Goal: Task Accomplishment & Management: Use online tool/utility

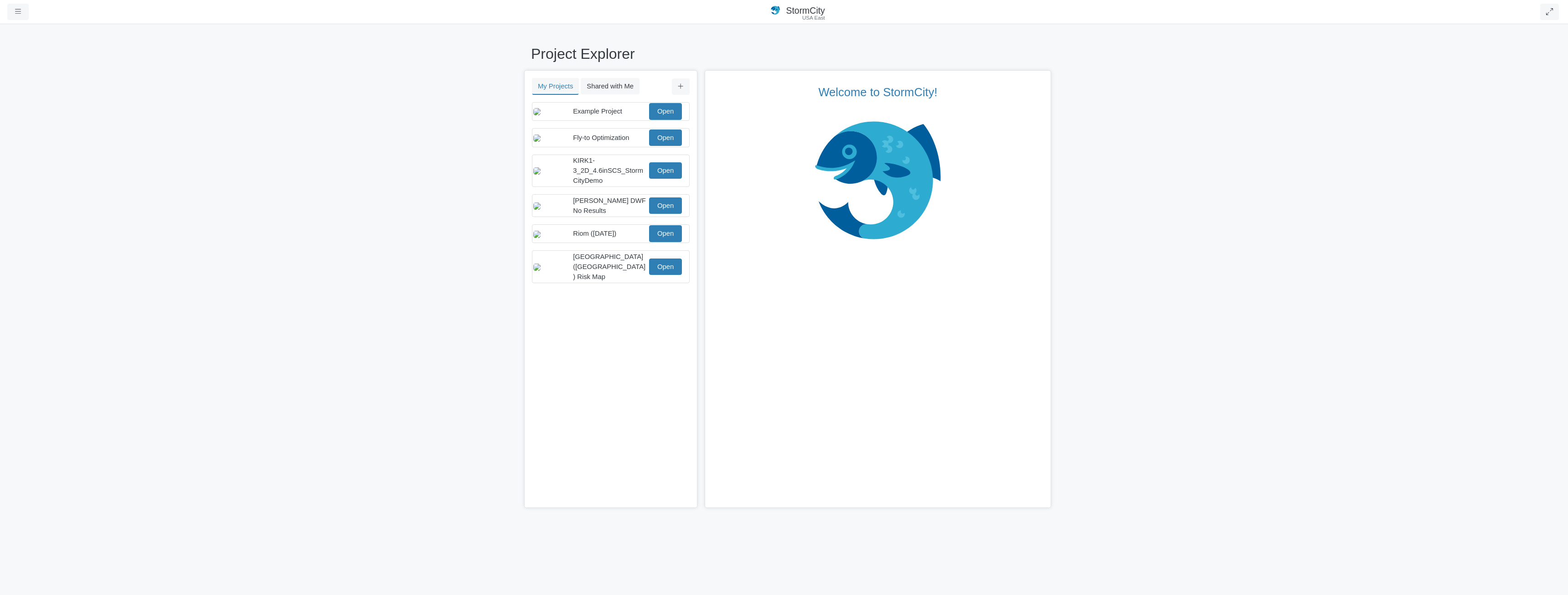
click at [455, 134] on div "Project Explorer My Projects Shared with Me Filter You don't currently have any…" at bounding box center [784, 309] width 1568 height 571
click at [672, 114] on link "Open" at bounding box center [665, 112] width 33 height 17
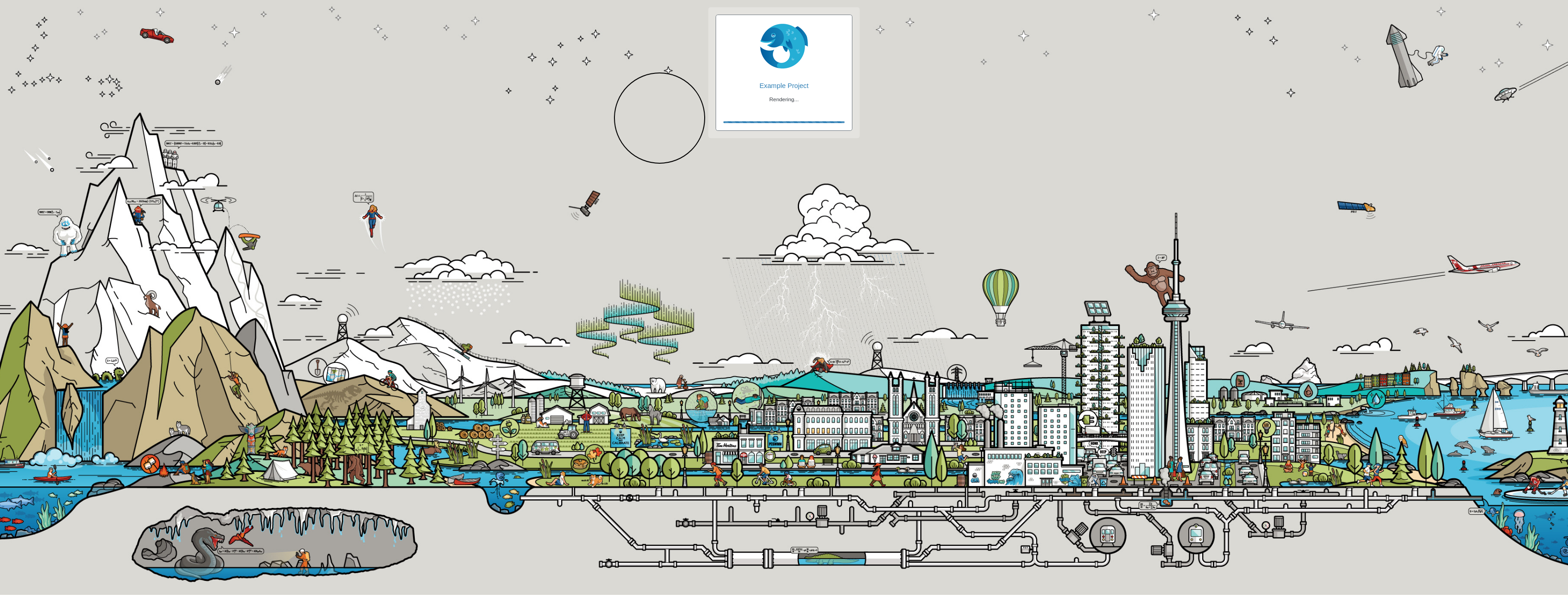
checkbox input "true"
checkbox input "false"
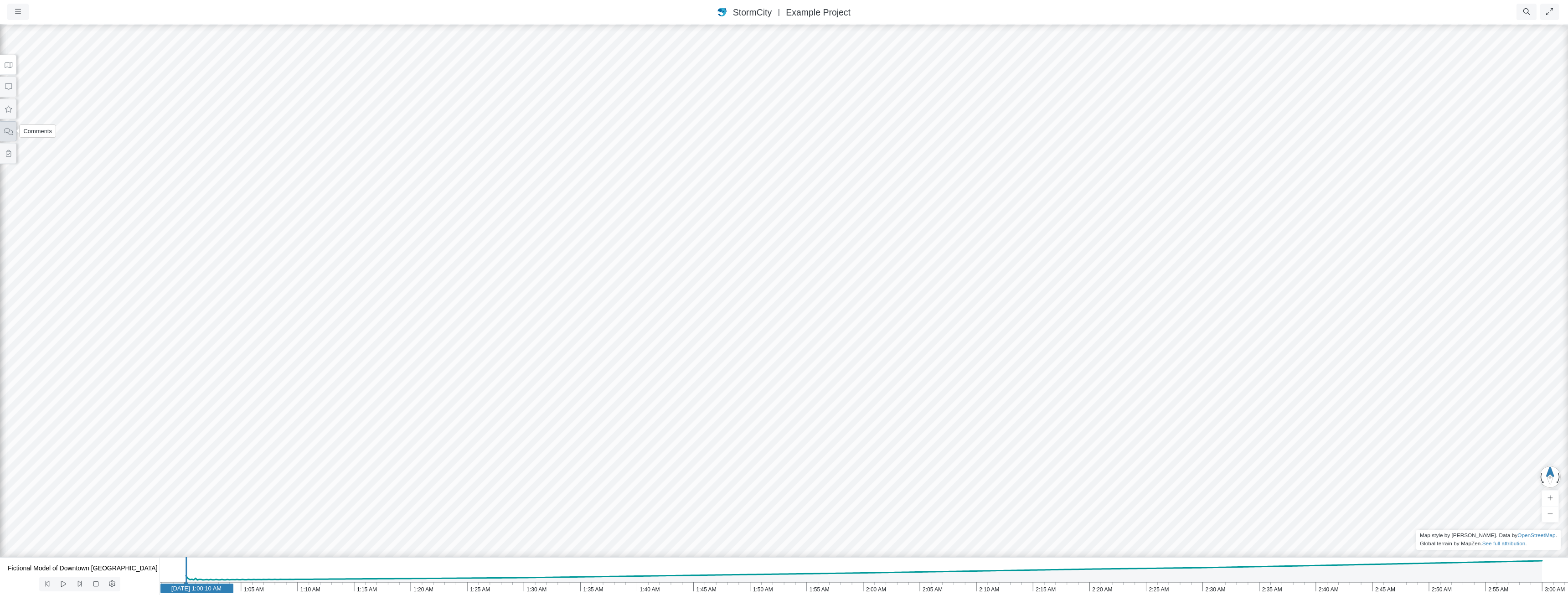
click at [8, 134] on button at bounding box center [8, 132] width 17 height 21
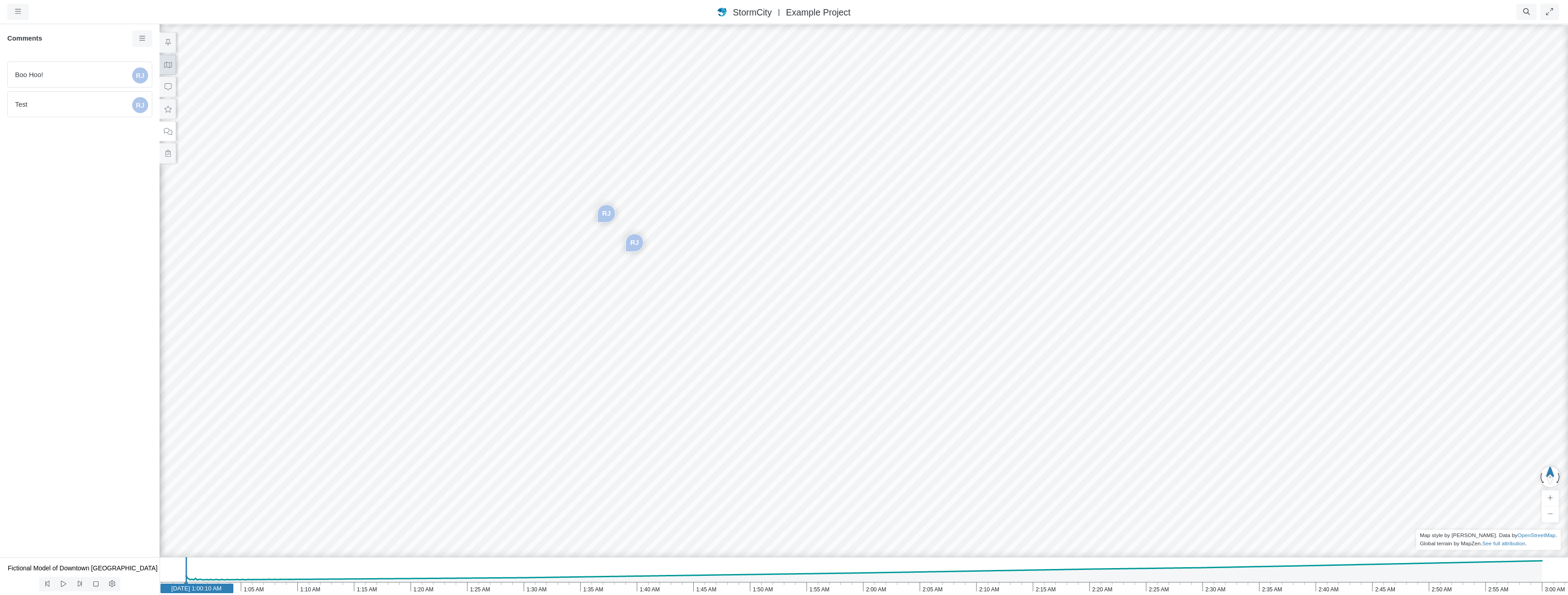
click at [168, 67] on icon at bounding box center [168, 65] width 8 height 6
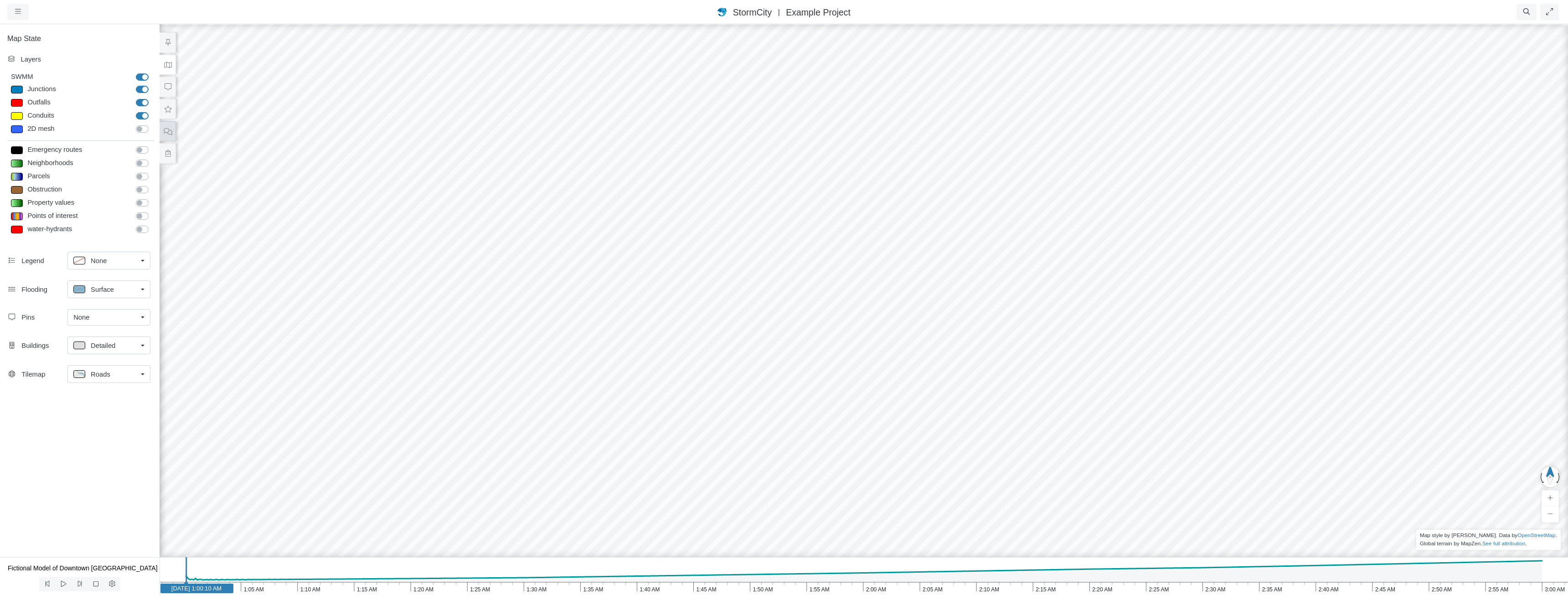
click at [163, 126] on button at bounding box center [168, 132] width 17 height 21
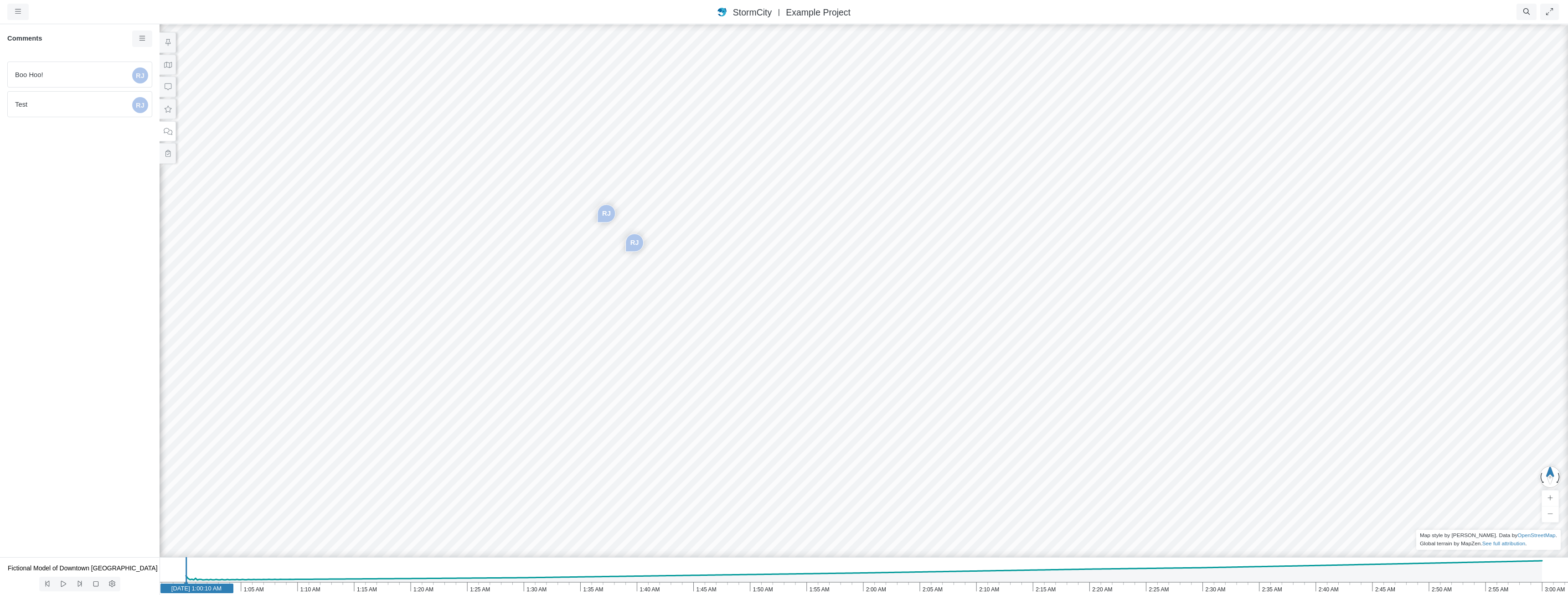
click at [765, 201] on div "RJ RJ" at bounding box center [864, 309] width 1568 height 571
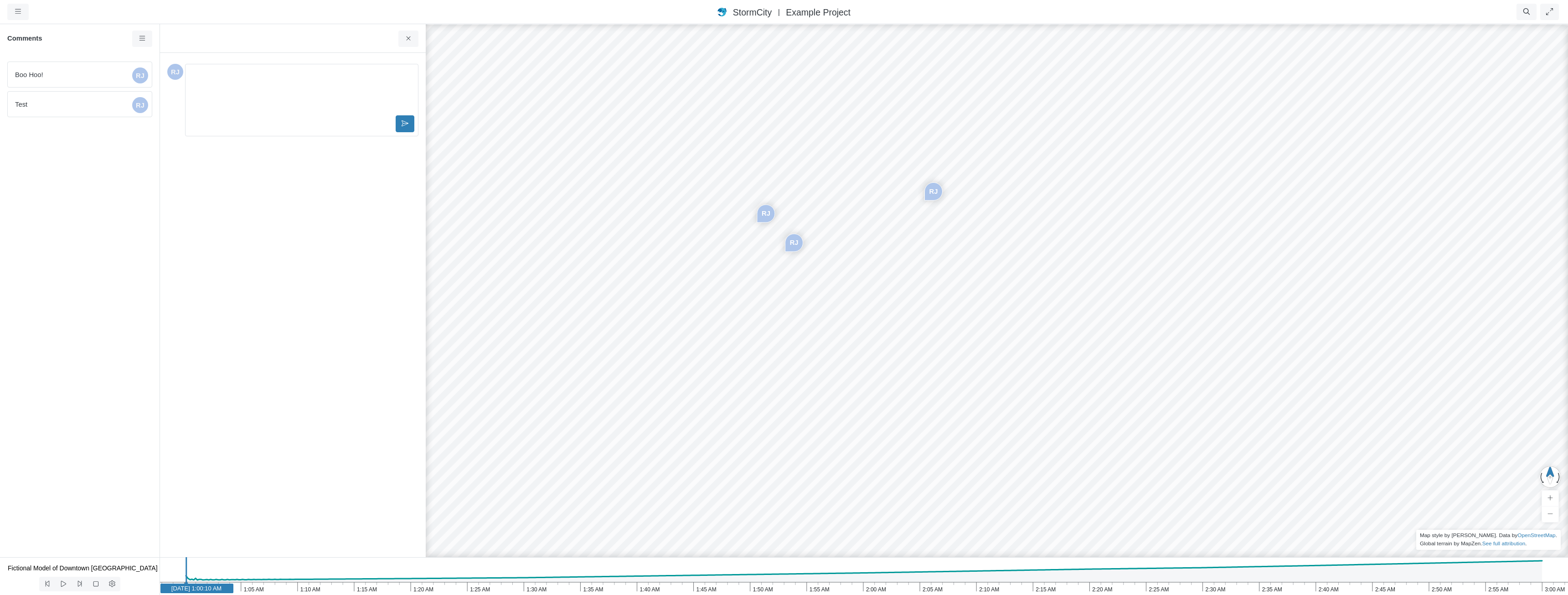
click at [311, 35] on div "New Comment" at bounding box center [293, 38] width 266 height 30
click at [292, 91] on div "Editor editing area: main" at bounding box center [301, 91] width 225 height 46
click at [318, 229] on div "Created just now by you Status: To Do In Progress On Hold For Review Completed …" at bounding box center [293, 305] width 251 height 490
click at [93, 76] on span "Boo Hoo!" at bounding box center [72, 75] width 114 height 10
click at [289, 287] on div "Created just now by you Status: To Do In Progress On Hold For Review Completed …" at bounding box center [293, 305] width 251 height 490
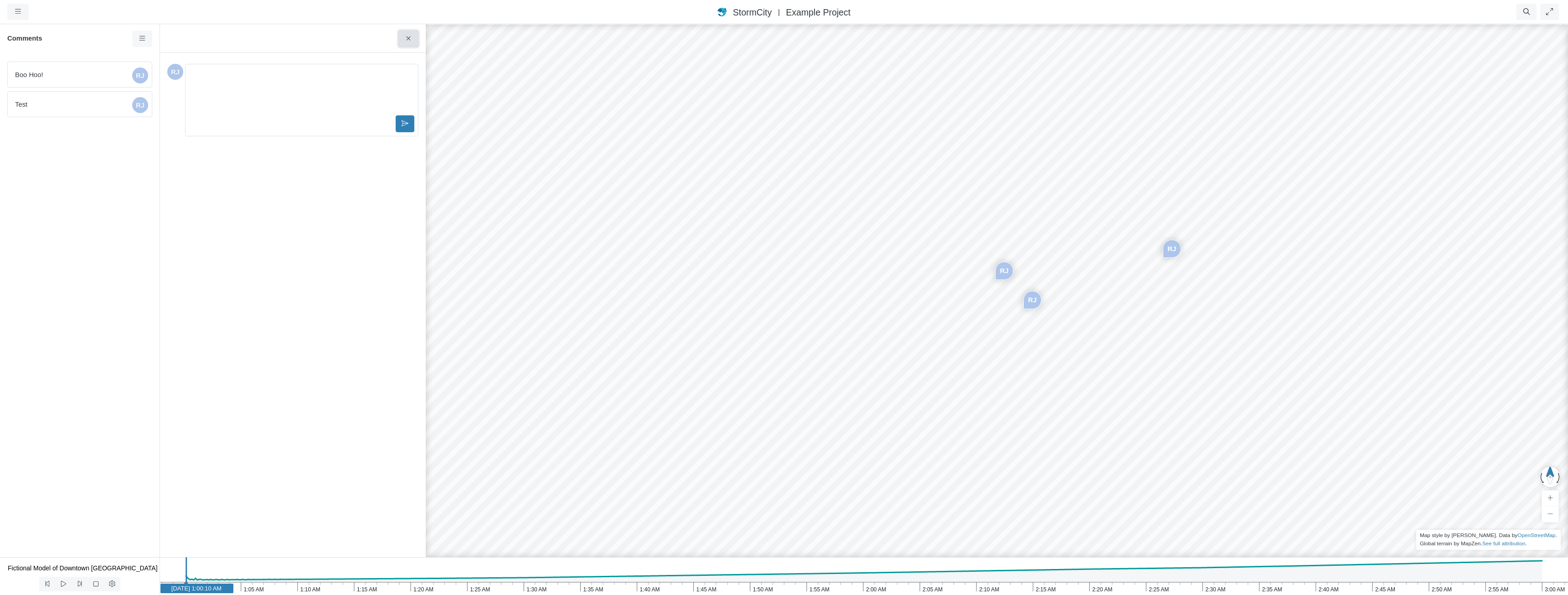
click at [413, 38] on button at bounding box center [409, 39] width 21 height 17
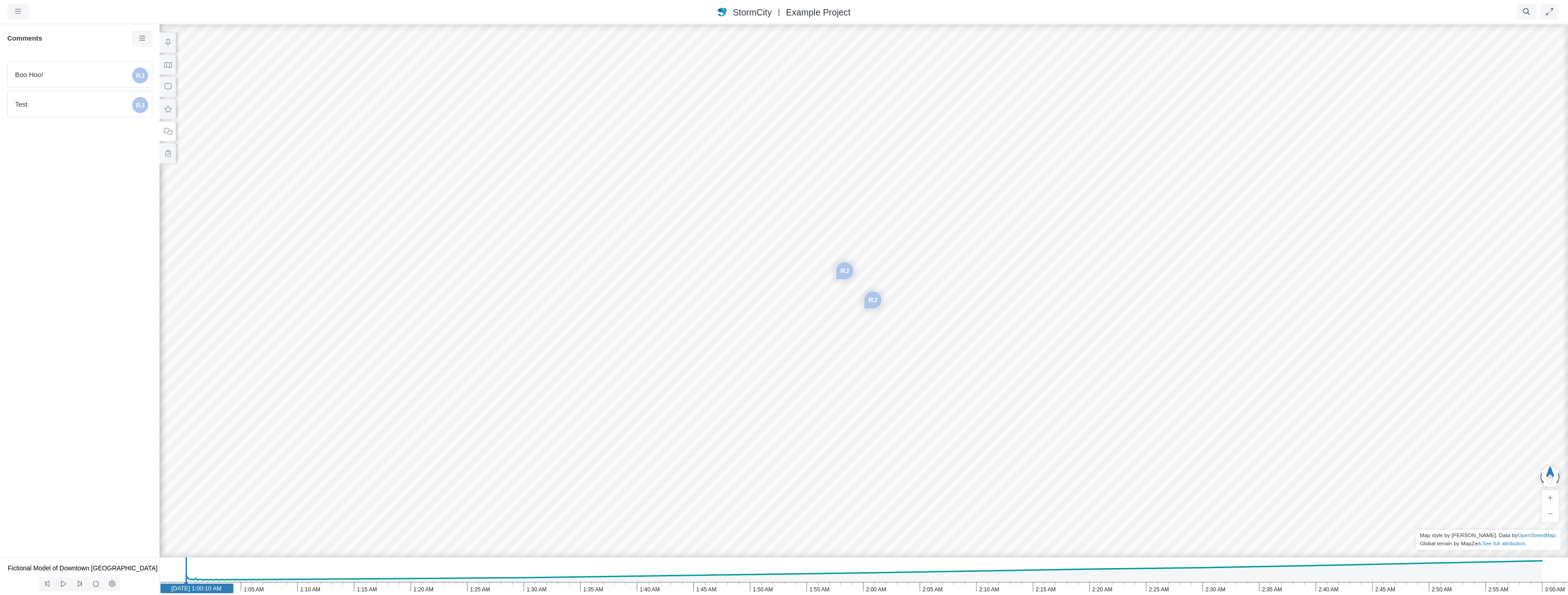
click at [1010, 166] on div "RJ RJ" at bounding box center [864, 309] width 1568 height 571
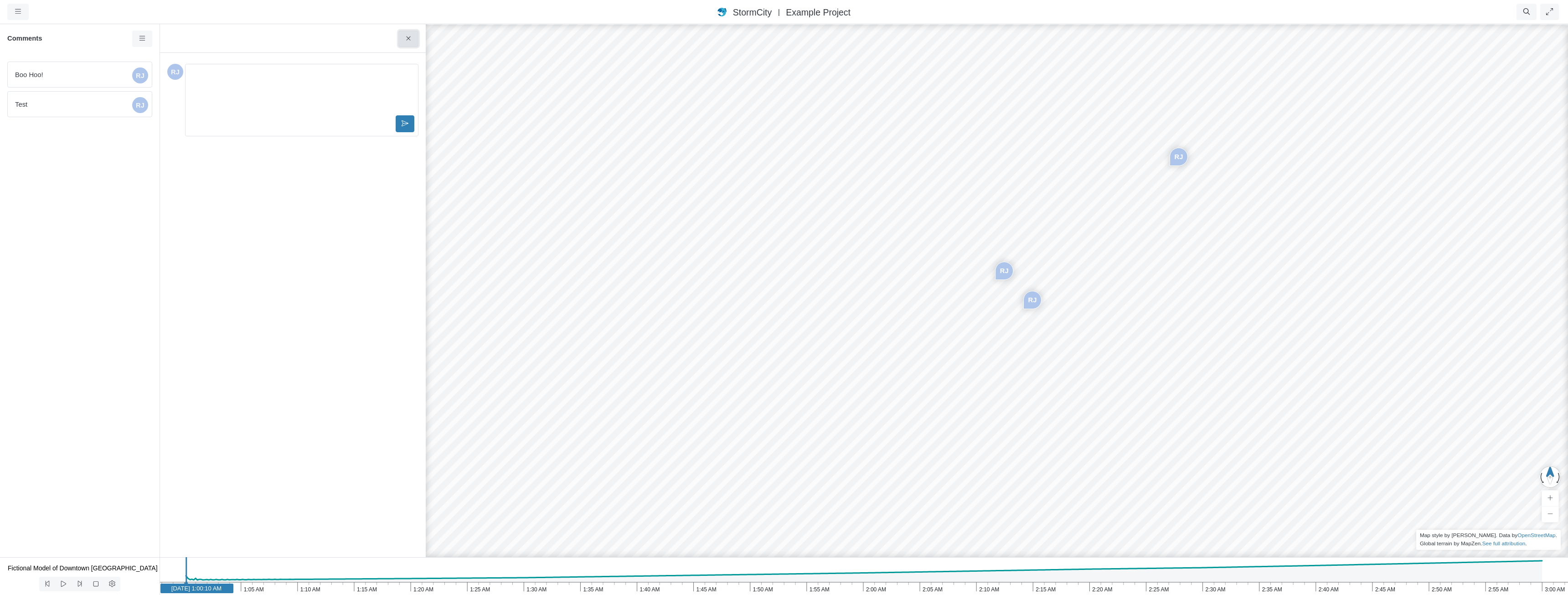
click at [409, 37] on icon at bounding box center [409, 39] width 9 height 7
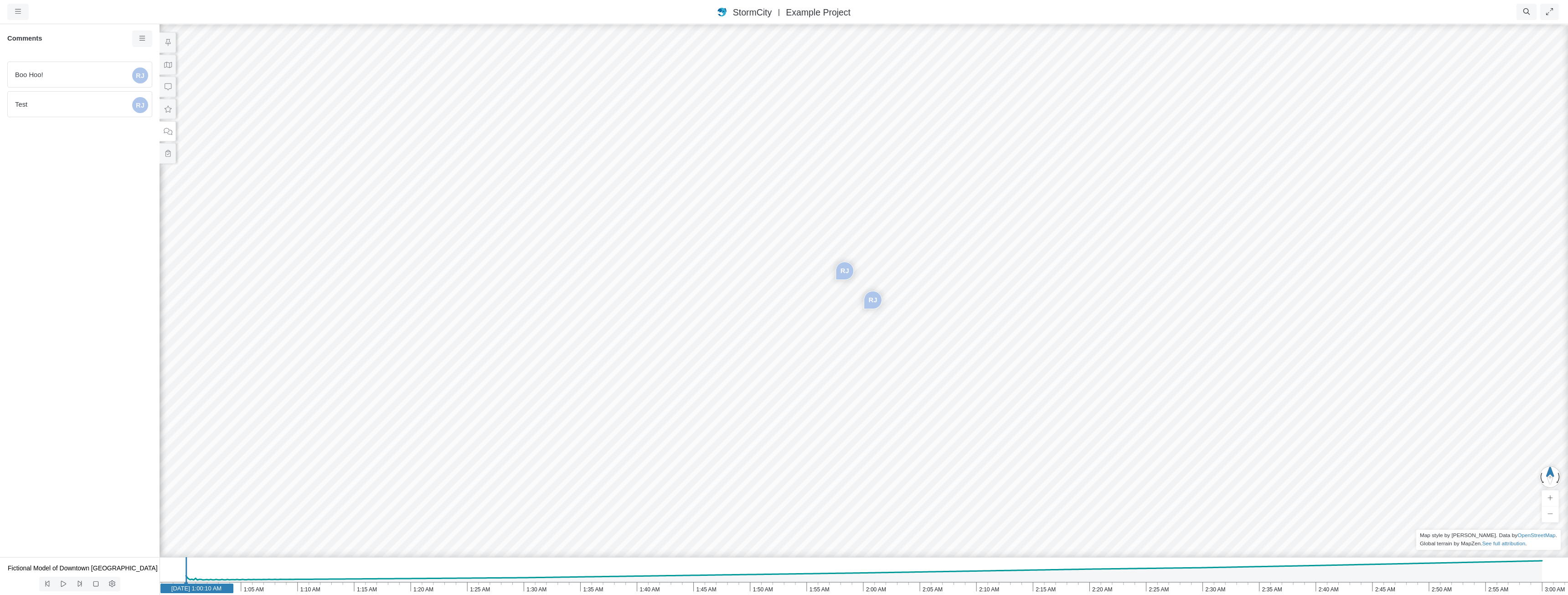
click at [859, 346] on div "RJ RJ" at bounding box center [864, 309] width 1568 height 571
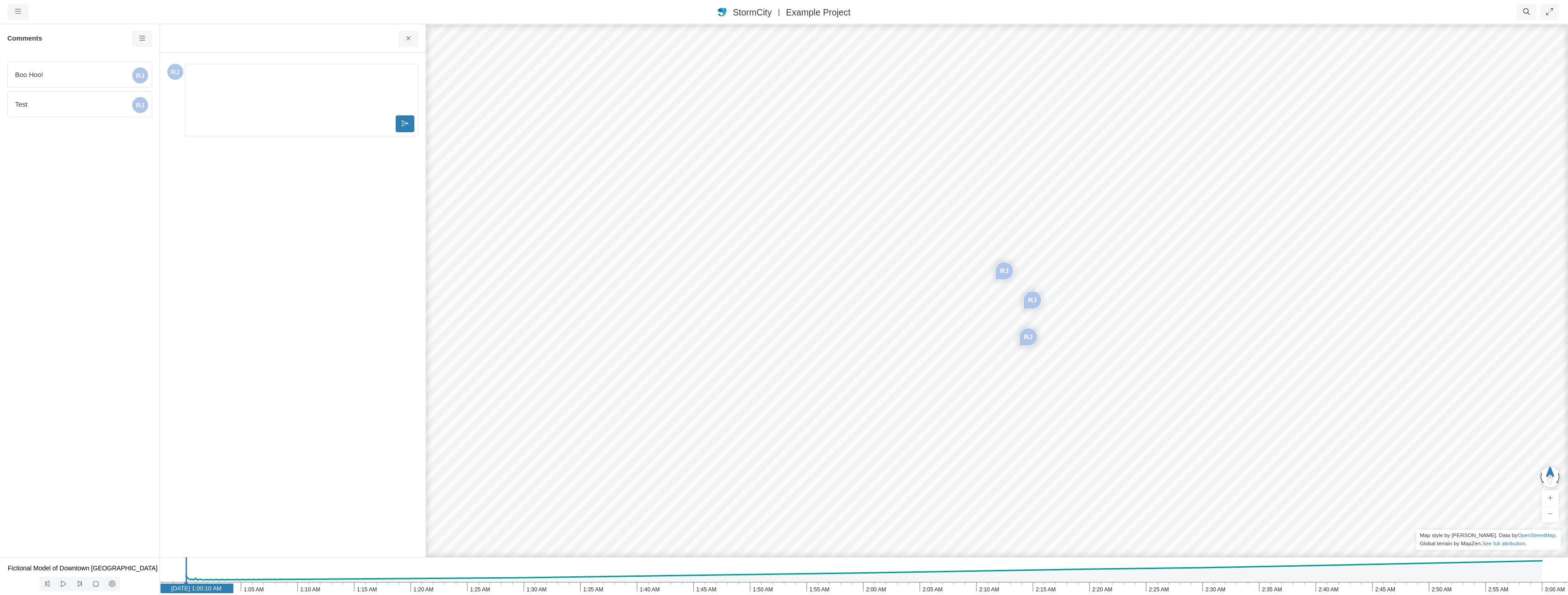
click at [371, 215] on div "Created just now by you Status: To Do In Progress On Hold For Review Completed …" at bounding box center [293, 305] width 251 height 490
click at [1026, 337] on div "RJ" at bounding box center [1028, 337] width 17 height 17
click at [90, 73] on span "Boo Hoo!" at bounding box center [72, 75] width 114 height 10
click at [407, 39] on icon at bounding box center [409, 39] width 9 height 7
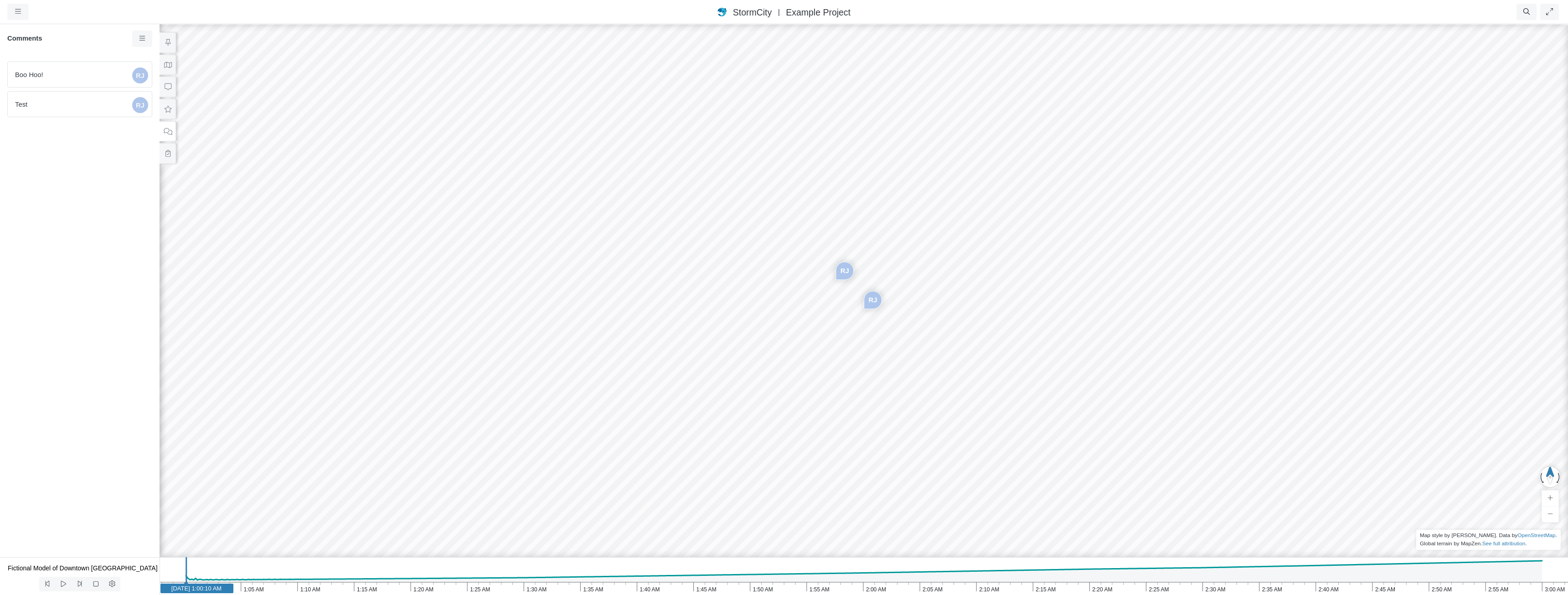
click at [60, 80] on span "Boo Hoo!" at bounding box center [72, 75] width 114 height 10
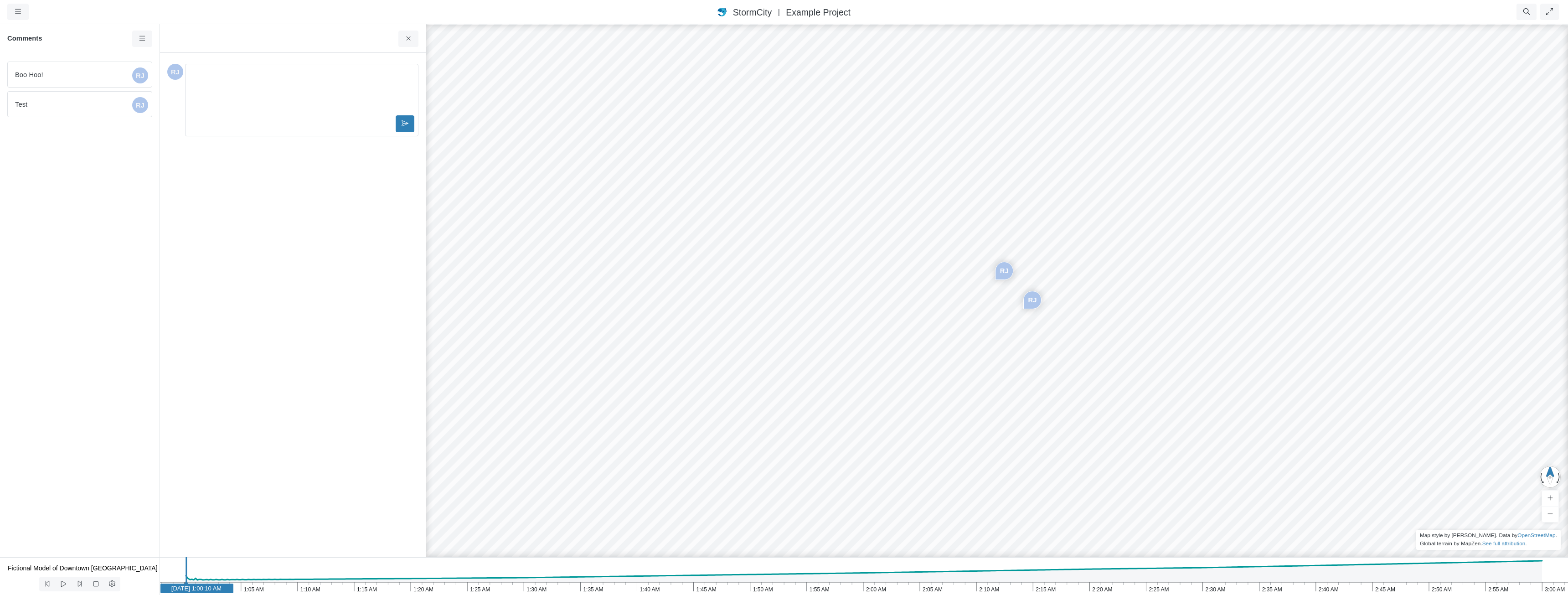
click at [67, 103] on span "Test" at bounding box center [72, 104] width 114 height 10
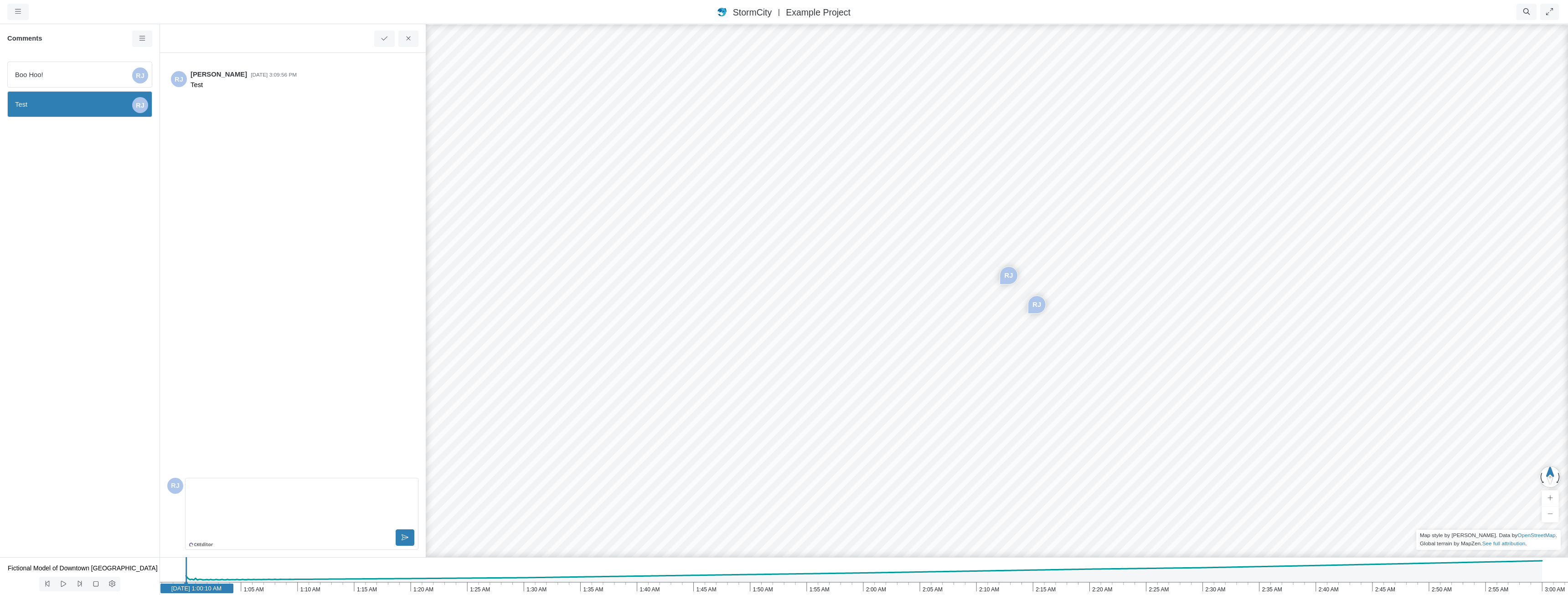
click at [79, 74] on span "Boo Hoo!" at bounding box center [72, 75] width 114 height 10
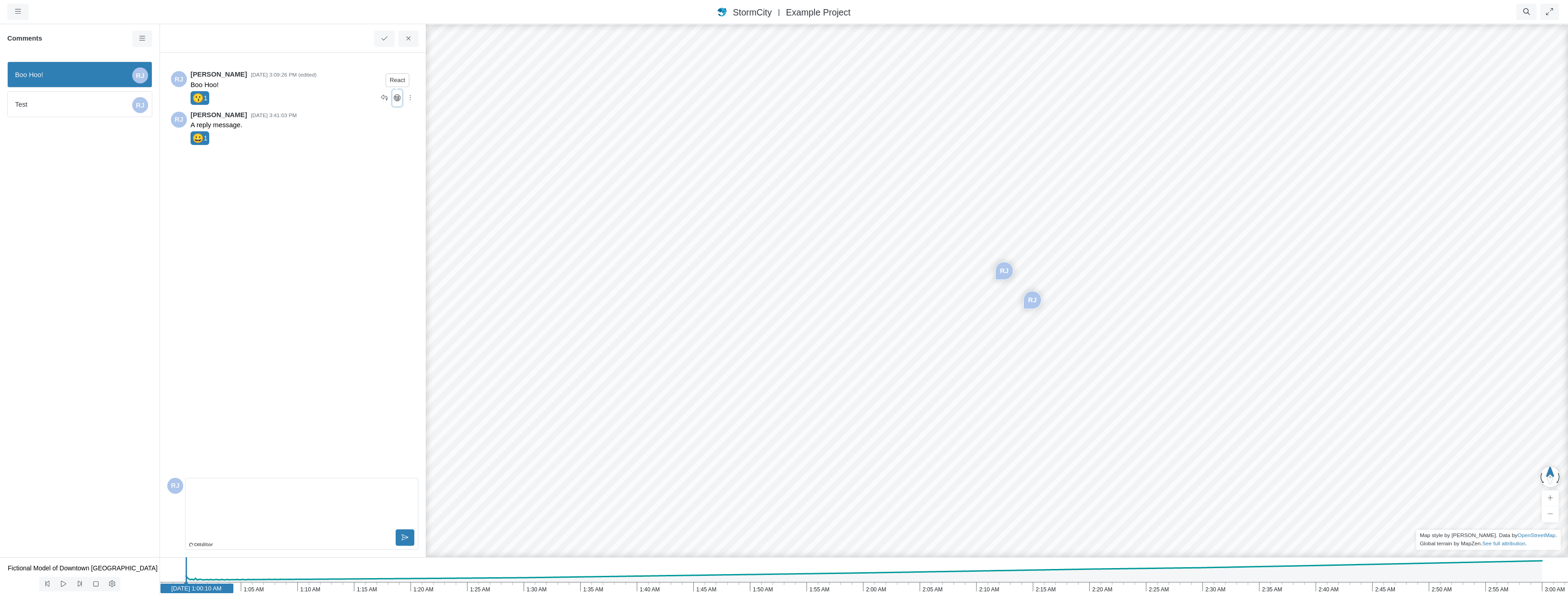
click at [395, 98] on icon at bounding box center [398, 98] width 7 height 7
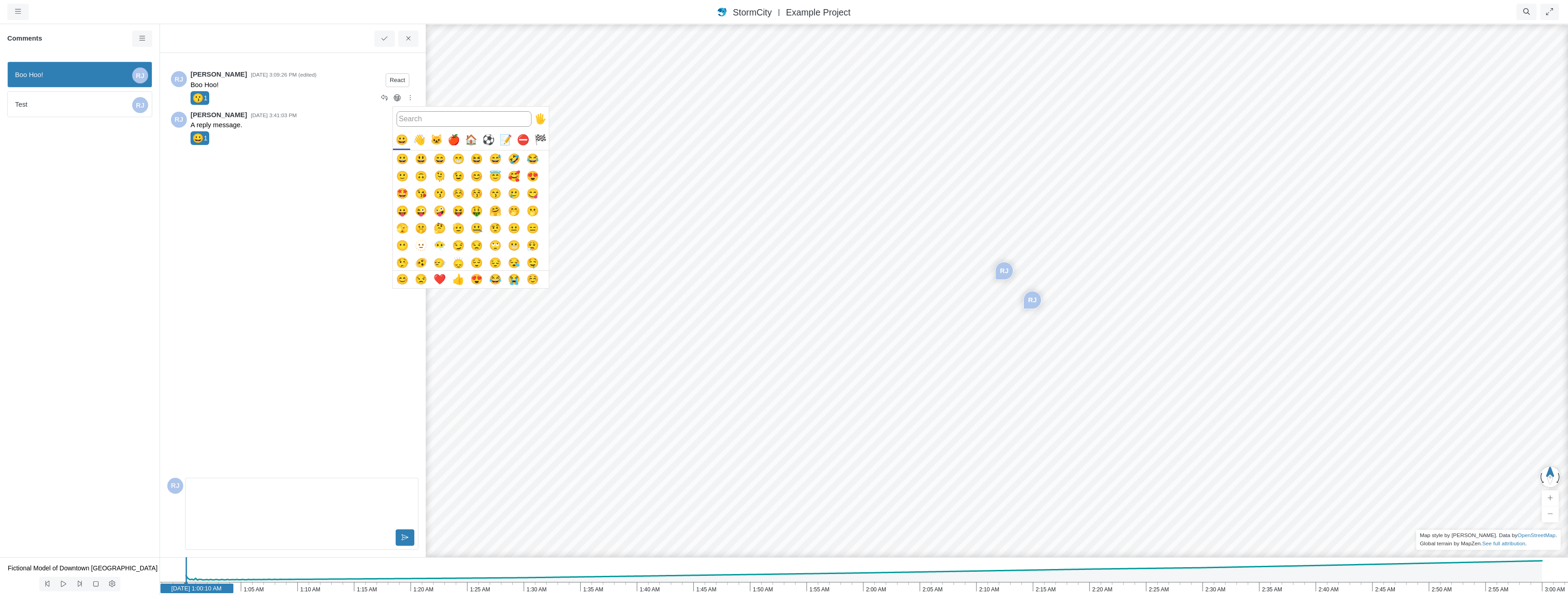
click at [345, 166] on div at bounding box center [784, 297] width 1568 height 595
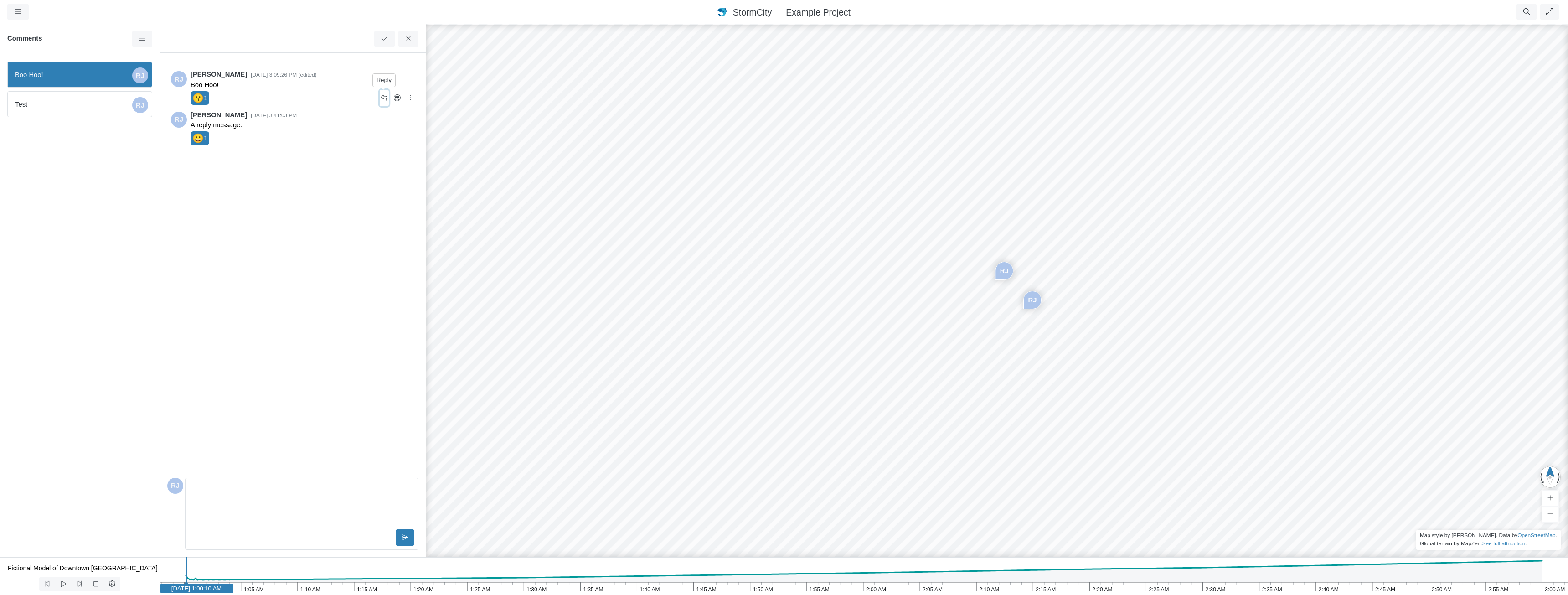
click at [385, 98] on icon at bounding box center [384, 98] width 9 height 7
click at [400, 535] on button at bounding box center [404, 538] width 19 height 17
click at [145, 36] on icon at bounding box center [142, 39] width 9 height 7
click at [110, 70] on span "Boo Hoo!" at bounding box center [72, 75] width 114 height 10
click at [245, 35] on div "User Comment" at bounding box center [293, 38] width 266 height 30
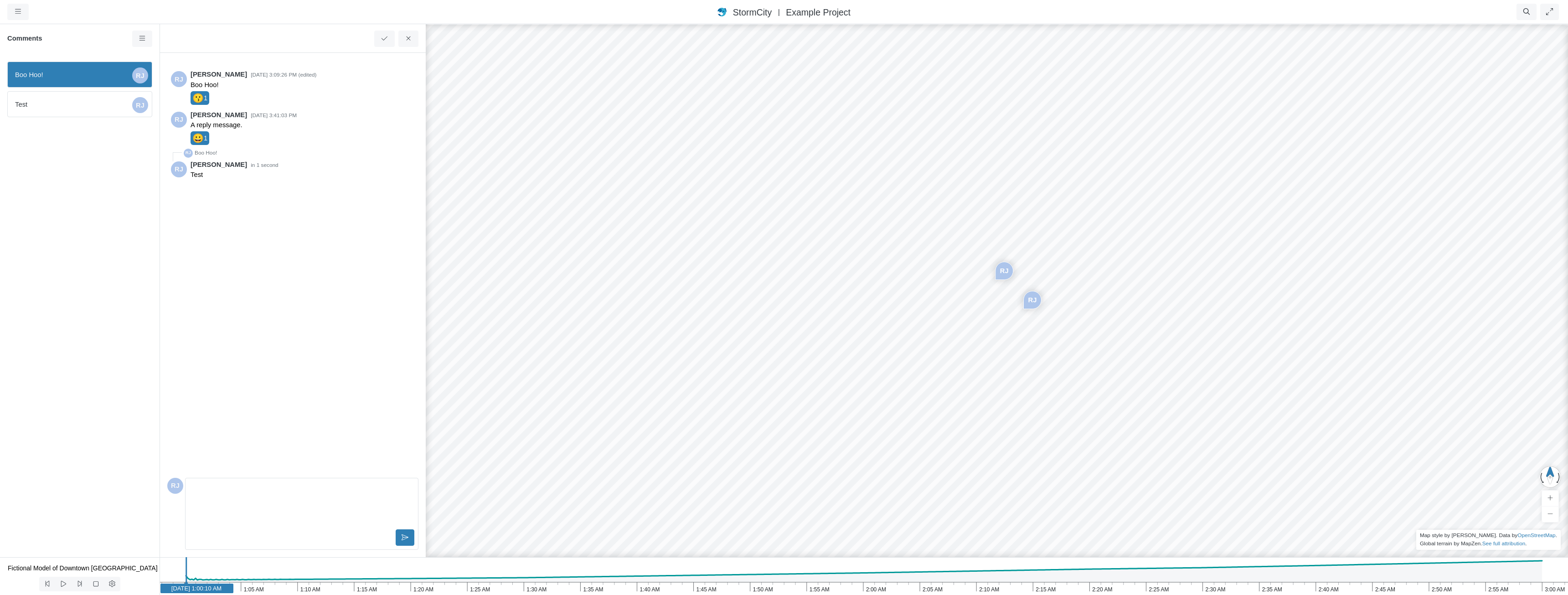
click at [249, 492] on p "Editor editing area: main" at bounding box center [301, 488] width 217 height 10
click at [281, 430] on div "RJ Rob James 8/18/2025 at 3:09:26 PM (edited) Boo Hoo! 😗 1 RJ Rob James 8/18/20…" at bounding box center [293, 267] width 251 height 414
click at [141, 41] on icon at bounding box center [142, 38] width 6 height 5
click at [91, 41] on h6 "Comments" at bounding box center [70, 39] width 125 height 8
click at [140, 43] on link at bounding box center [143, 39] width 21 height 17
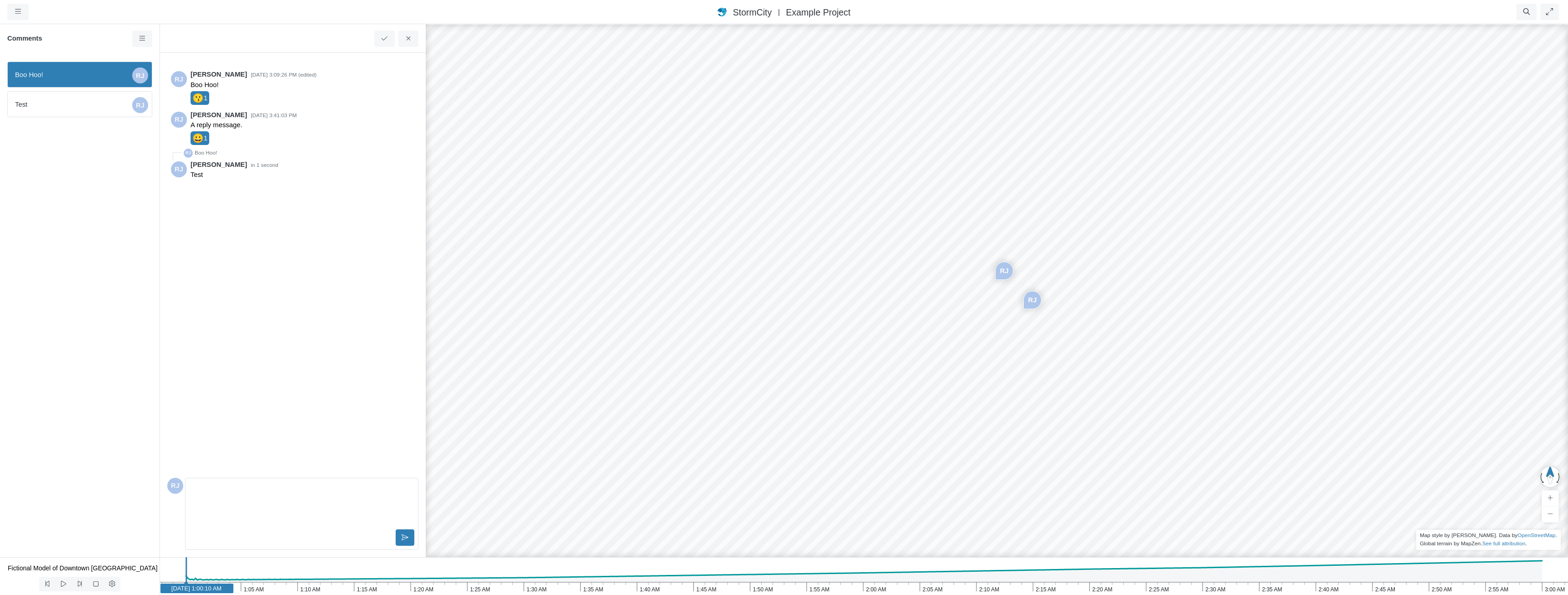
click at [86, 49] on div "Comments" at bounding box center [80, 42] width 159 height 24
click at [107, 45] on div "Comments" at bounding box center [80, 42] width 159 height 24
click at [143, 44] on link at bounding box center [143, 39] width 21 height 17
click at [189, 59] on span "Show Resolved Comments" at bounding box center [192, 56] width 81 height 8
click at [87, 70] on span "Resolved Comment" at bounding box center [72, 75] width 114 height 10
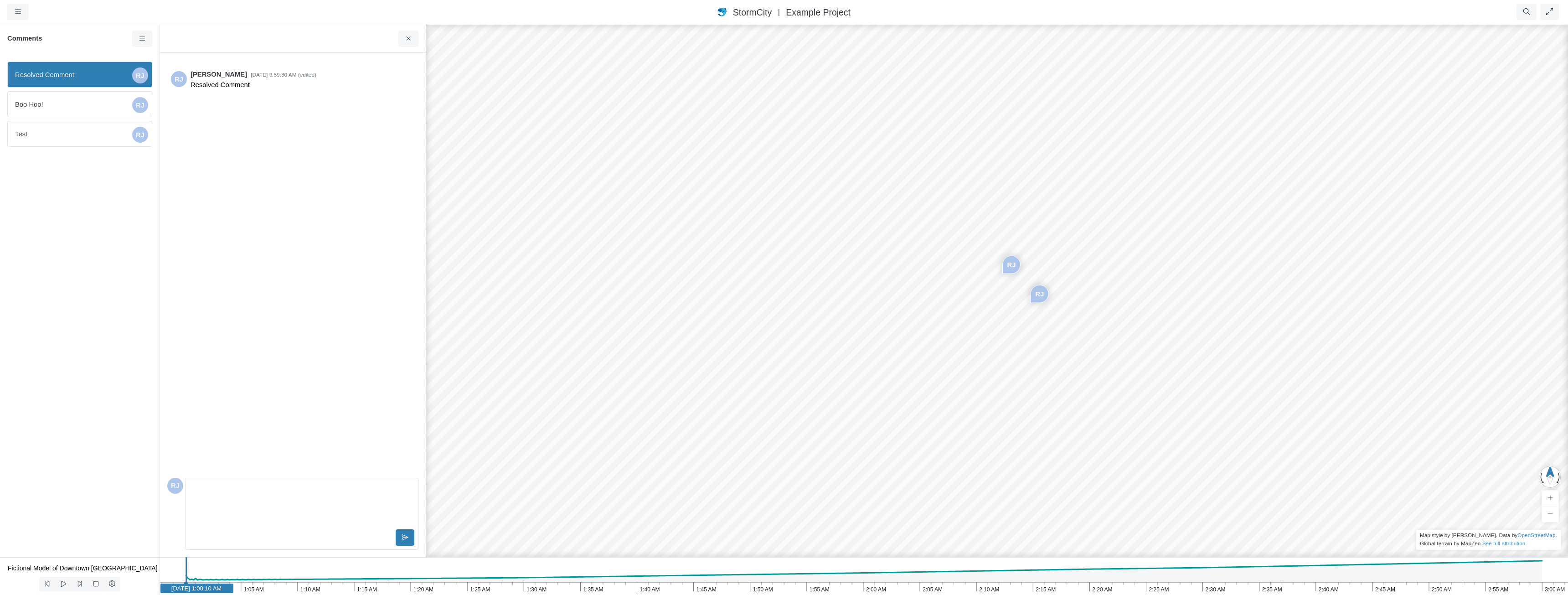
click at [92, 38] on h6 "Comments" at bounding box center [70, 39] width 125 height 8
click at [139, 38] on icon at bounding box center [142, 39] width 9 height 7
click at [100, 105] on span "Boo Hoo!" at bounding box center [72, 104] width 114 height 10
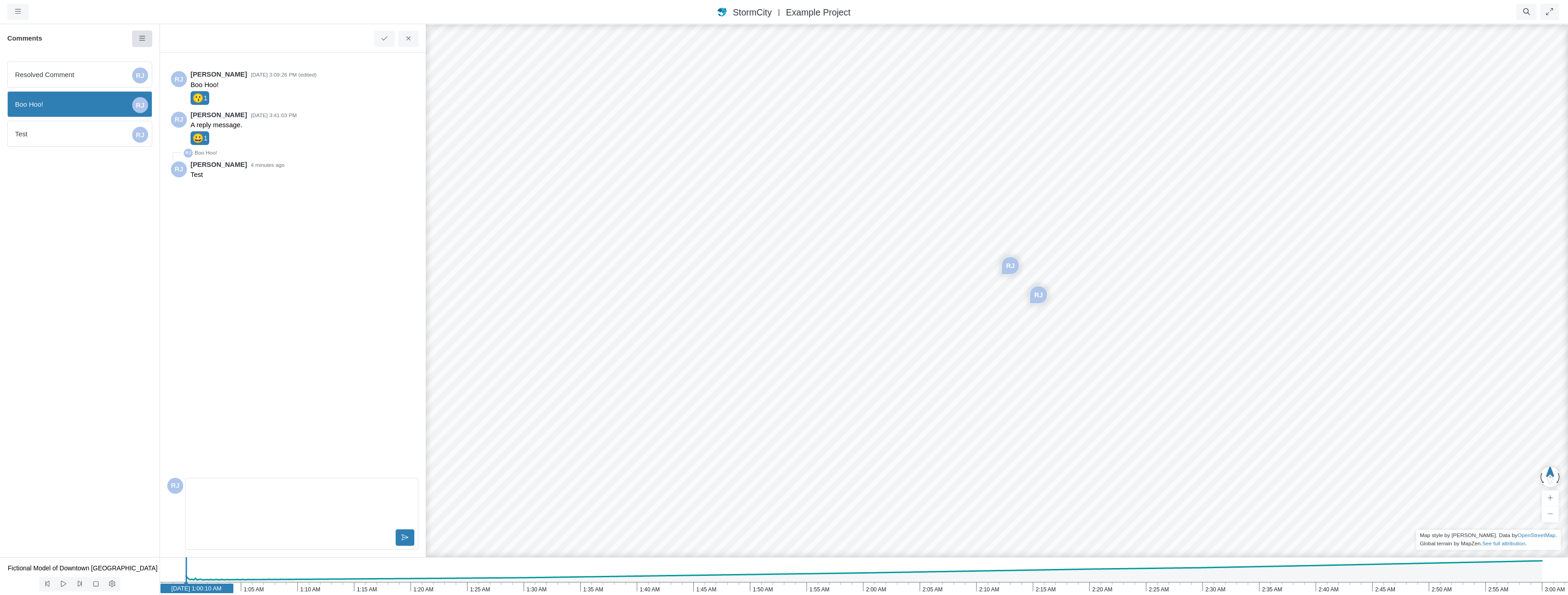
click at [141, 39] on icon at bounding box center [142, 38] width 6 height 5
click at [86, 73] on span "Resolved Comment" at bounding box center [72, 75] width 114 height 10
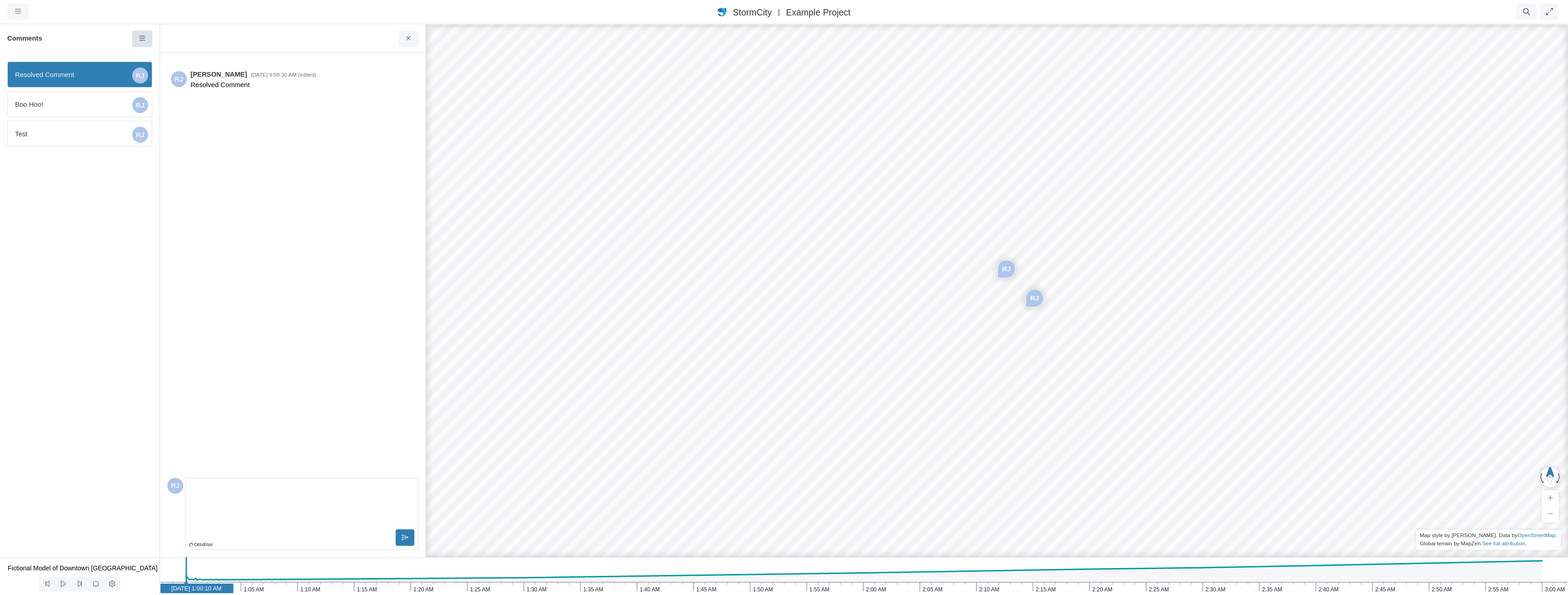
click at [141, 37] on icon at bounding box center [142, 38] width 6 height 5
click at [105, 42] on h6 "Comments" at bounding box center [70, 39] width 125 height 8
click at [407, 38] on icon at bounding box center [409, 39] width 9 height 7
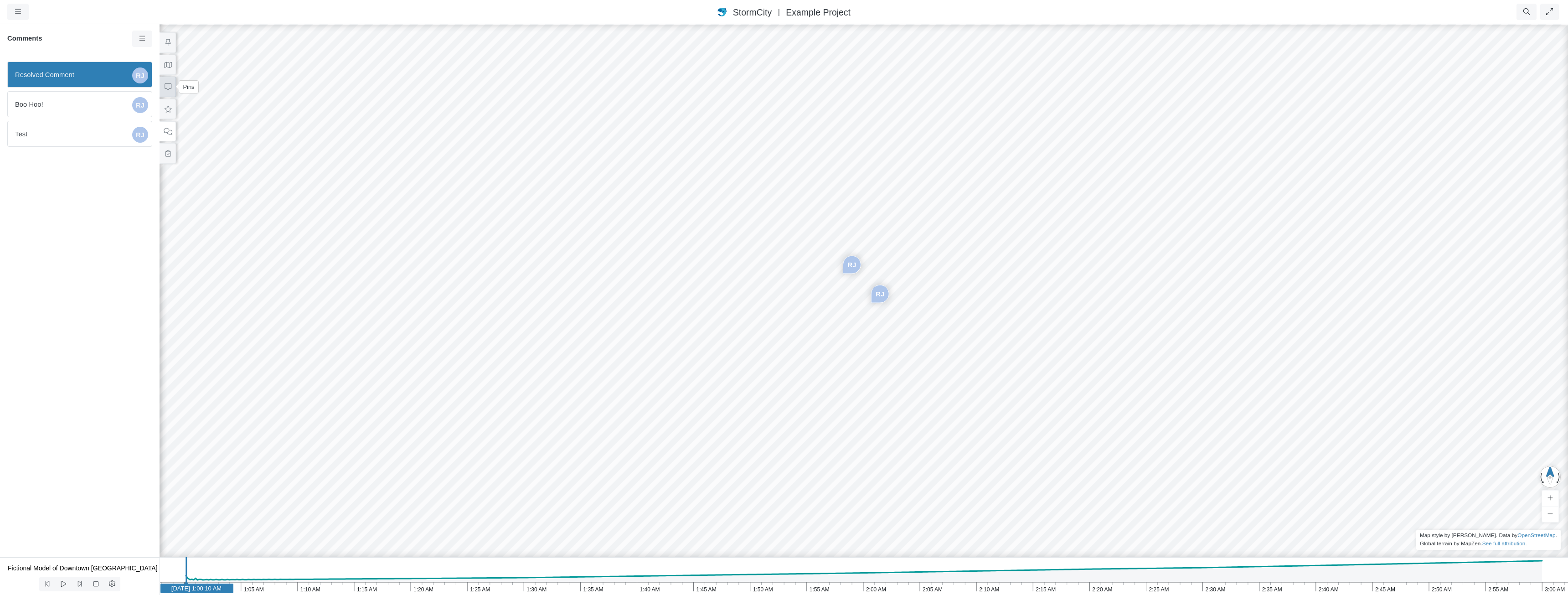
click at [172, 89] on button at bounding box center [168, 87] width 17 height 21
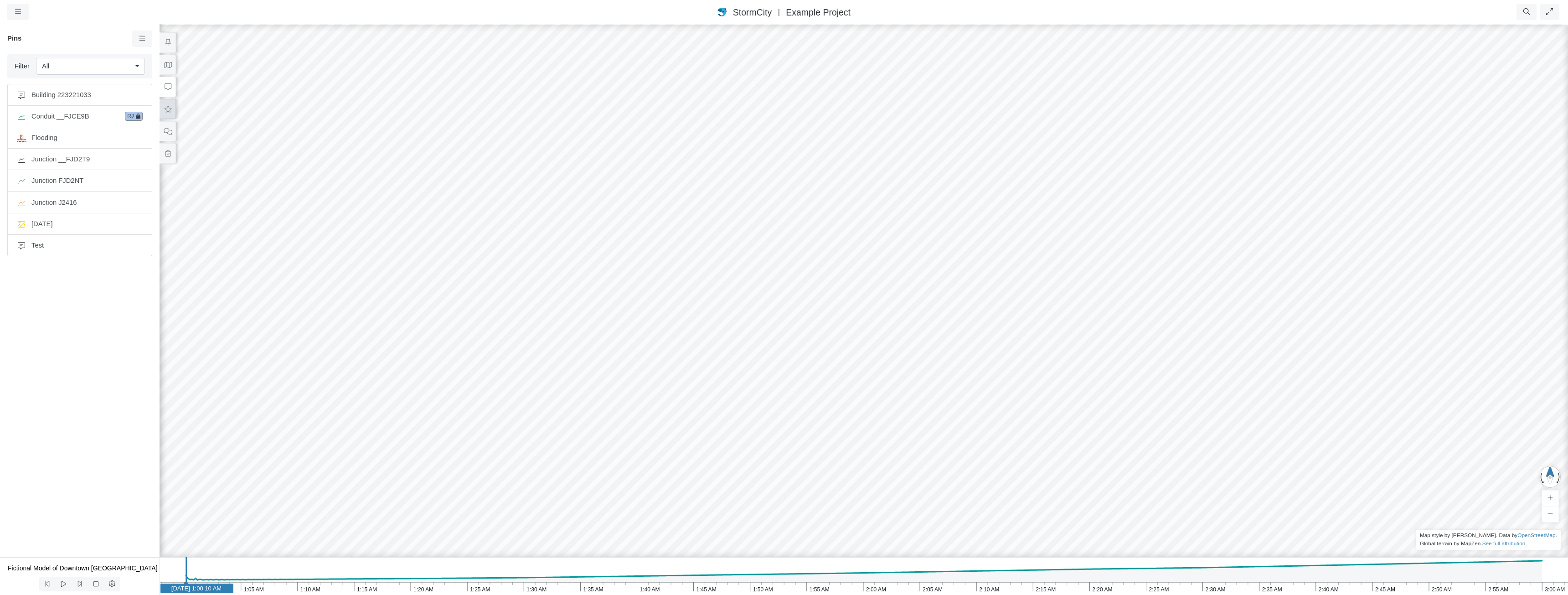
click at [169, 109] on icon at bounding box center [168, 109] width 9 height 7
click at [143, 128] on button at bounding box center [141, 123] width 15 height 13
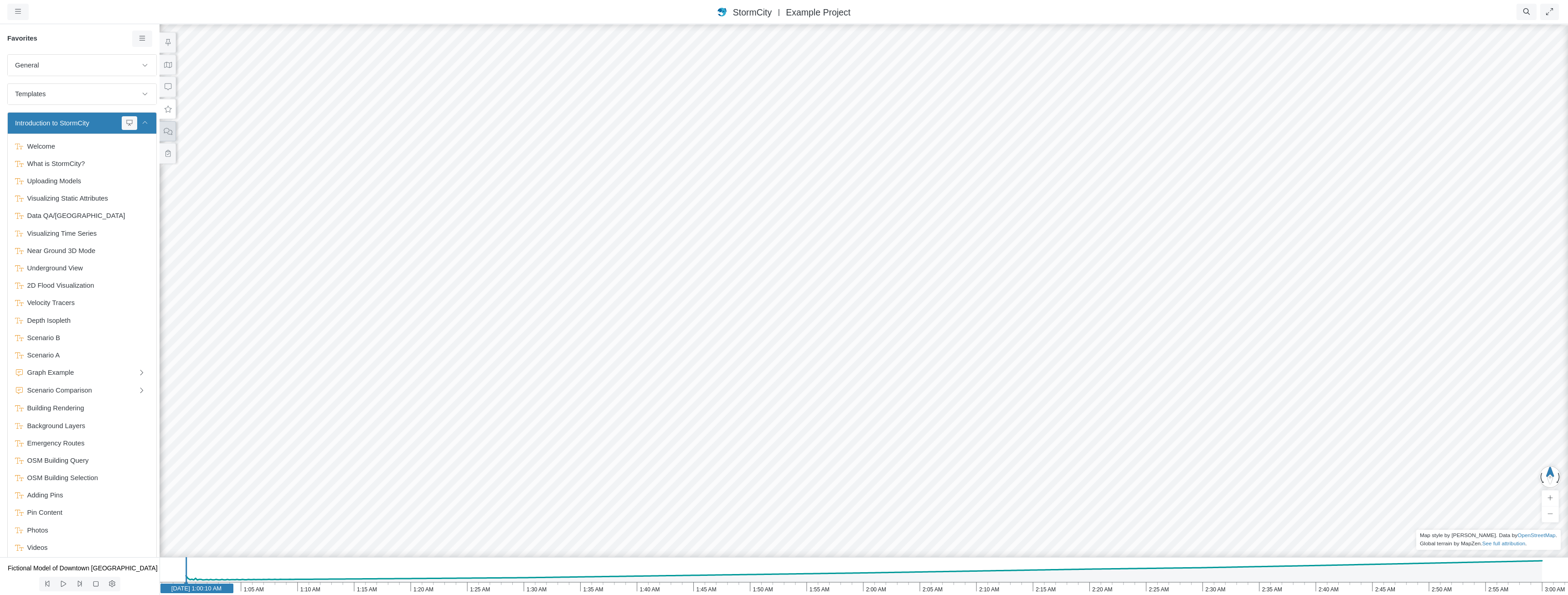
click at [170, 128] on icon at bounding box center [168, 132] width 9 height 7
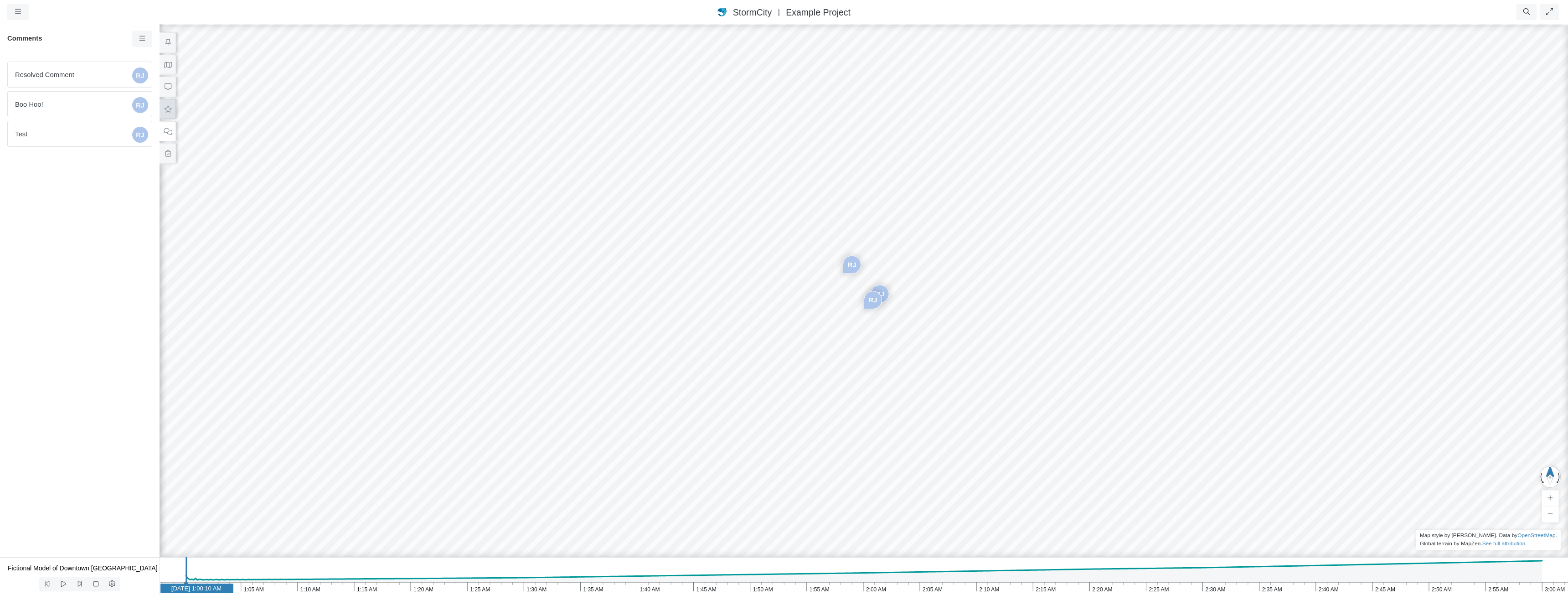
click at [169, 109] on icon at bounding box center [168, 109] width 9 height 7
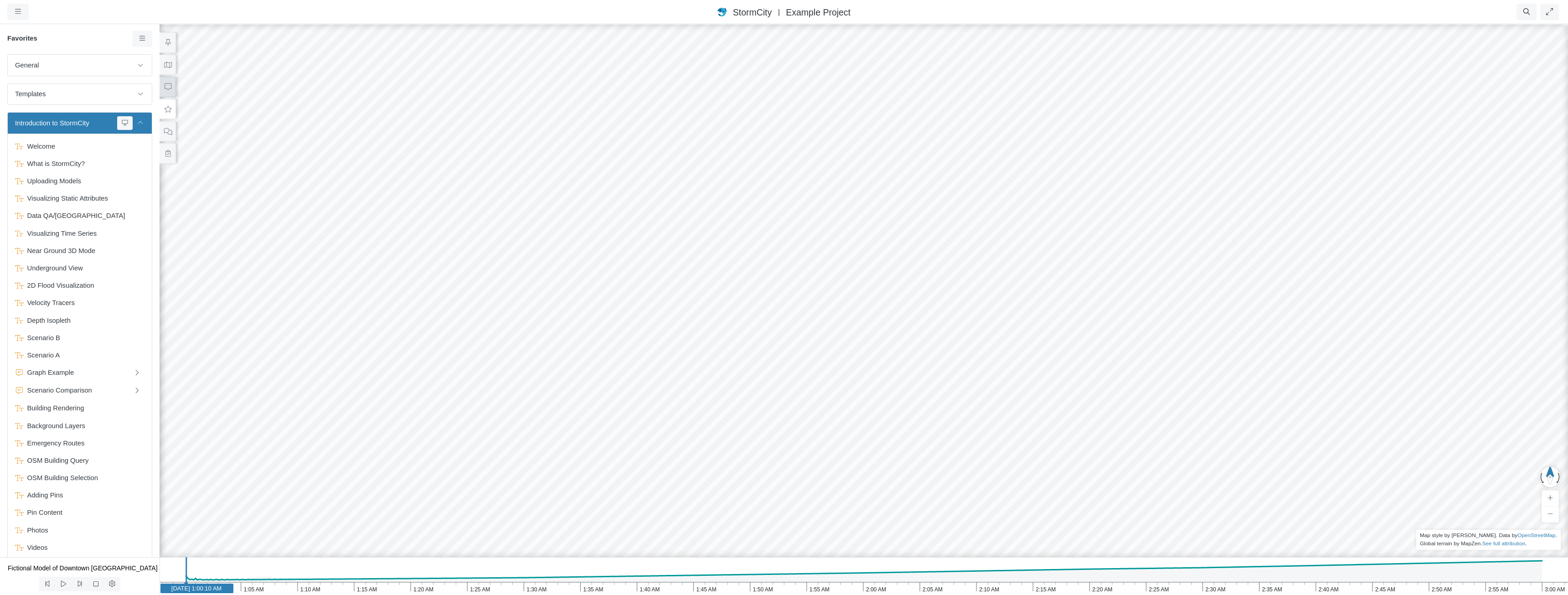
click at [169, 89] on icon at bounding box center [168, 87] width 7 height 7
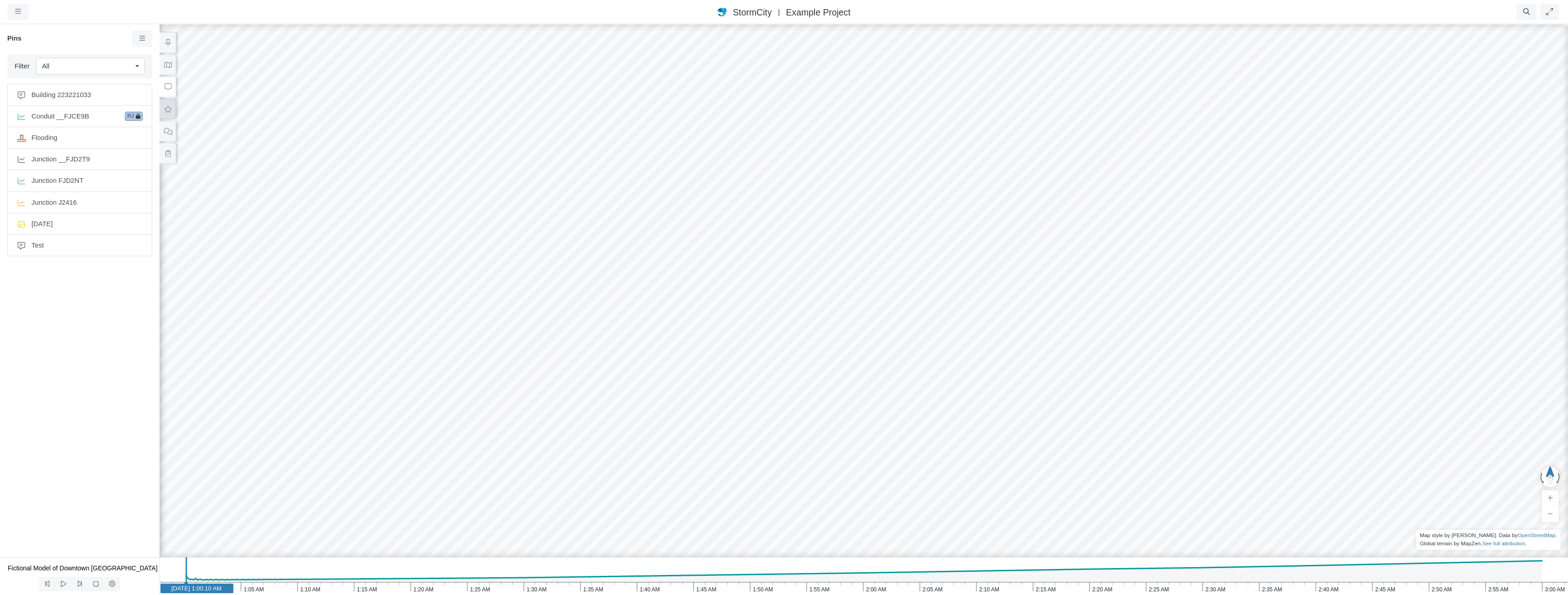
click at [168, 107] on icon at bounding box center [168, 109] width 9 height 7
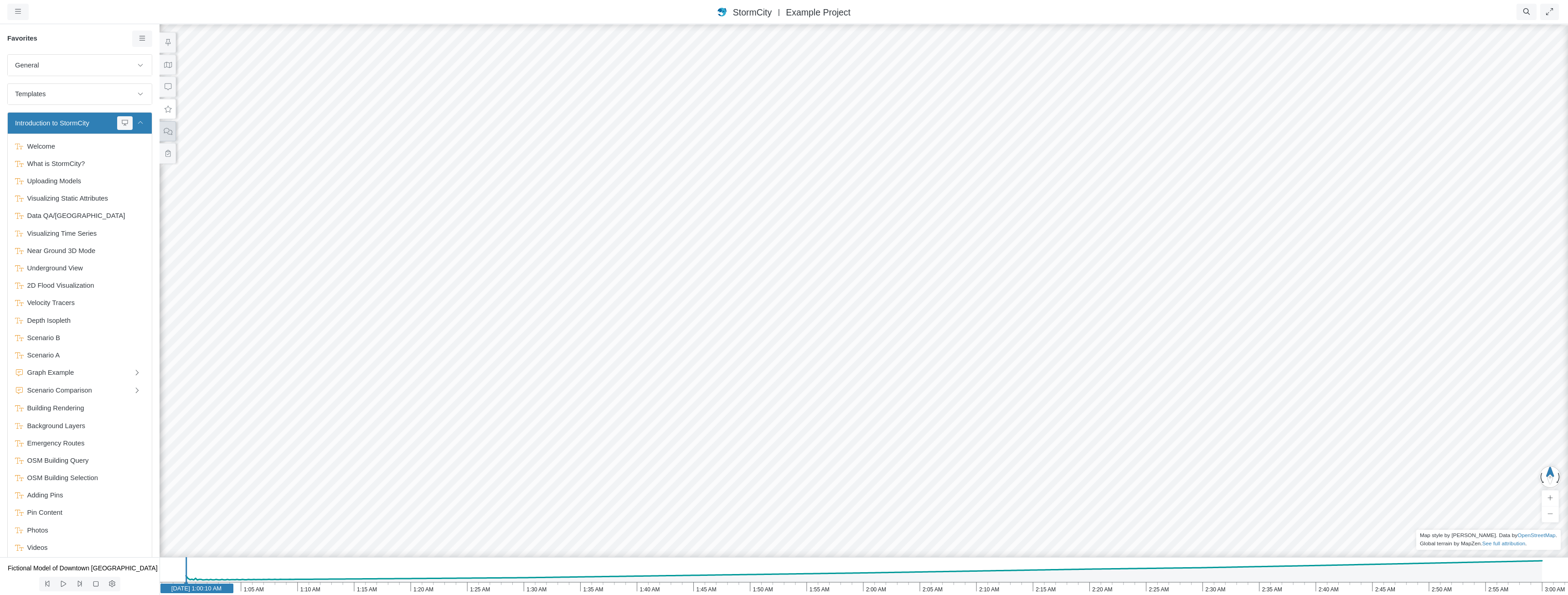
click at [172, 133] on button at bounding box center [168, 132] width 17 height 21
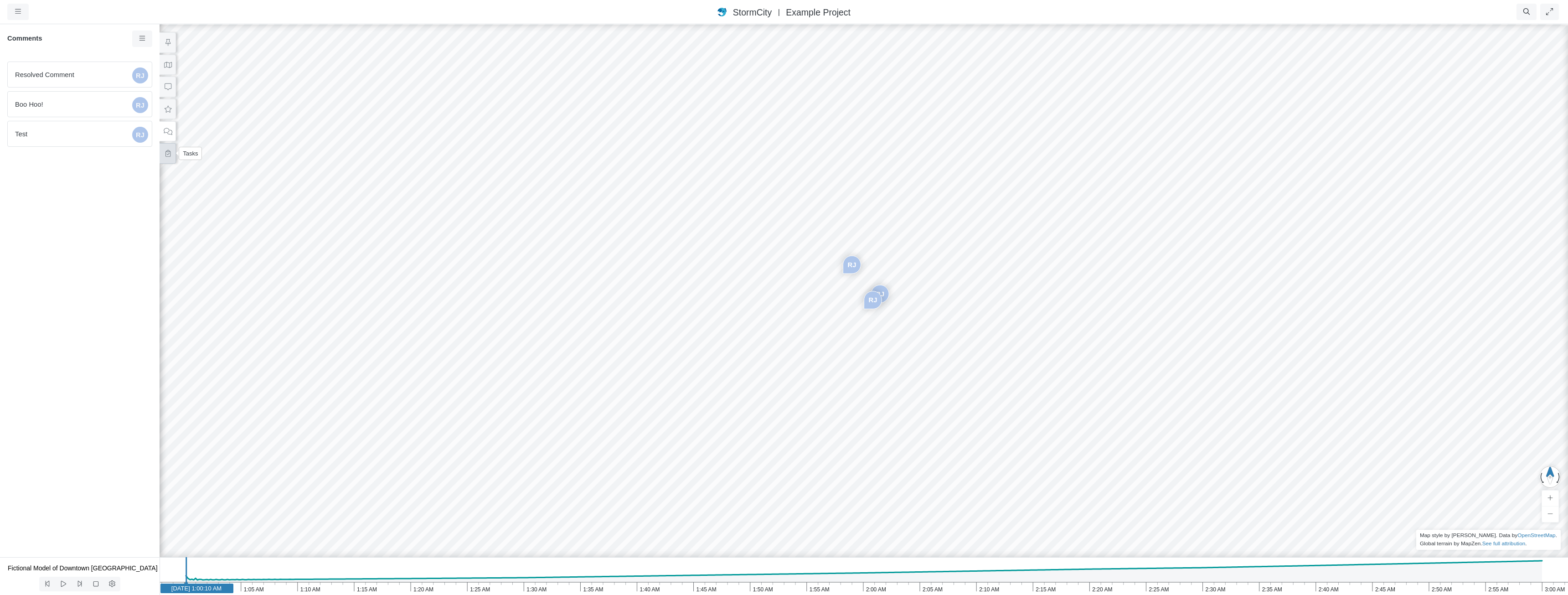
click at [170, 154] on icon at bounding box center [168, 154] width 5 height 7
click at [61, 80] on span "Most important task" at bounding box center [46, 75] width 59 height 10
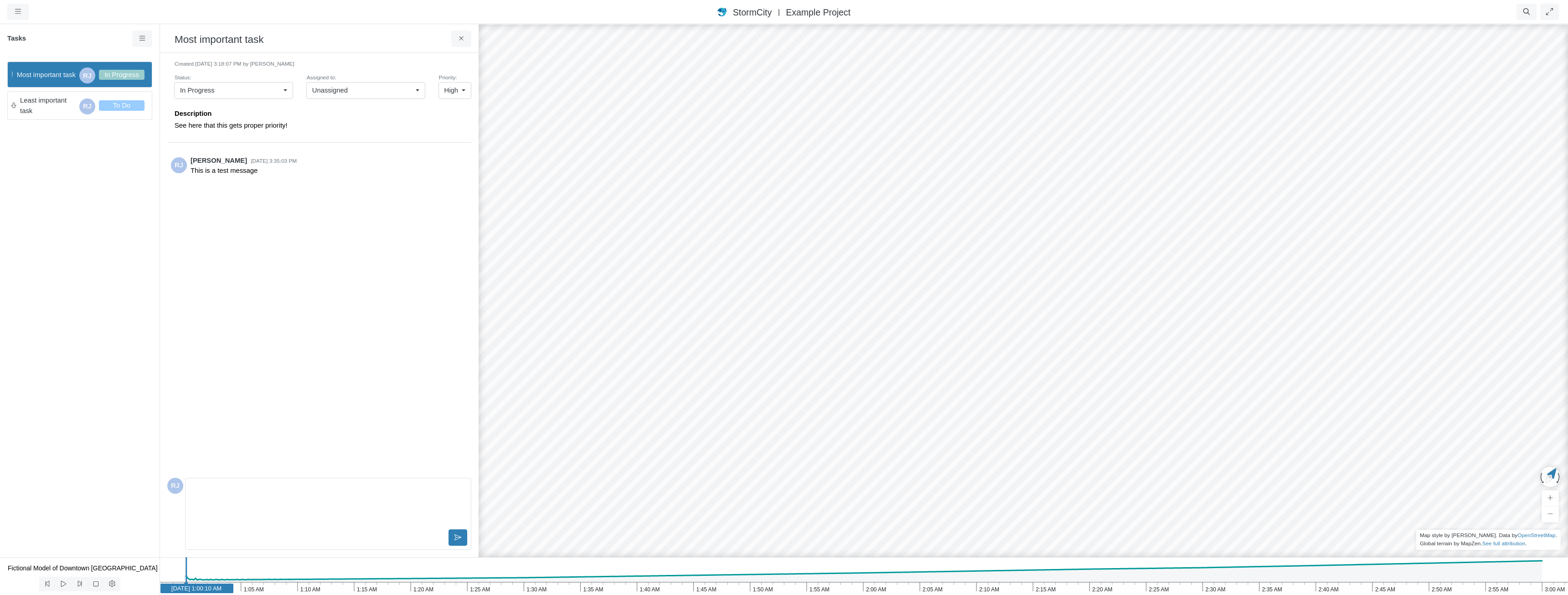
click at [61, 110] on span "Least important task" at bounding box center [48, 105] width 55 height 20
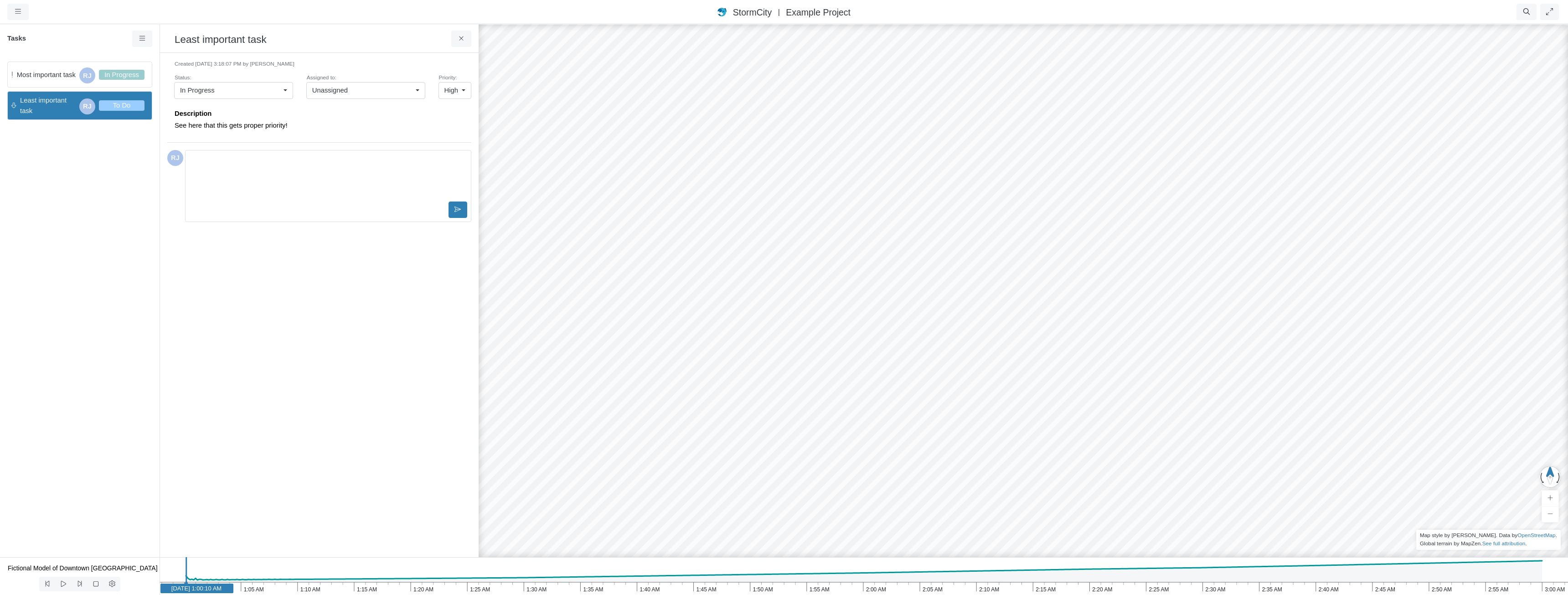
click at [66, 77] on span "Most important task" at bounding box center [46, 75] width 59 height 10
click at [67, 113] on span "Least important task" at bounding box center [48, 105] width 55 height 20
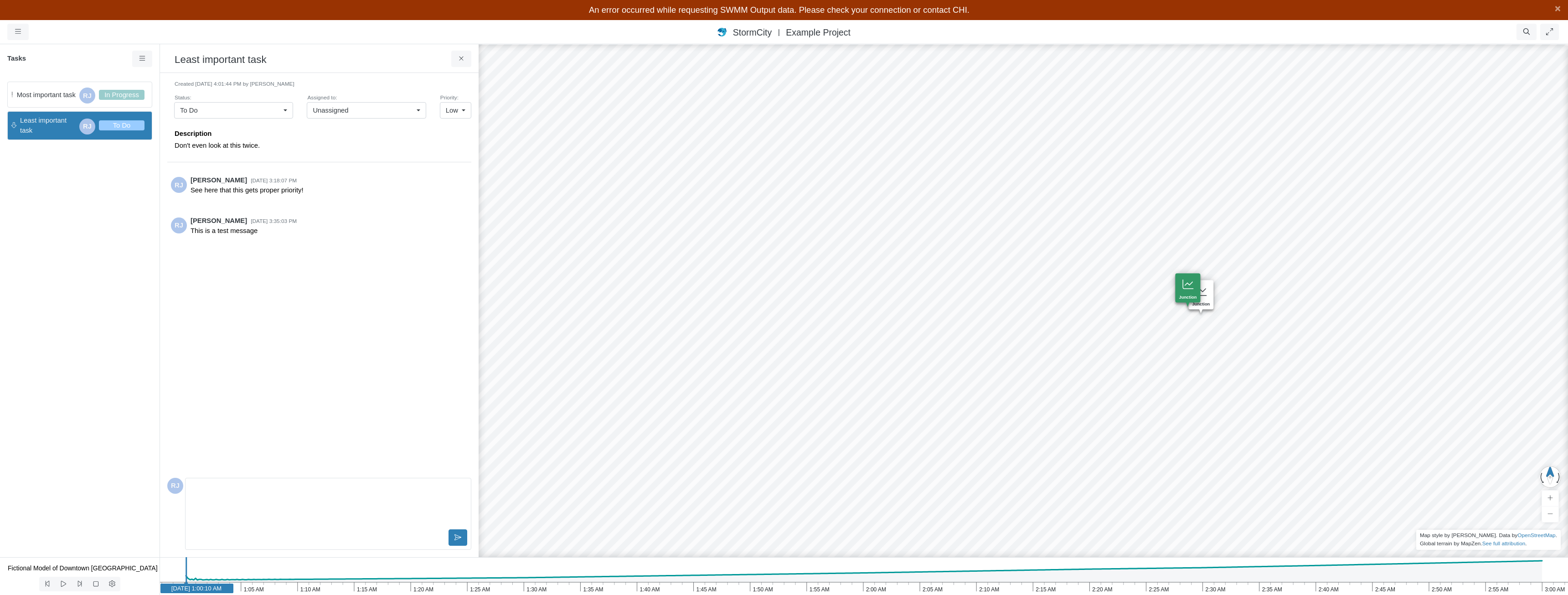
click at [126, 127] on div "To Do" at bounding box center [122, 125] width 46 height 10
click at [51, 93] on span "Most important task" at bounding box center [46, 95] width 59 height 10
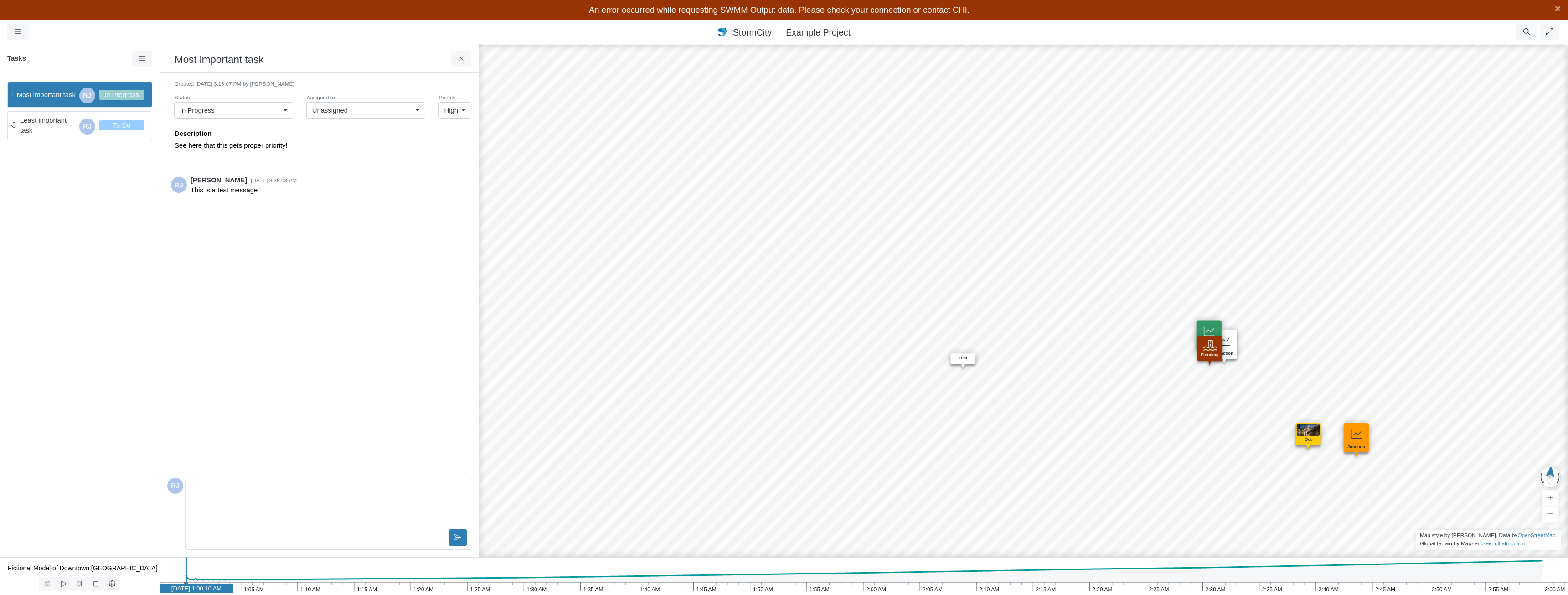
click at [48, 121] on span "Least important task" at bounding box center [48, 125] width 55 height 20
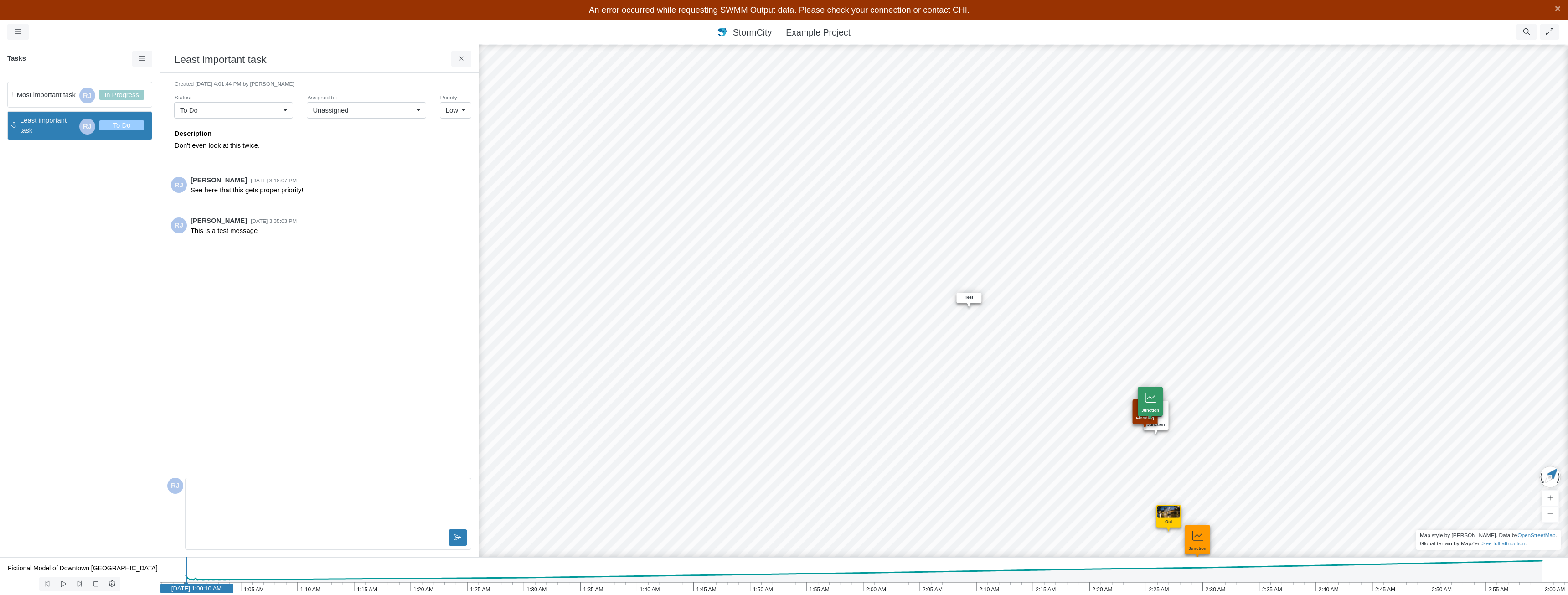
click at [38, 92] on span "Most important task" at bounding box center [46, 95] width 59 height 10
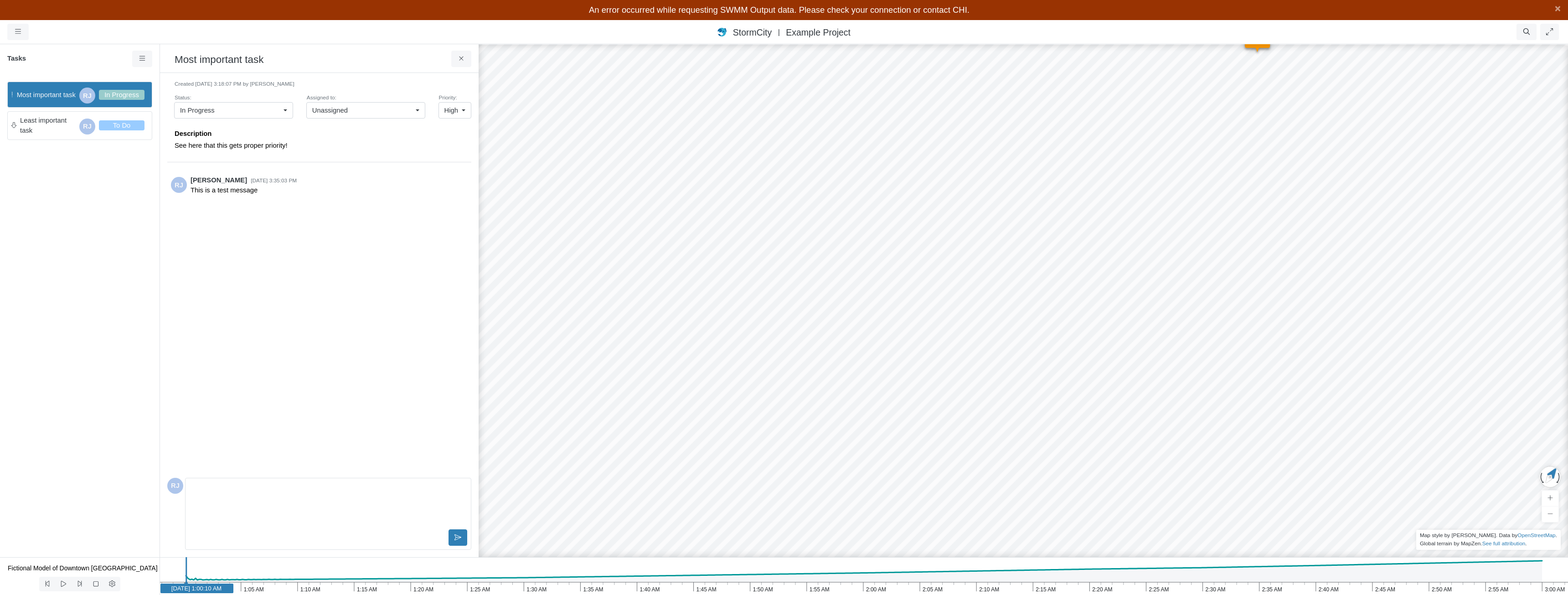
click at [287, 109] on link "In Progress" at bounding box center [233, 110] width 119 height 17
click at [374, 109] on div "Unassigned" at bounding box center [362, 110] width 100 height 10
click at [60, 125] on span "Least important task" at bounding box center [48, 125] width 55 height 20
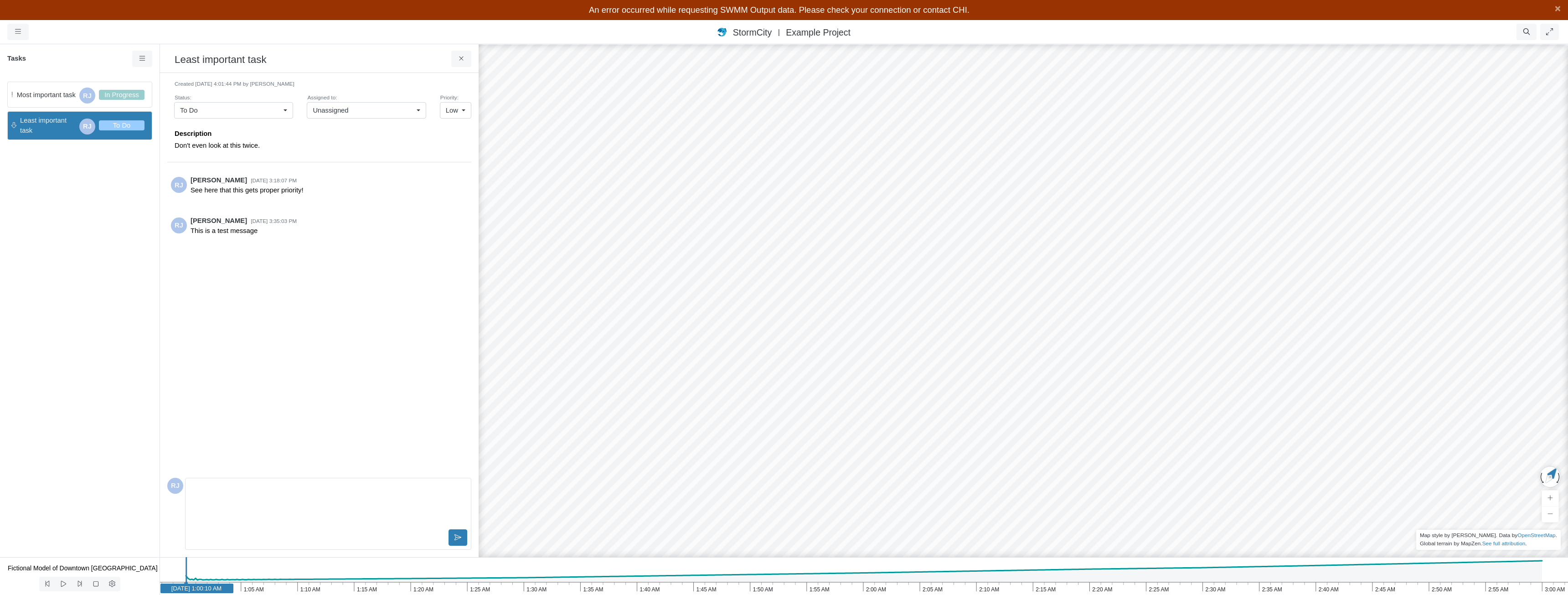
click at [350, 110] on div "Unassigned" at bounding box center [362, 110] width 100 height 10
click at [460, 64] on button at bounding box center [462, 59] width 21 height 17
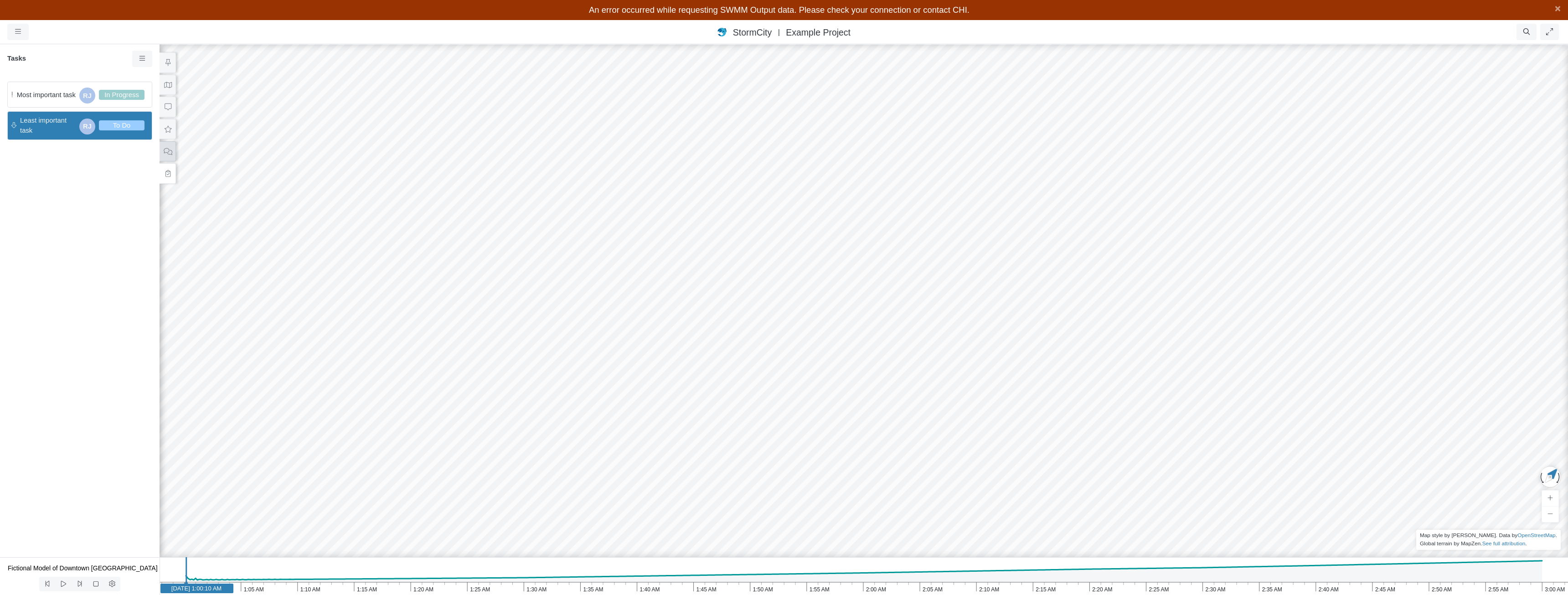
click at [170, 151] on icon at bounding box center [168, 151] width 9 height 7
click at [74, 116] on div "Boo Hoo! [GEOGRAPHIC_DATA]" at bounding box center [80, 125] width 145 height 26
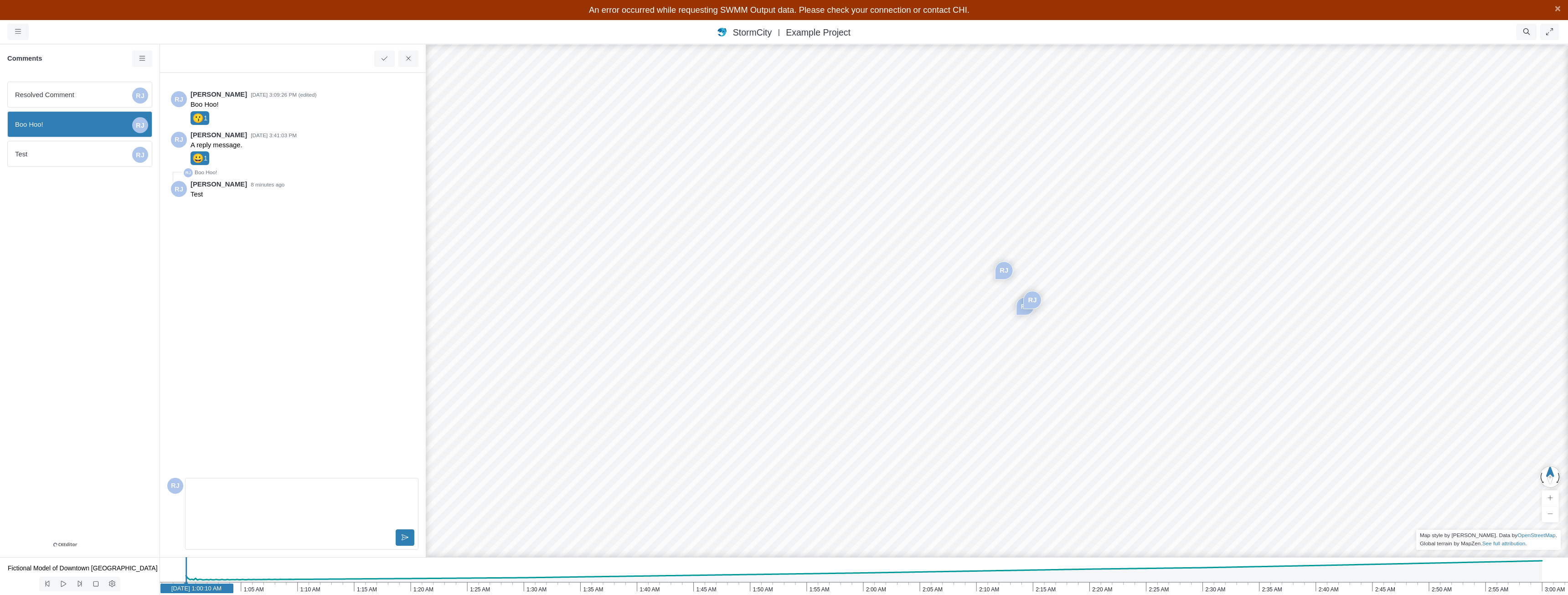
click at [87, 91] on span "Resolved Comment" at bounding box center [72, 95] width 114 height 10
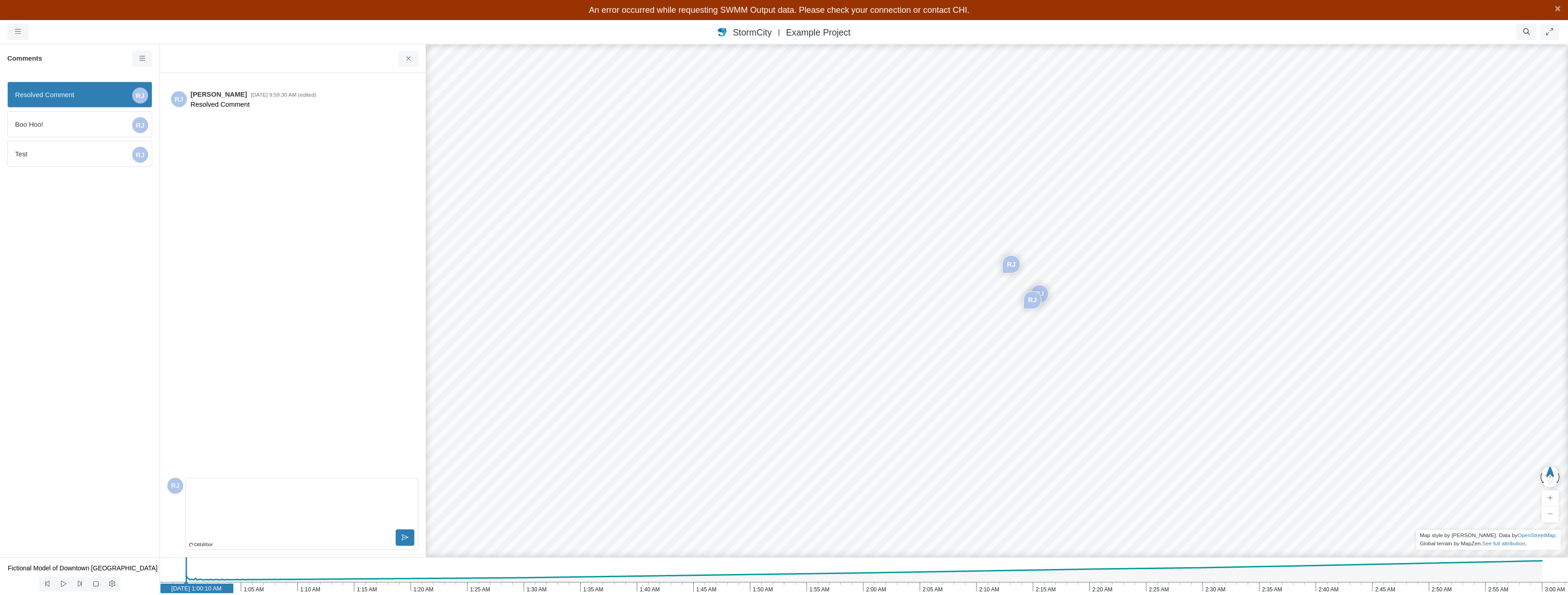
click at [89, 121] on span "Boo Hoo!" at bounding box center [72, 124] width 114 height 10
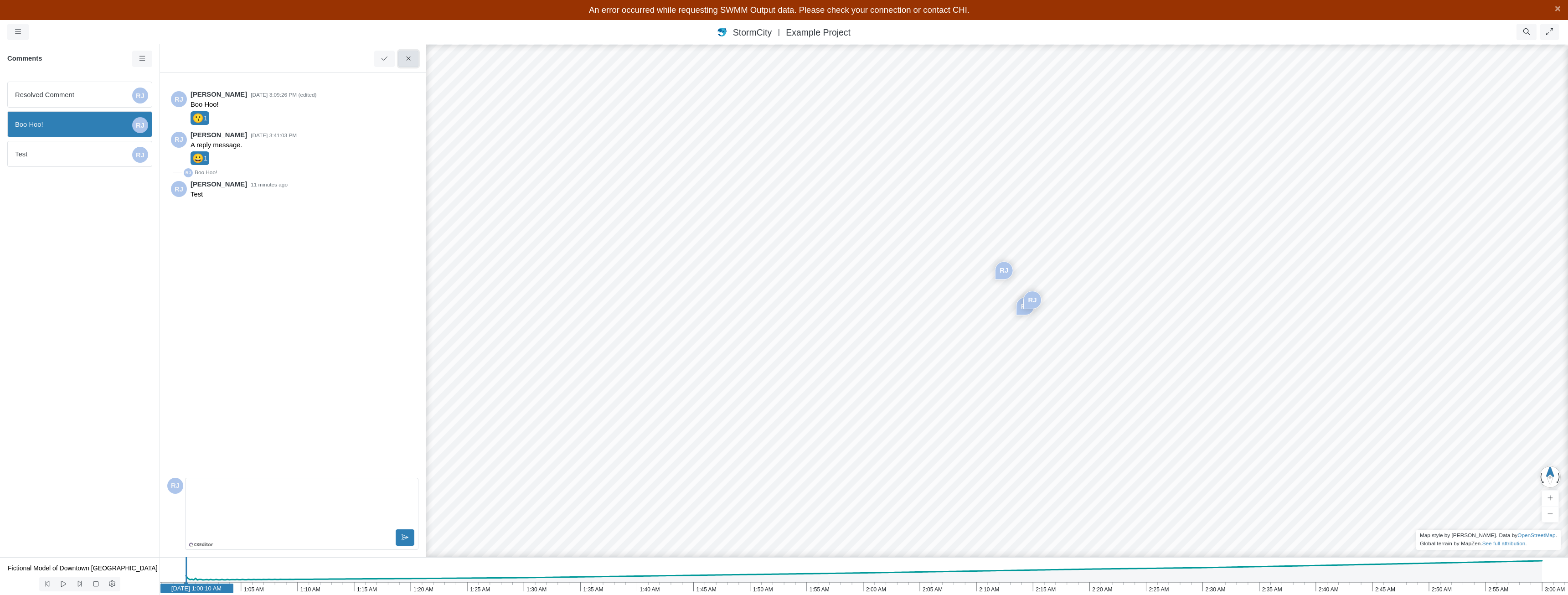
click at [411, 56] on icon at bounding box center [409, 59] width 9 height 7
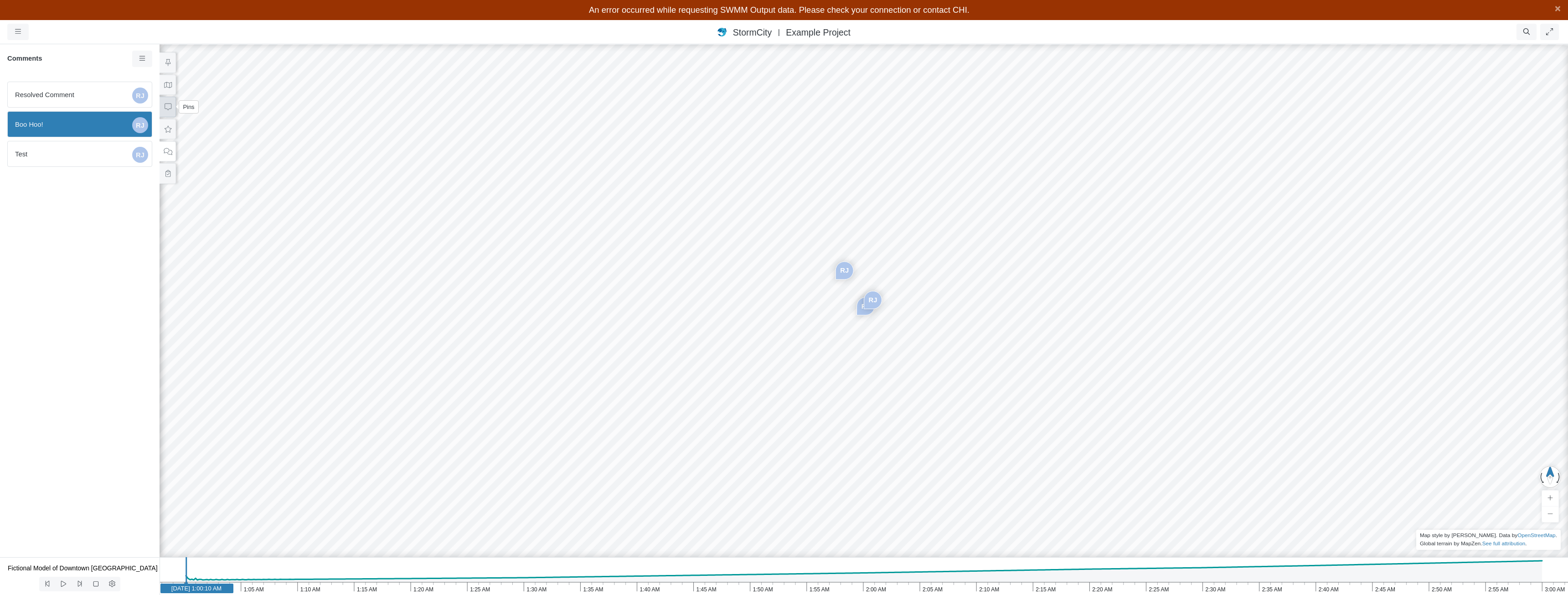
click at [170, 109] on icon at bounding box center [168, 107] width 9 height 7
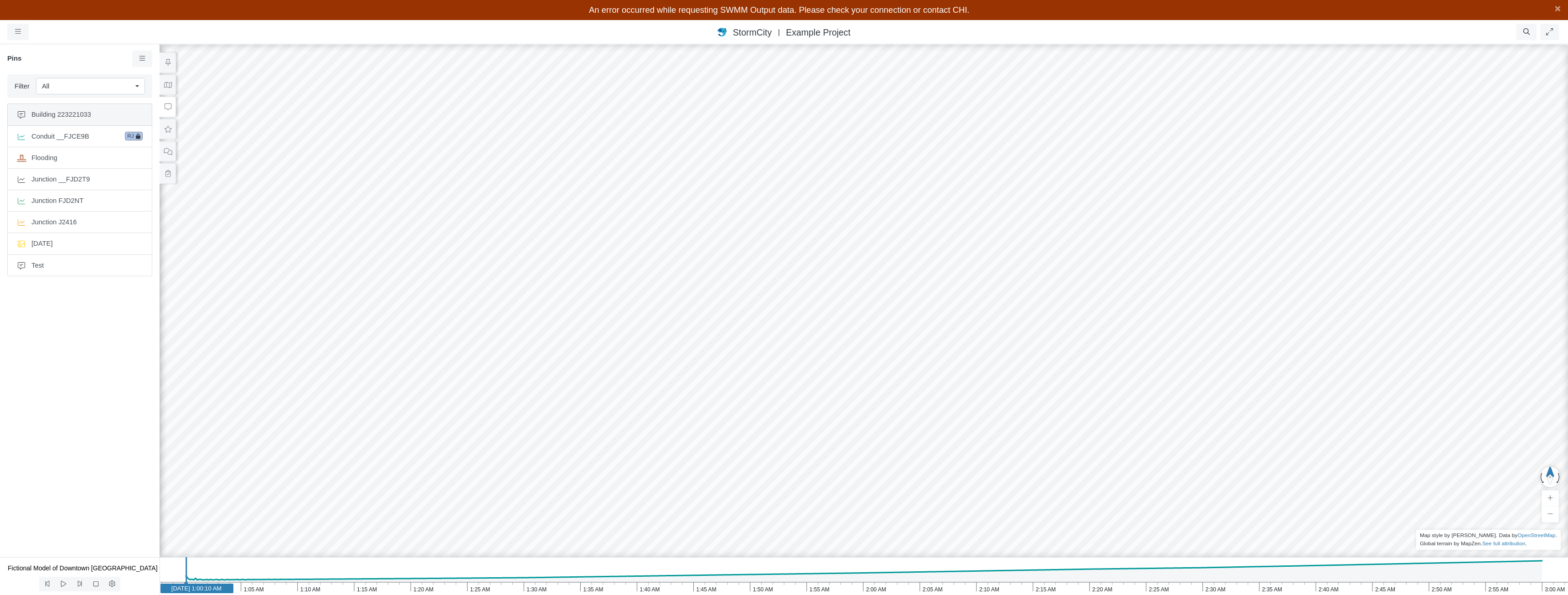
click at [69, 114] on span "Building 223221033" at bounding box center [87, 114] width 112 height 10
click at [163, 90] on button at bounding box center [168, 85] width 17 height 21
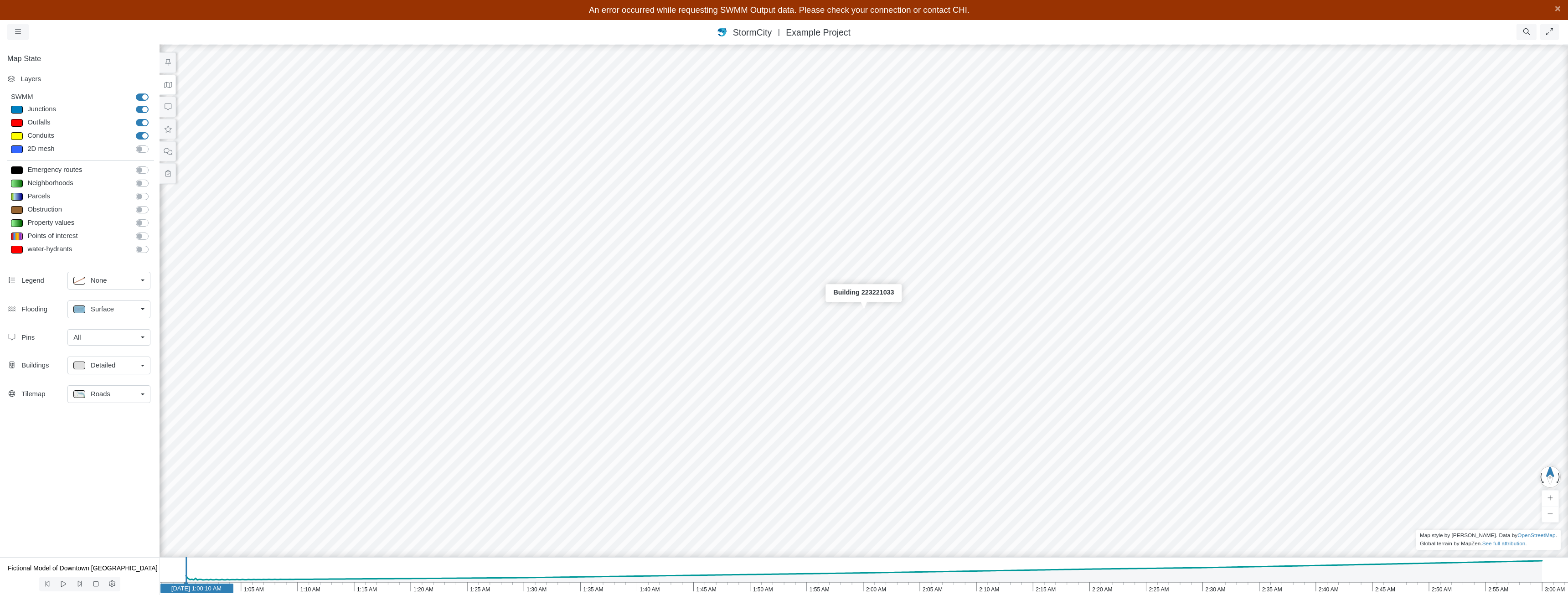
click at [19, 110] on div at bounding box center [17, 109] width 12 height 8
type input "Visible"
checkbox input "true"
select select "CIRCLE"
type input "7"
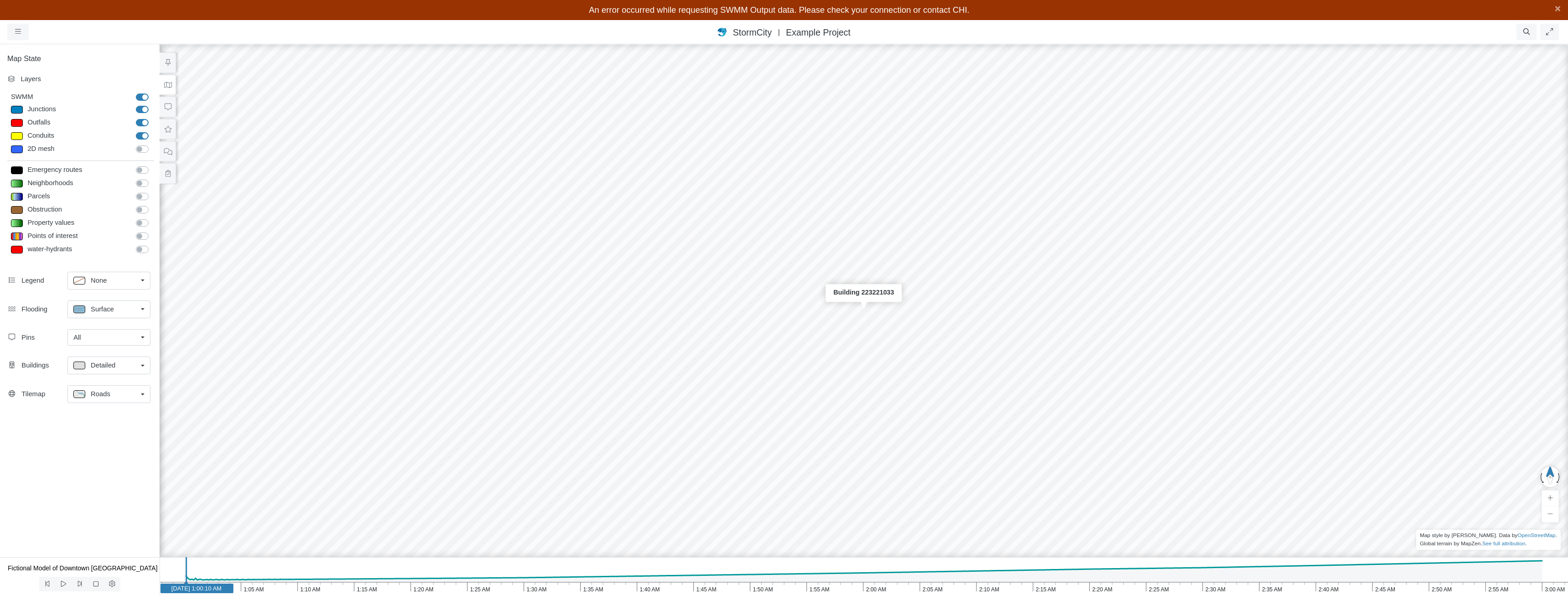
checkbox input "true"
type input "0"
type input "7"
select select "None"
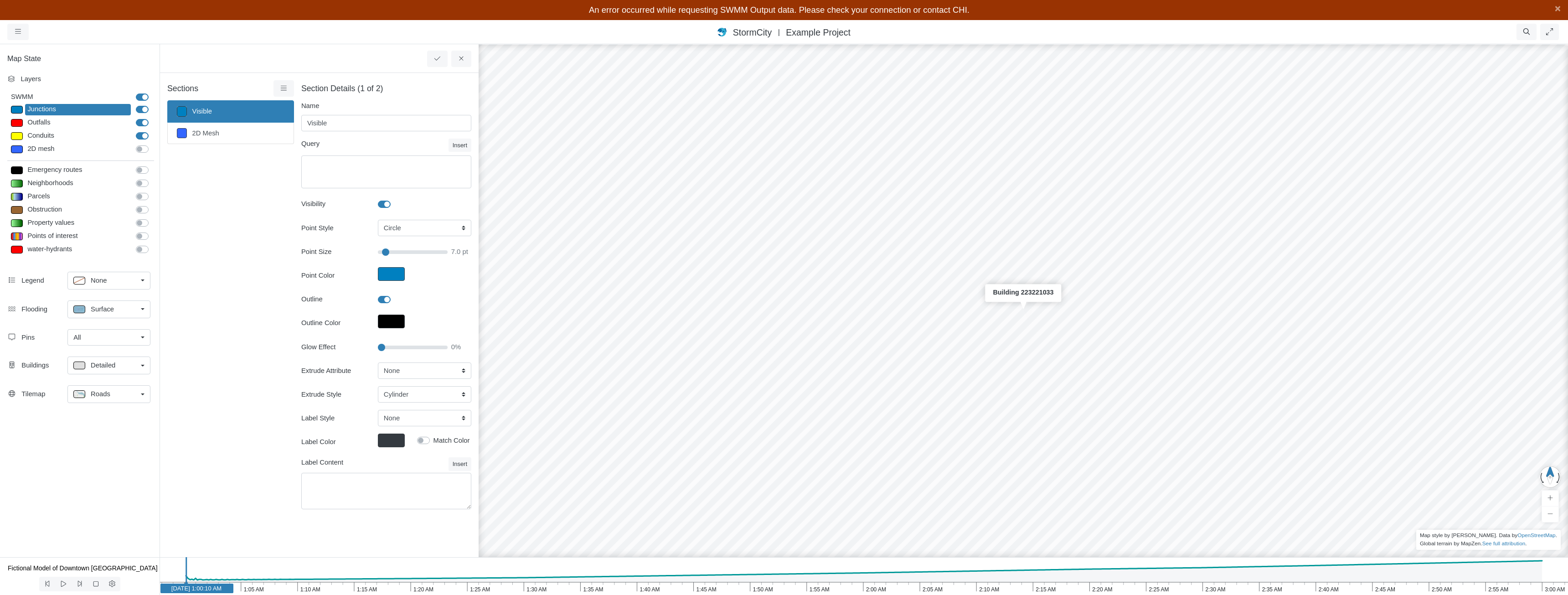
click at [18, 123] on div at bounding box center [17, 123] width 12 height 8
select select "TRIANGLEUP"
type input "9"
click at [464, 62] on icon at bounding box center [461, 59] width 9 height 7
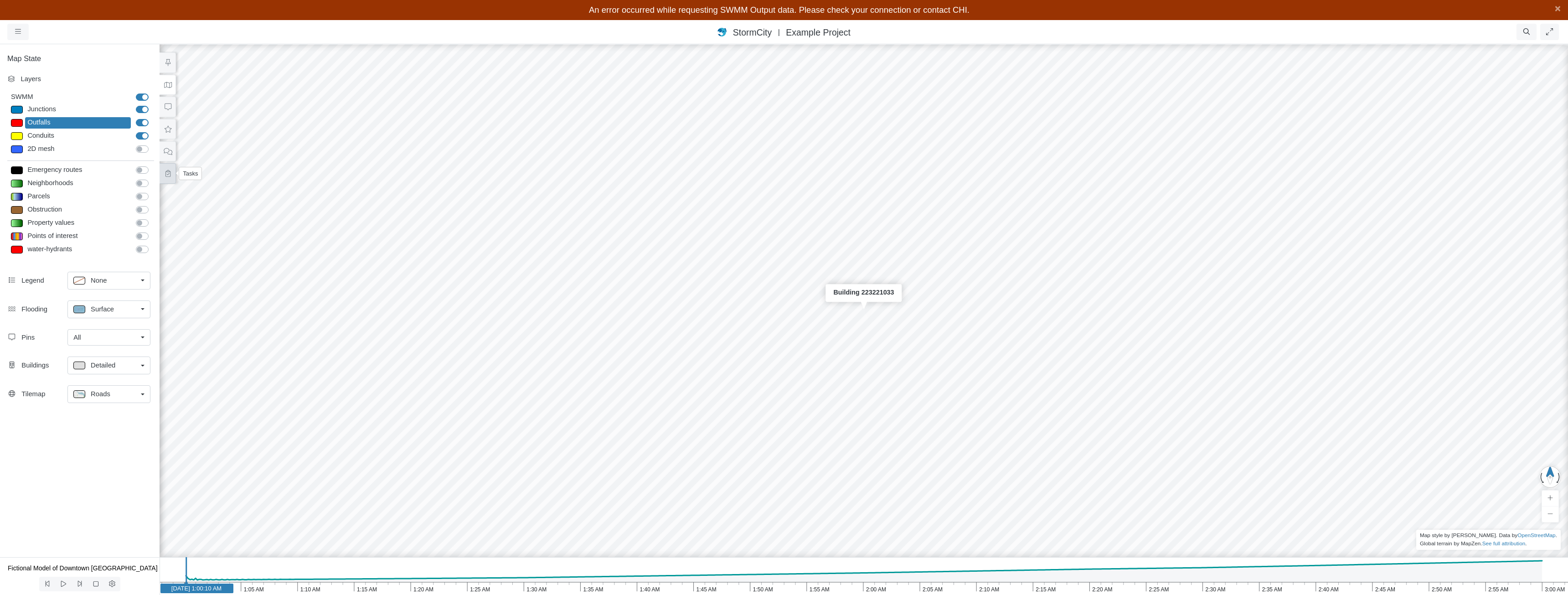
click at [168, 174] on icon at bounding box center [168, 173] width 5 height 7
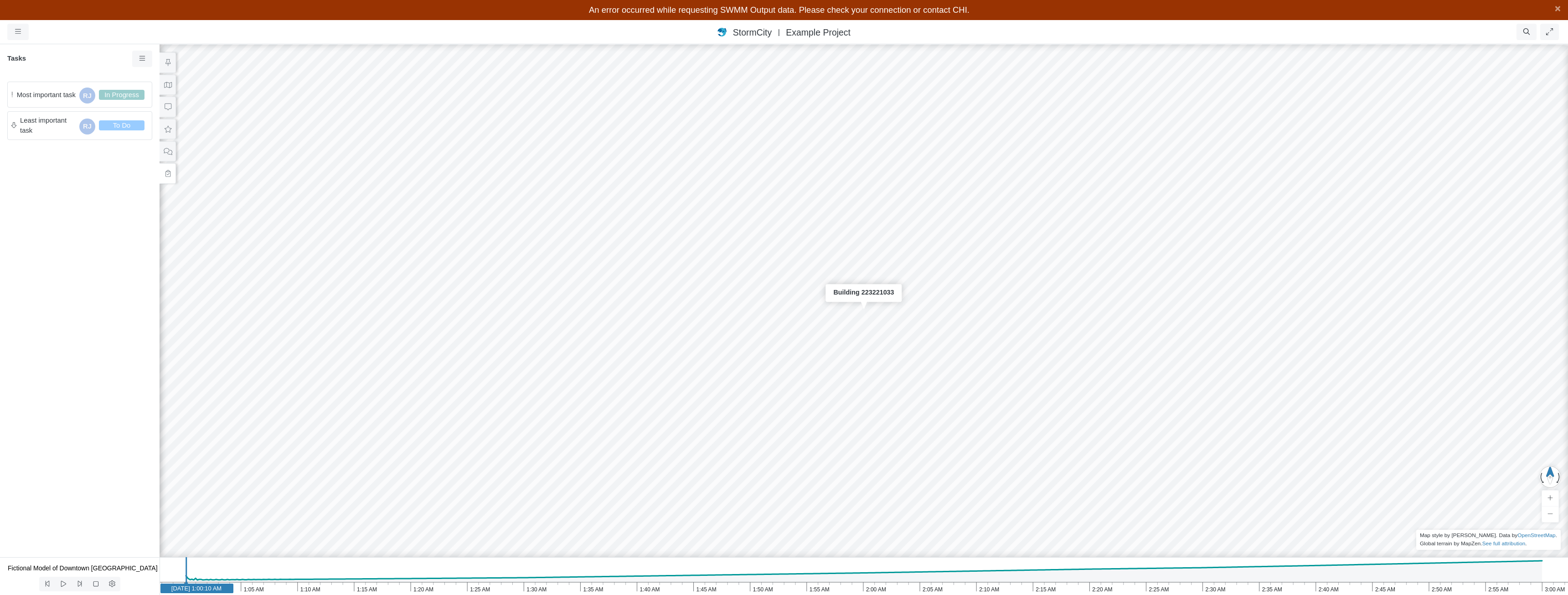
click at [44, 94] on span "Most important task" at bounding box center [46, 95] width 59 height 10
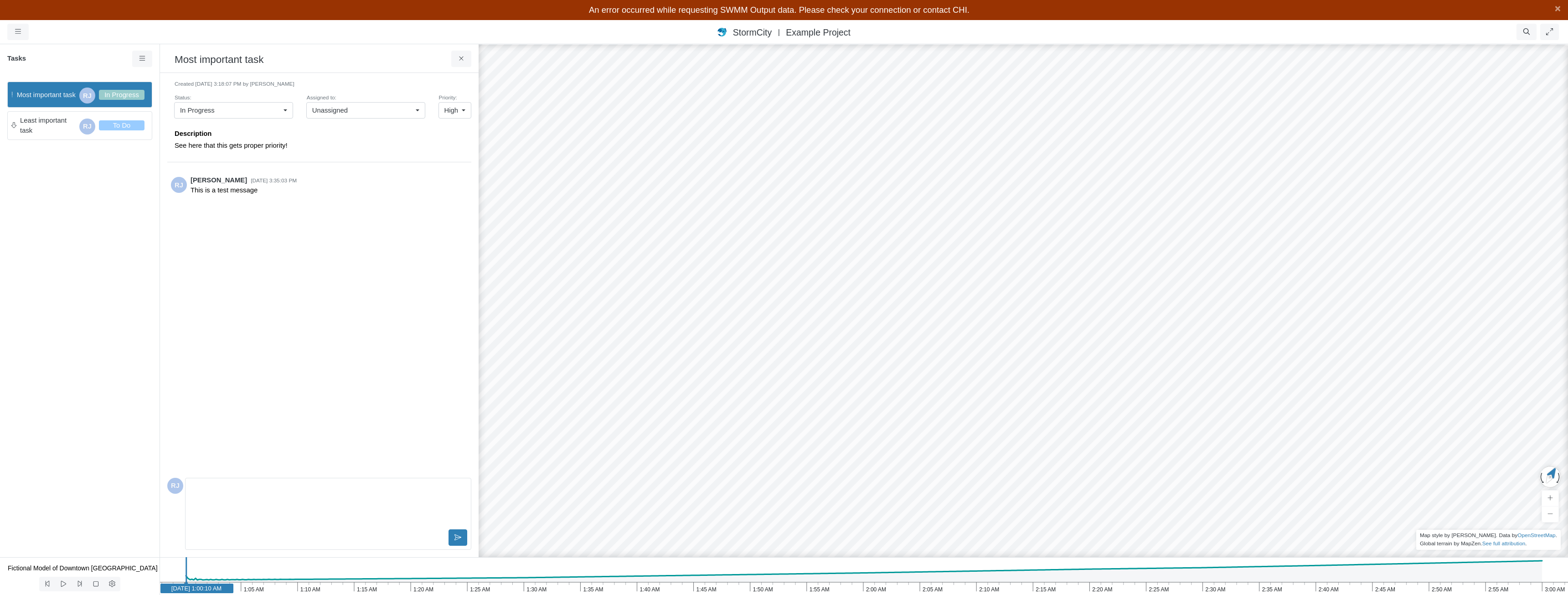
click at [251, 62] on h3 "Most important task" at bounding box center [312, 59] width 276 height 14
click at [250, 62] on h3 "Most important task" at bounding box center [312, 59] width 276 height 14
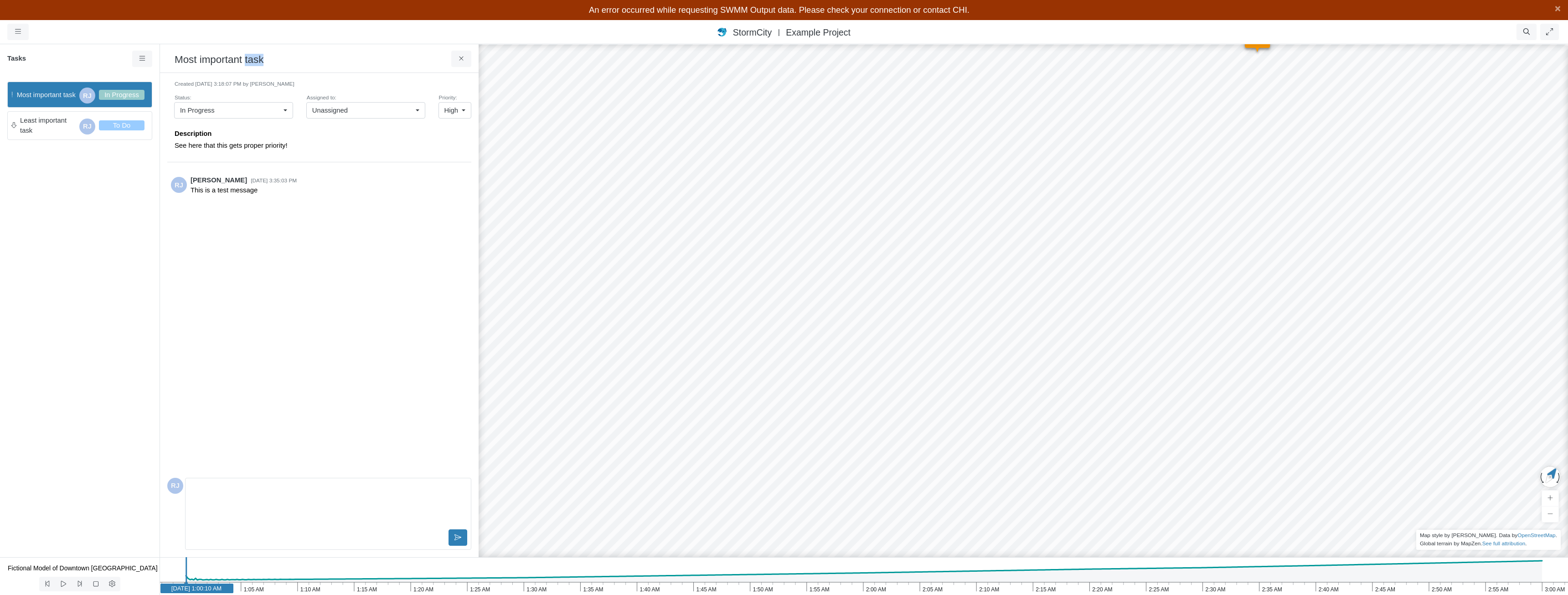
click at [250, 62] on h3 "Most important task" at bounding box center [312, 59] width 276 height 14
click at [465, 62] on icon at bounding box center [461, 59] width 9 height 7
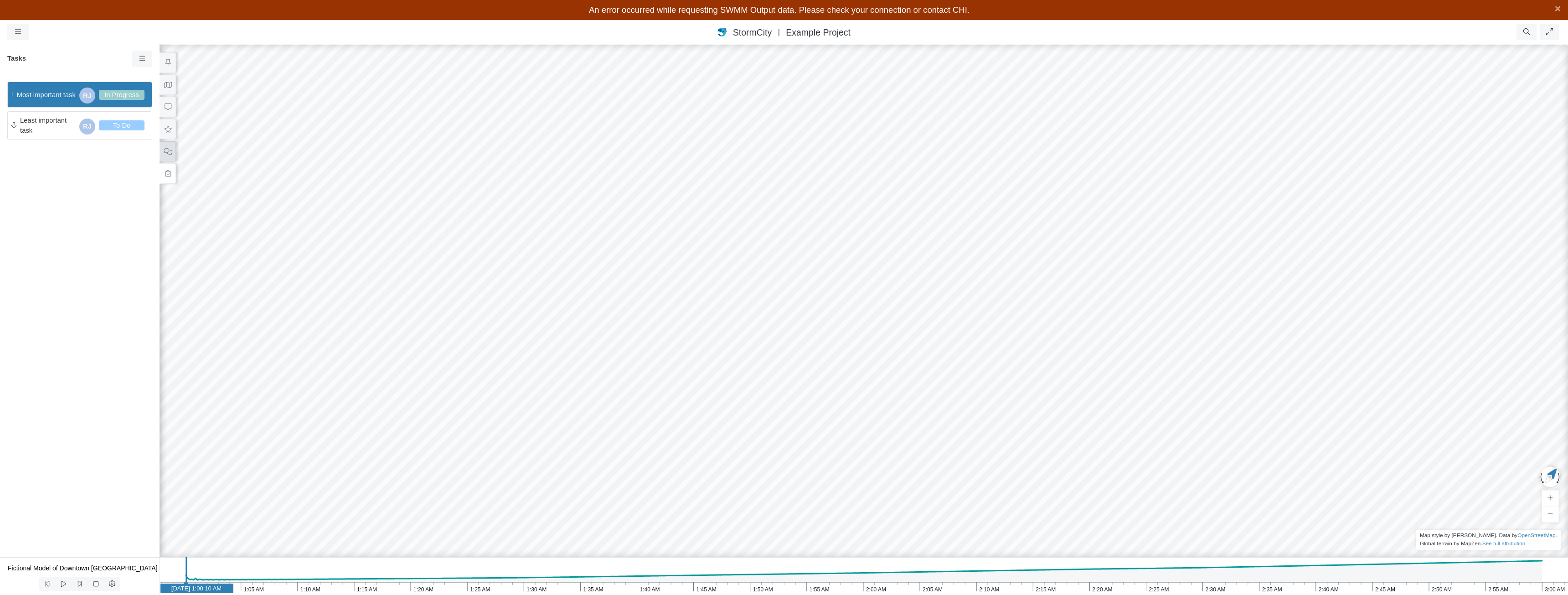
click at [172, 154] on button at bounding box center [168, 151] width 17 height 21
click at [168, 172] on icon at bounding box center [168, 173] width 9 height 7
click at [50, 97] on span "Most important task" at bounding box center [46, 95] width 59 height 10
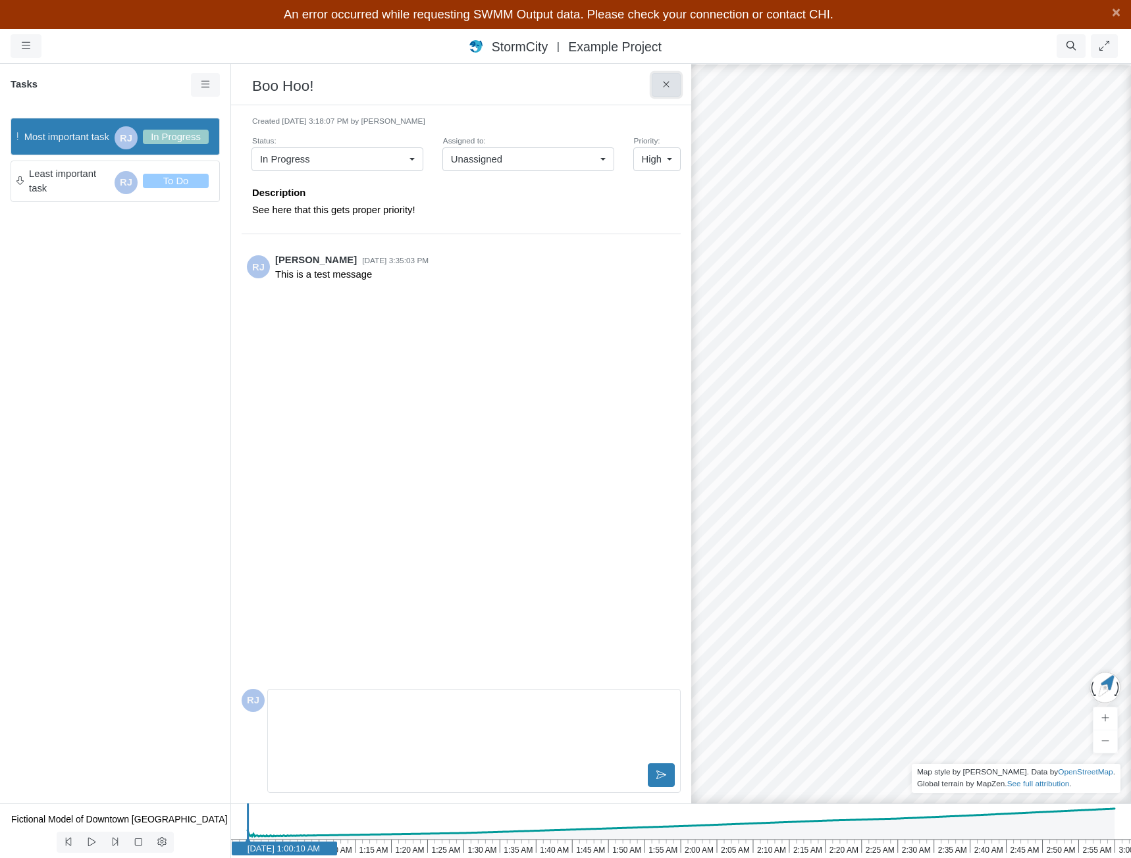
click at [667, 88] on icon at bounding box center [666, 85] width 13 height 10
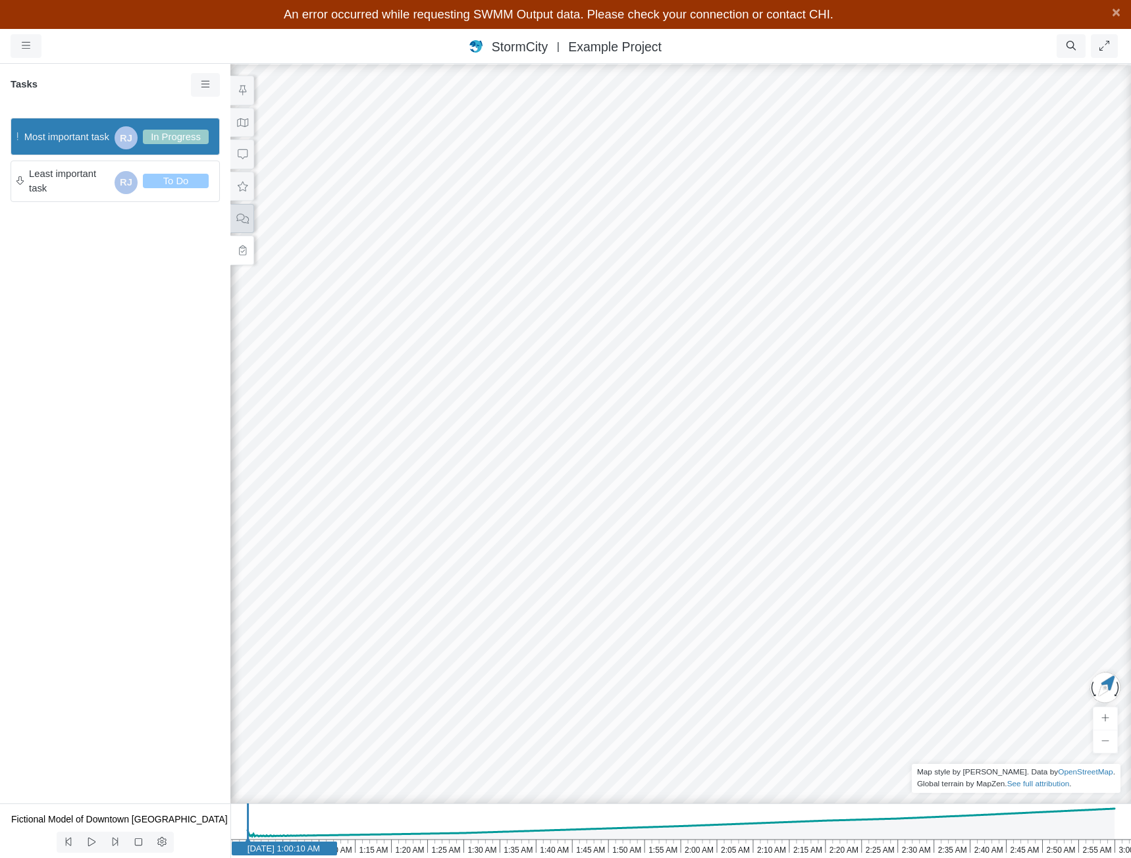
click at [236, 218] on icon at bounding box center [242, 218] width 13 height 10
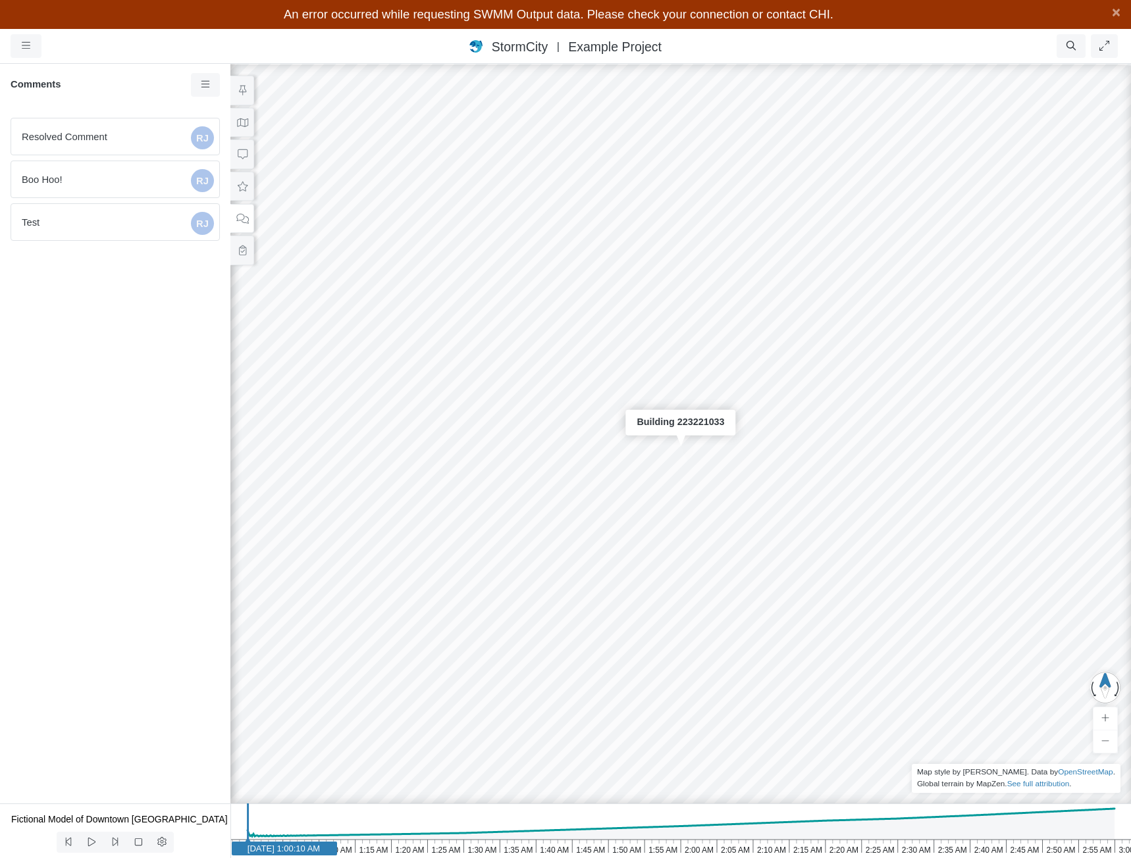
click at [124, 135] on span "Resolved Comment" at bounding box center [104, 137] width 164 height 14
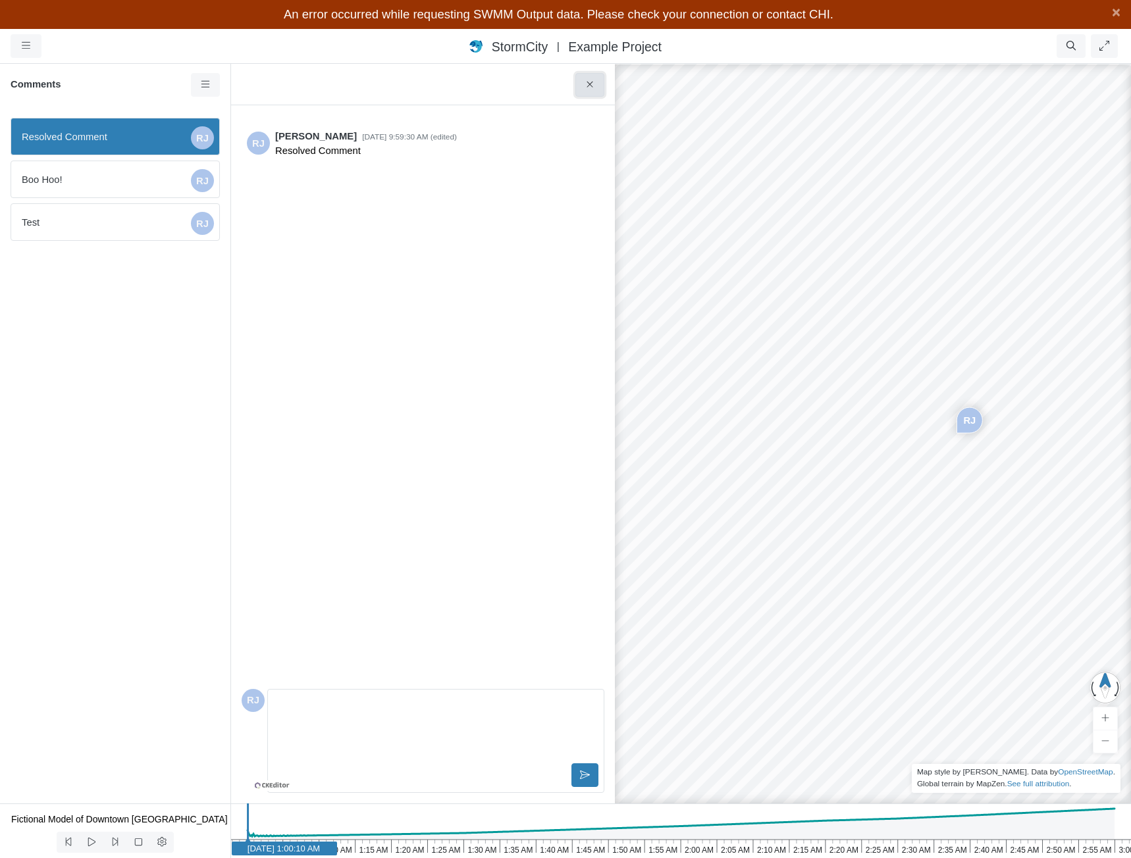
click at [598, 86] on button at bounding box center [590, 85] width 30 height 24
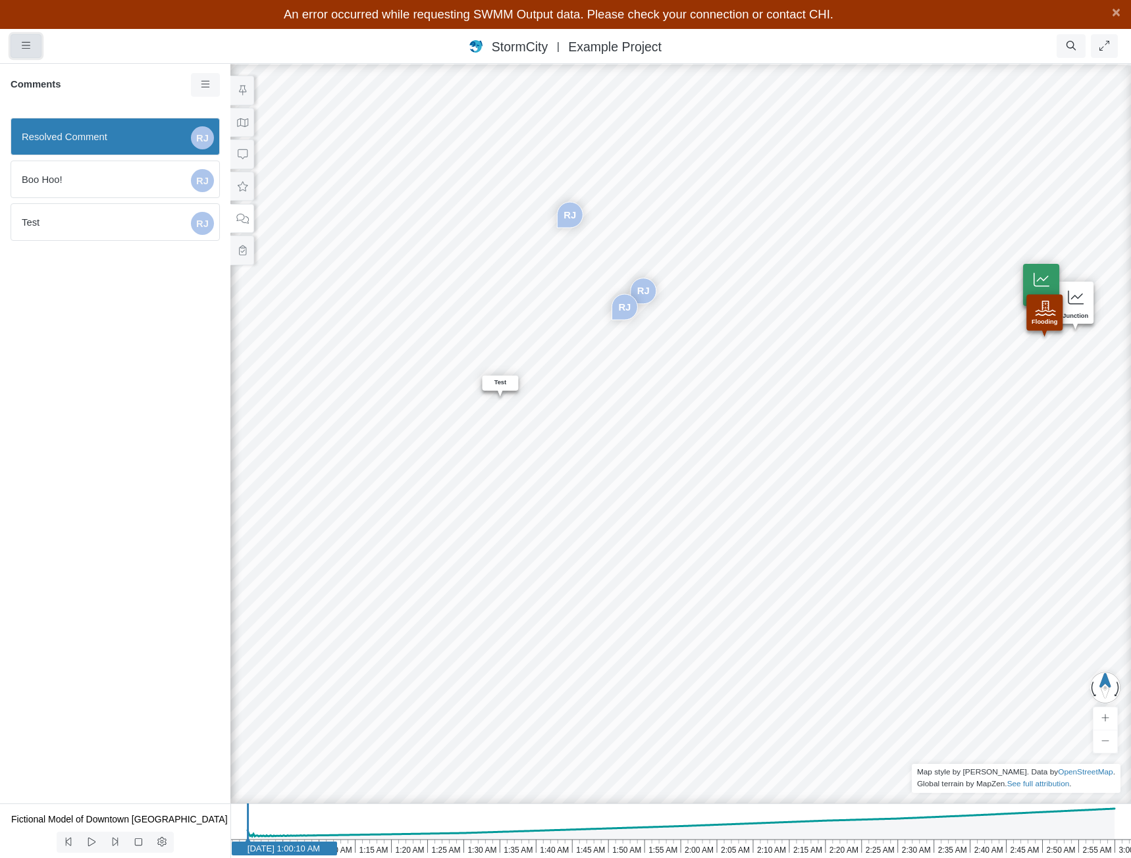
click at [24, 45] on icon "button" at bounding box center [26, 46] width 9 height 10
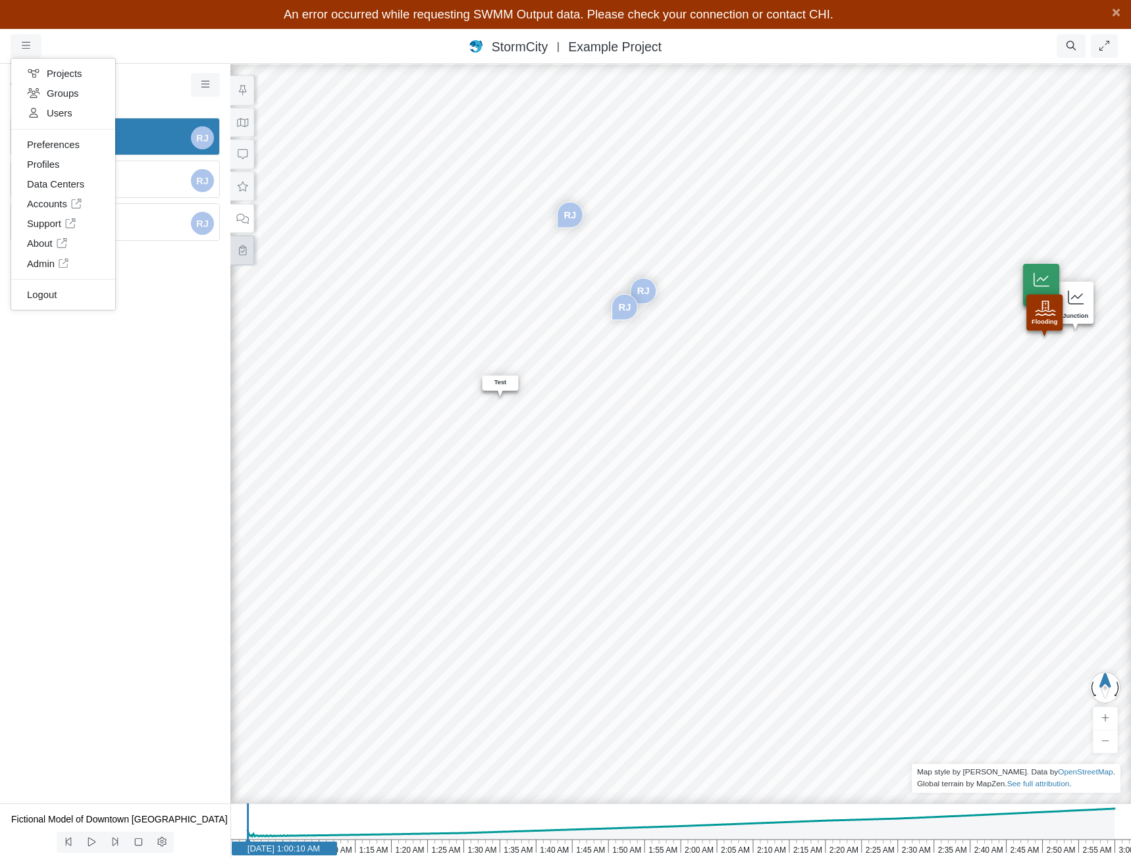
click at [240, 250] on icon at bounding box center [242, 250] width 13 height 10
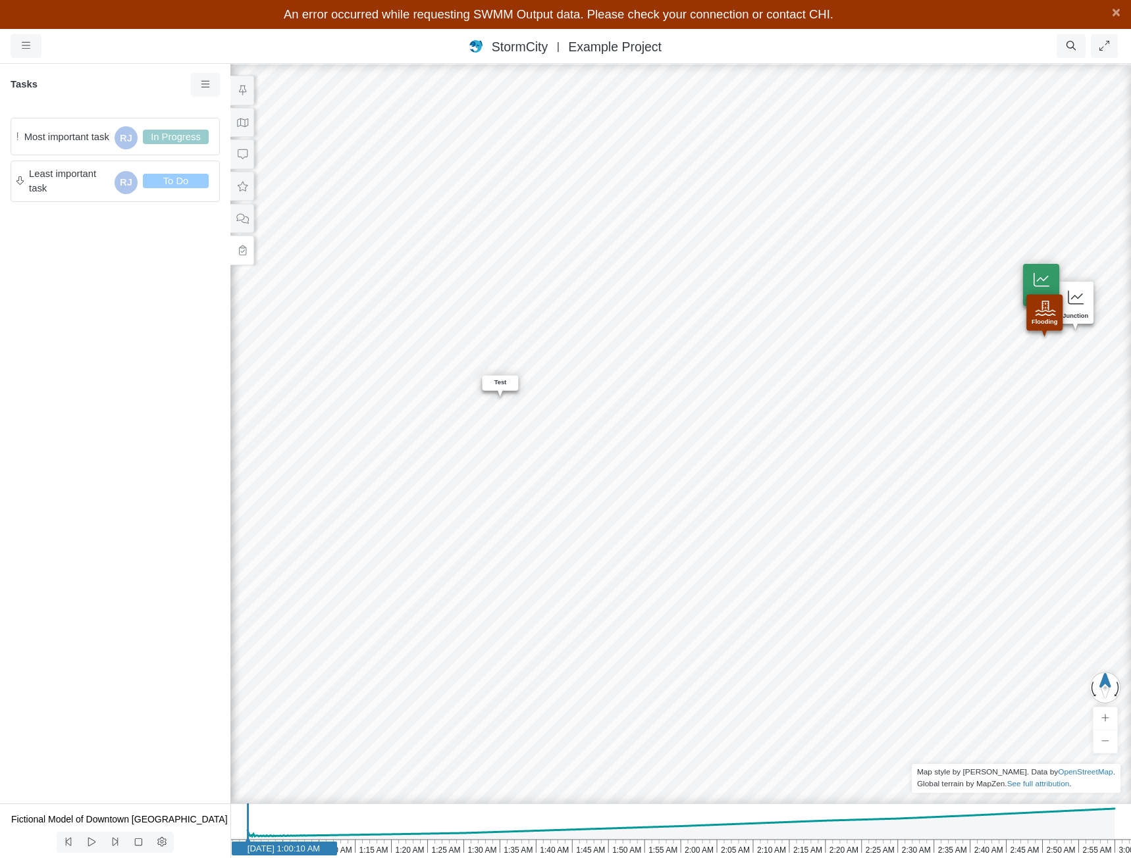
click at [68, 130] on span "Most important task" at bounding box center [66, 137] width 85 height 14
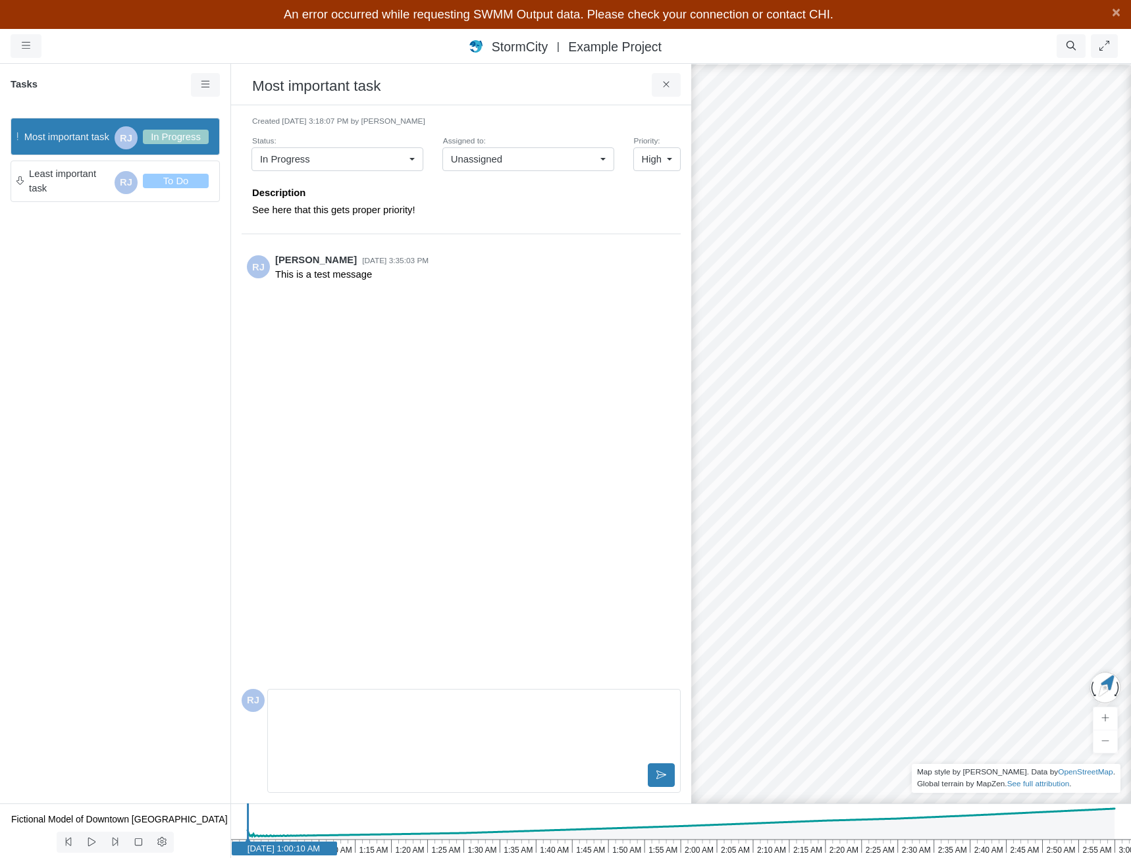
click at [394, 163] on div "In Progress" at bounding box center [332, 159] width 144 height 14
click at [541, 204] on p "See here that this gets proper priority!" at bounding box center [463, 210] width 423 height 14
click at [543, 160] on div "Unassigned" at bounding box center [523, 159] width 144 height 14
click at [655, 158] on span "High" at bounding box center [652, 159] width 20 height 14
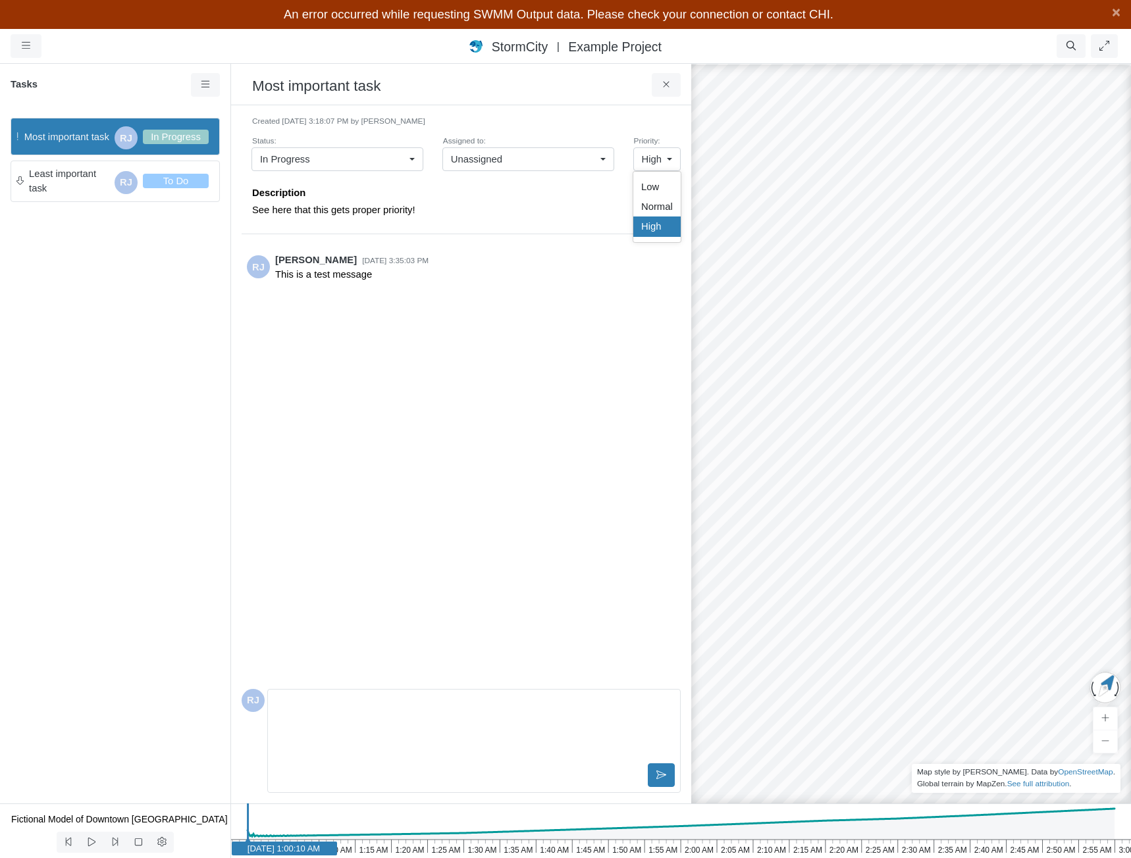
click at [566, 112] on div "× Sections Visible 2D Mesh Layer Details Refraction Name Box" at bounding box center [461, 454] width 460 height 698
click at [650, 294] on icon at bounding box center [650, 294] width 13 height 10
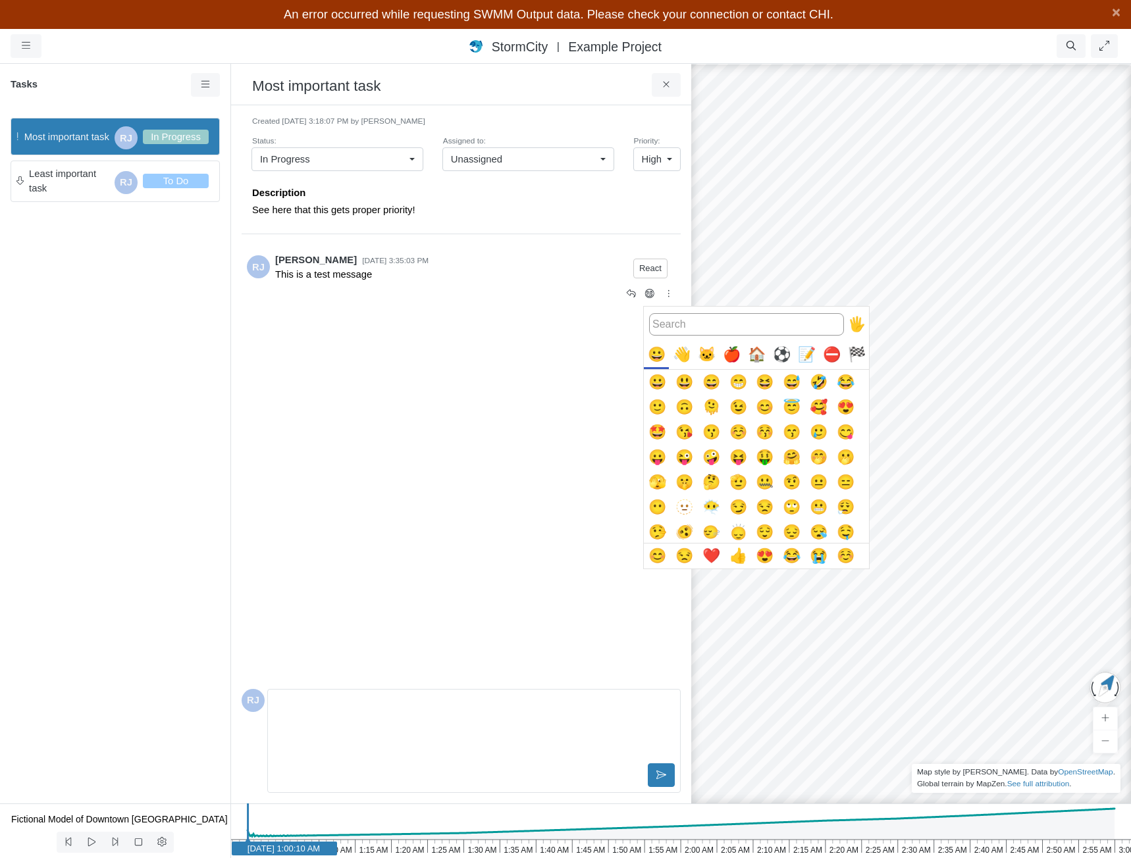
click at [661, 386] on button "😀" at bounding box center [656, 382] width 25 height 25
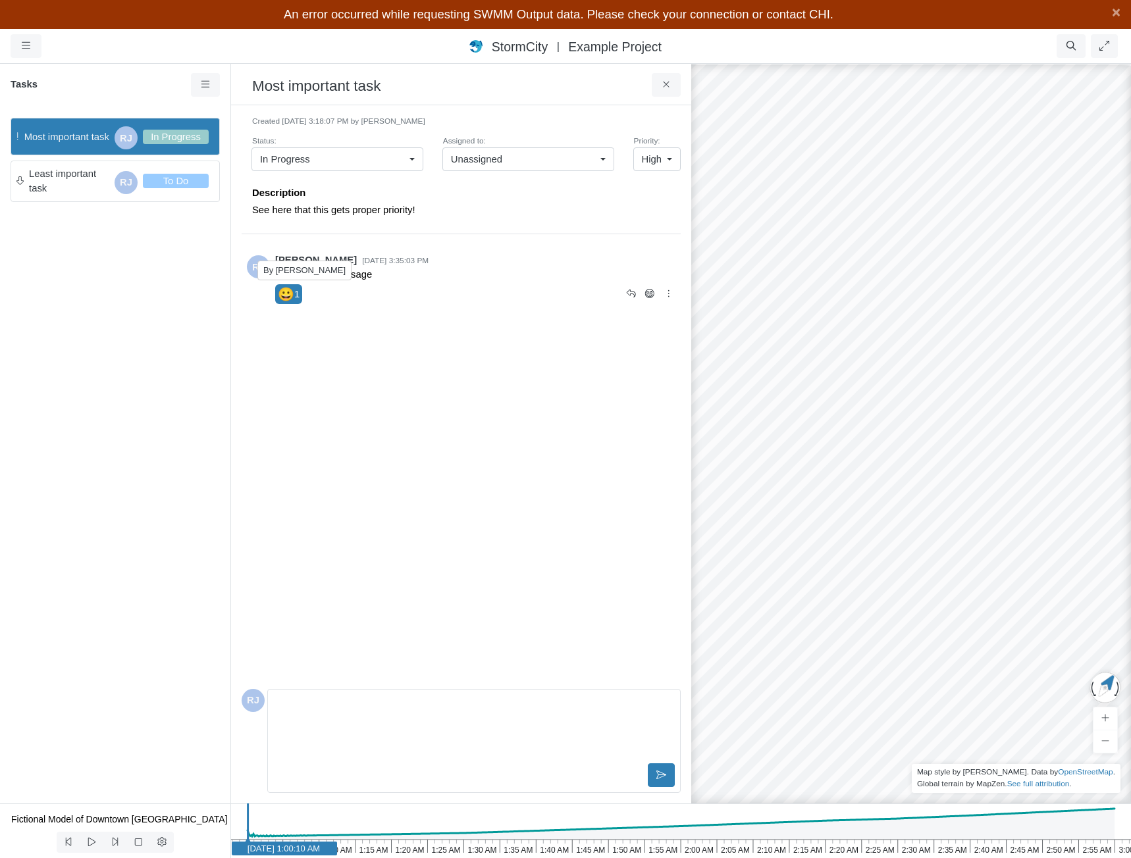
click at [292, 296] on span "😀" at bounding box center [286, 294] width 16 height 20
click at [653, 298] on icon at bounding box center [650, 294] width 13 height 10
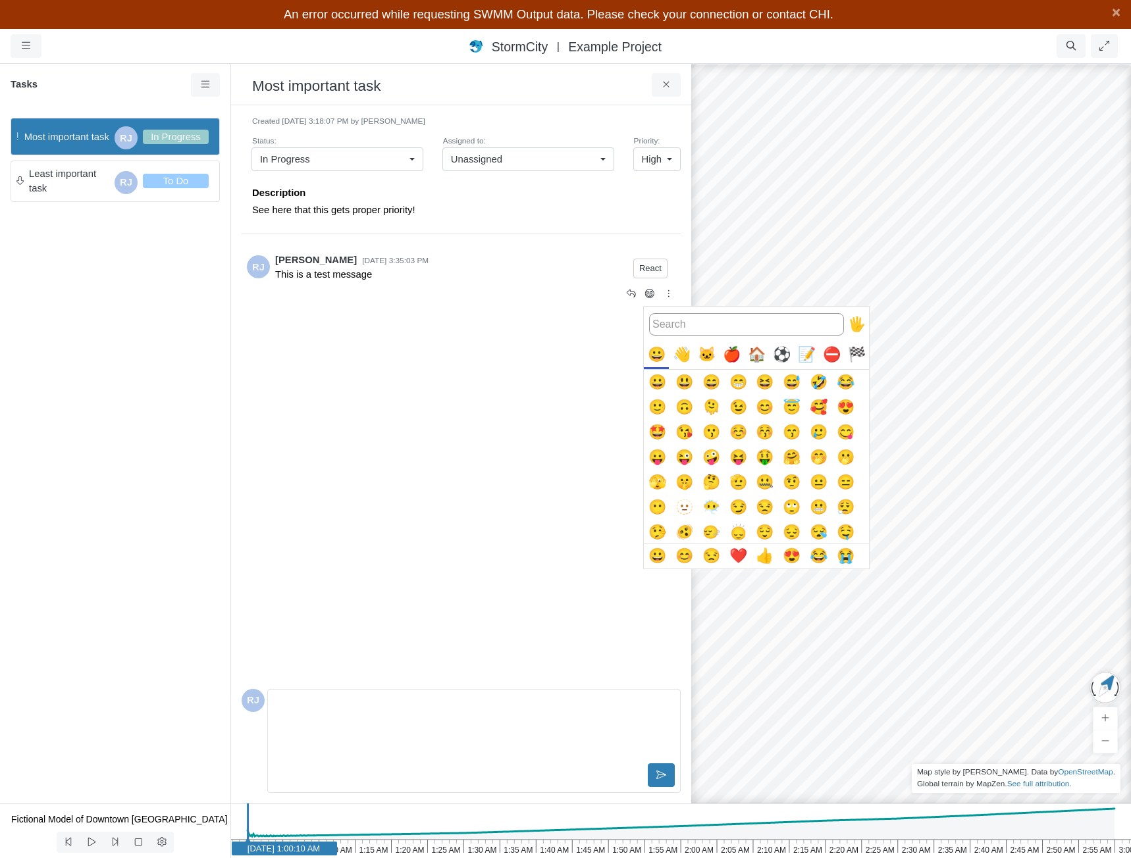
click at [742, 384] on button "😁" at bounding box center [737, 382] width 25 height 25
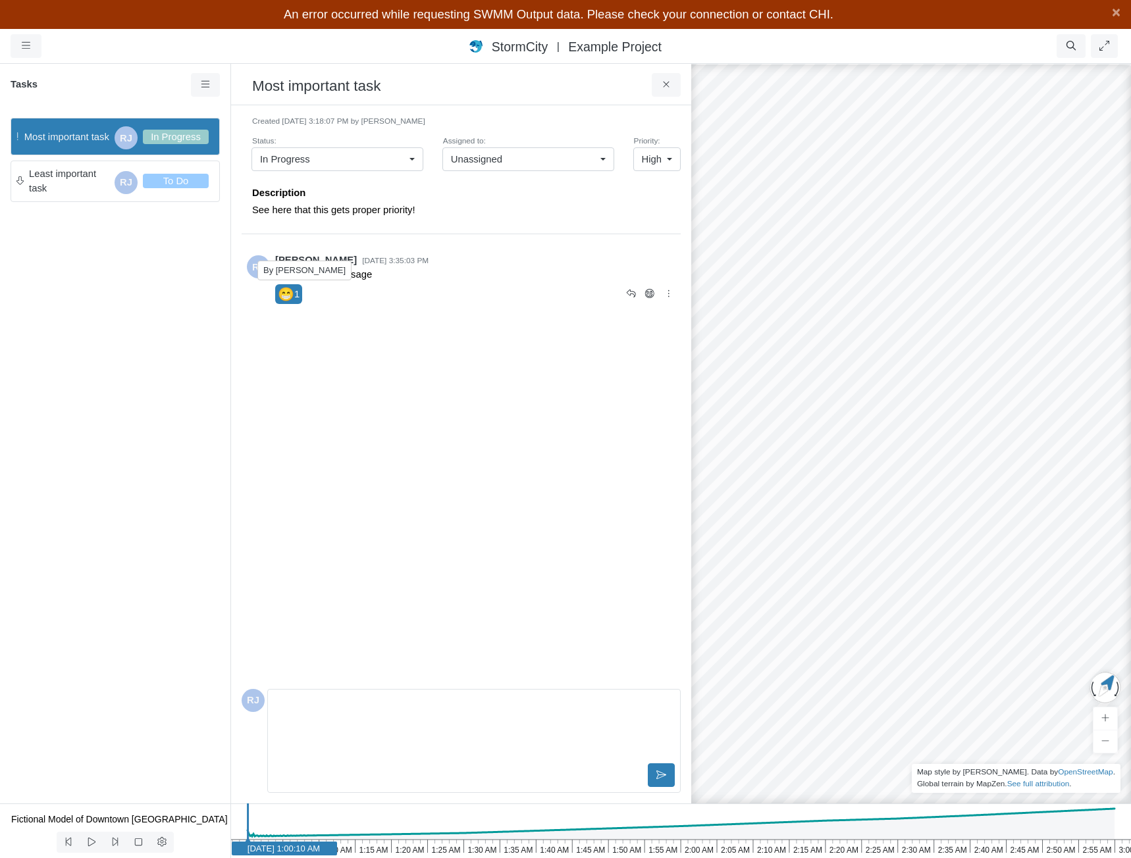
click at [294, 292] on span "😁" at bounding box center [286, 294] width 16 height 20
click at [521, 503] on div "[PERSON_NAME] [DATE] 3:35:03 PM This is a test message" at bounding box center [461, 462] width 439 height 444
click at [204, 86] on icon at bounding box center [205, 85] width 13 height 10
click at [215, 109] on link "New Task" at bounding box center [243, 110] width 99 height 20
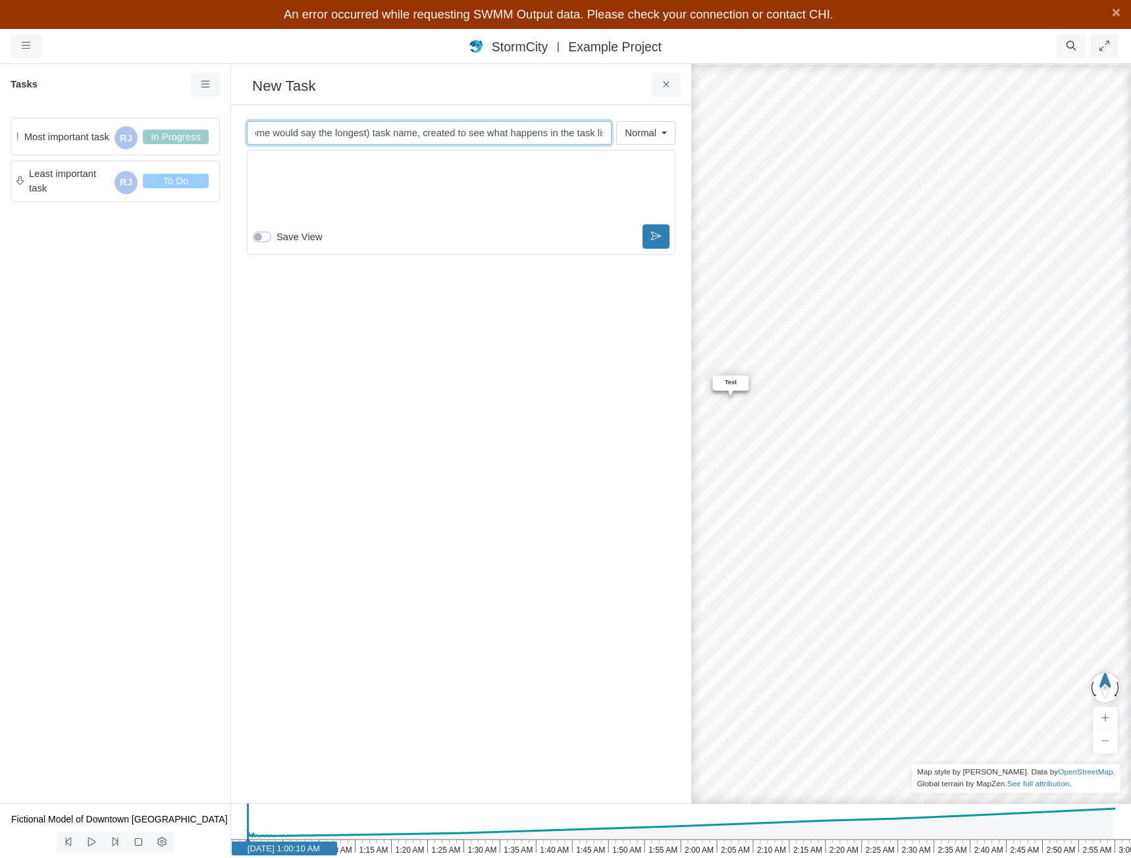
scroll to position [0, 170]
type input "This is a very, very, very long (in fact some would say the longest) task name,…"
click at [501, 197] on div "Editor editing area: main" at bounding box center [461, 189] width 417 height 66
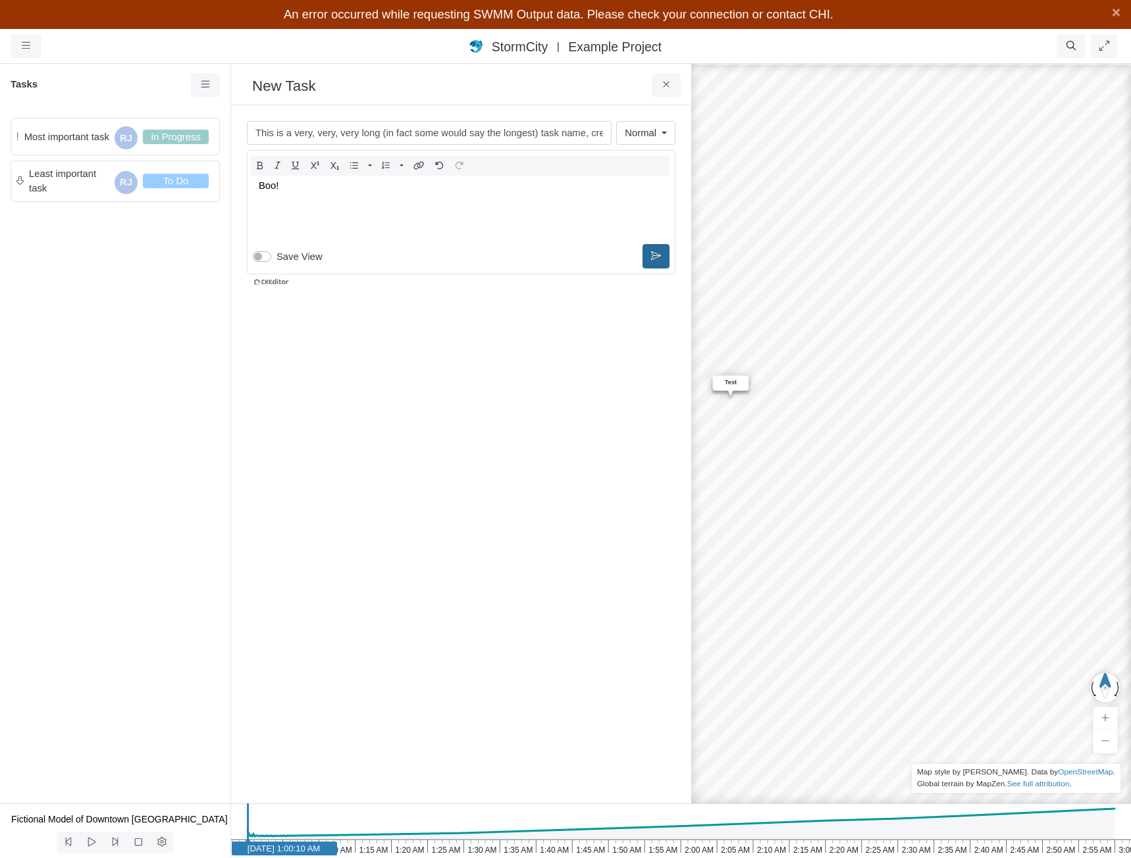
click at [651, 253] on icon at bounding box center [656, 256] width 10 height 10
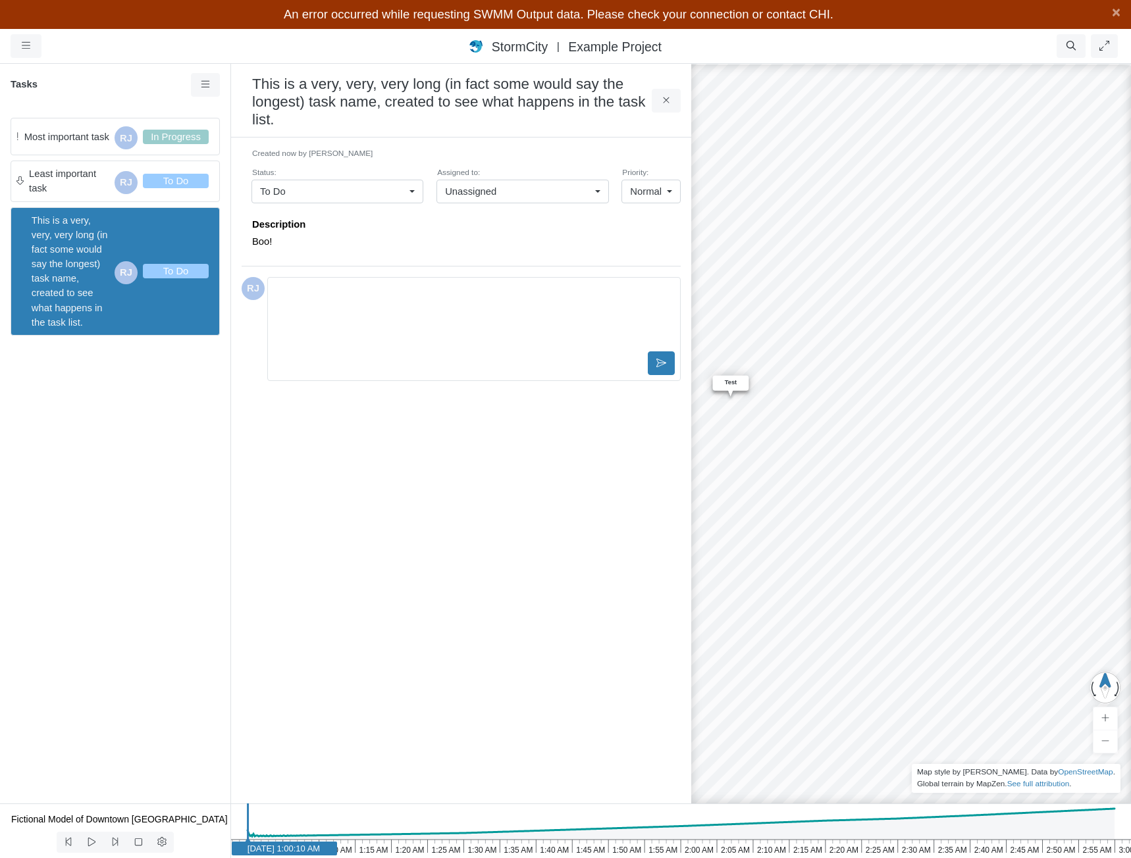
click at [153, 423] on div "Most important task RJ In Progress Least important task RJ To Do This is a very…" at bounding box center [115, 455] width 230 height 696
click at [122, 424] on div "Most important task RJ In Progress Least important task RJ To Do This is a very…" at bounding box center [115, 455] width 230 height 696
click at [79, 144] on span "Most important task" at bounding box center [66, 137] width 85 height 14
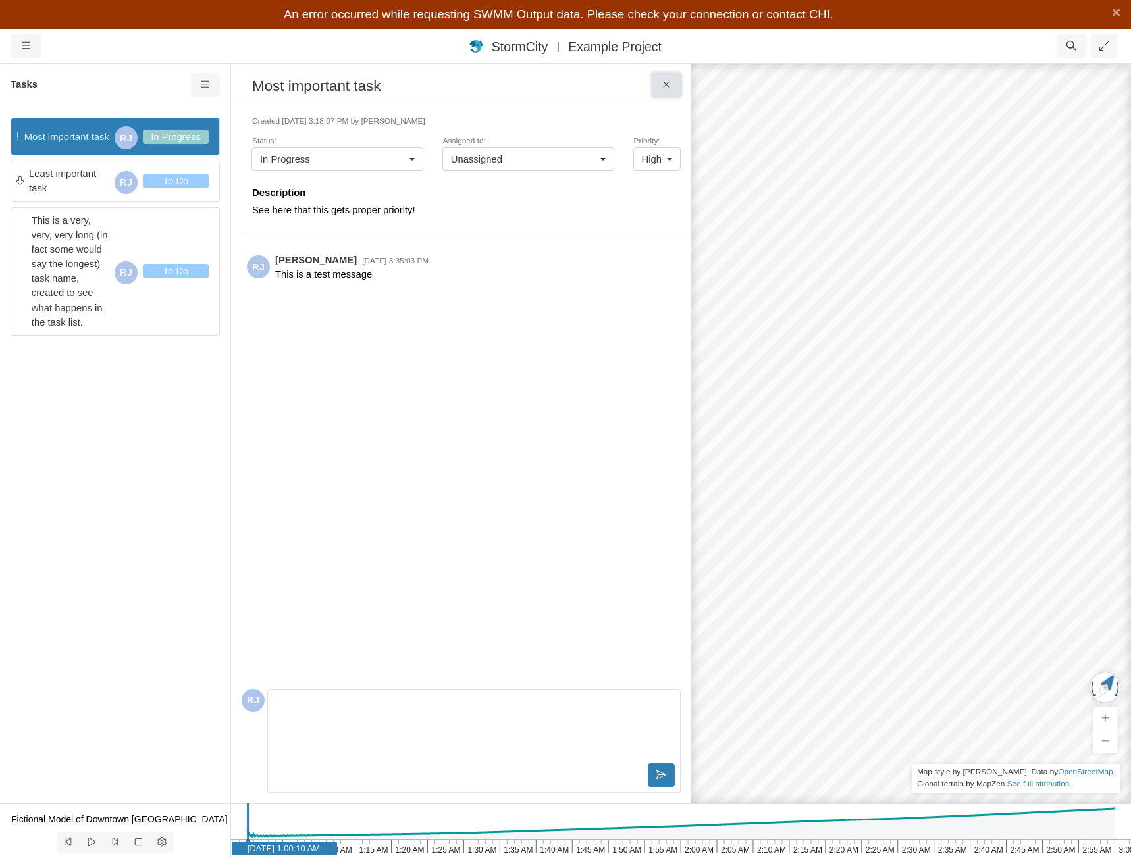
click at [666, 87] on icon at bounding box center [666, 85] width 13 height 10
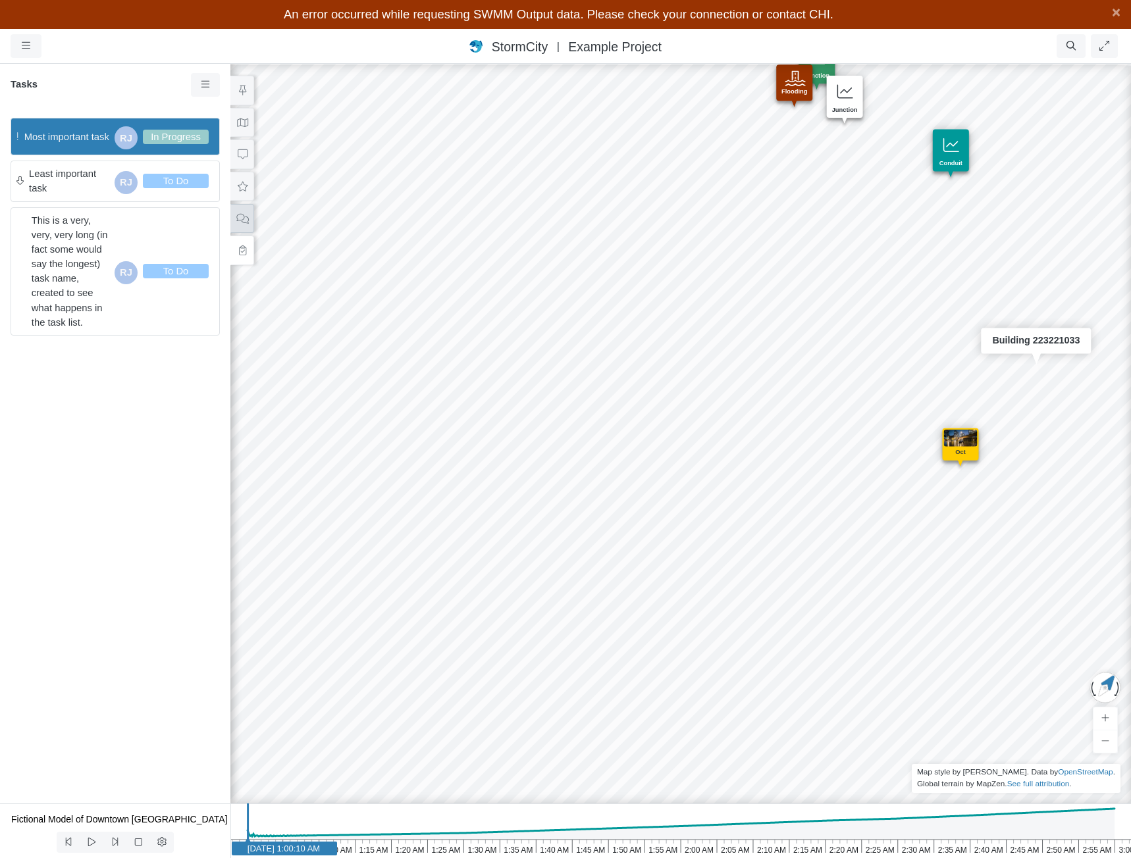
click at [244, 217] on icon at bounding box center [242, 218] width 12 height 10
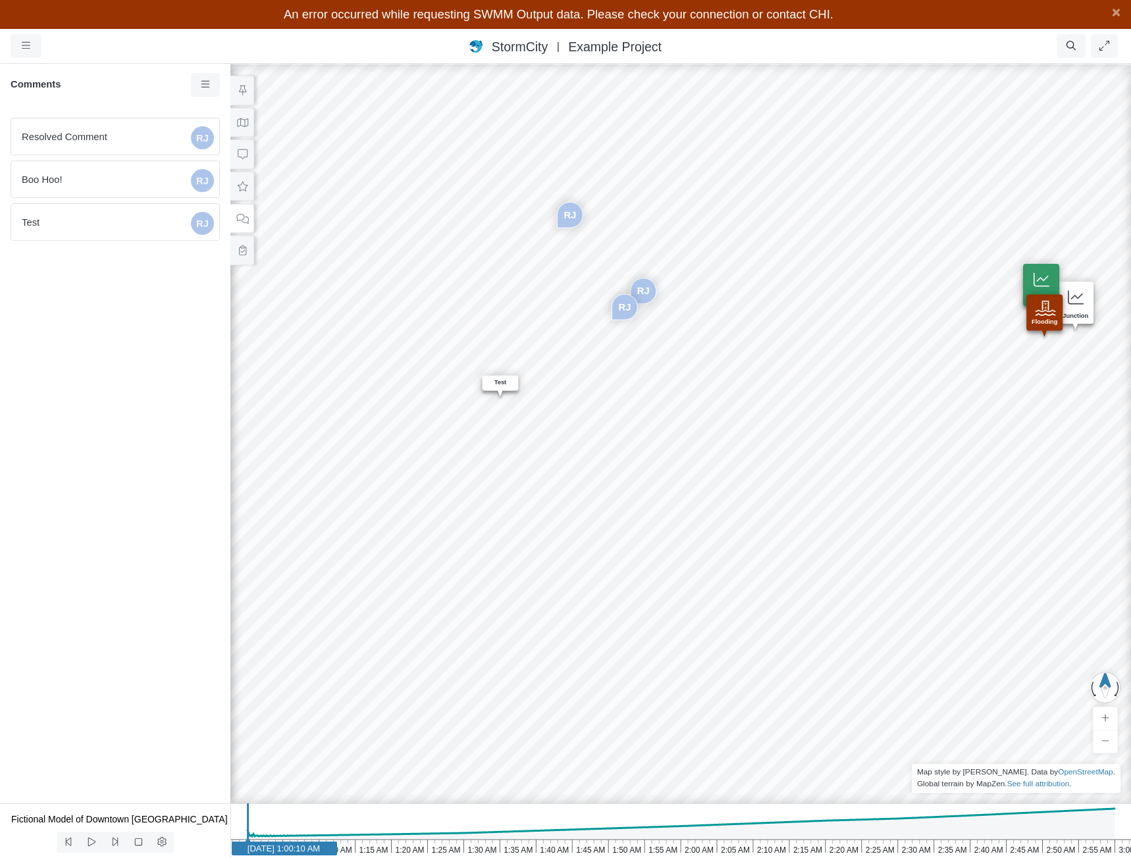
click at [667, 393] on div "RJ [GEOGRAPHIC_DATA] [GEOGRAPHIC_DATA] Entity or function does not exist in thi…" at bounding box center [680, 446] width 1131 height 825
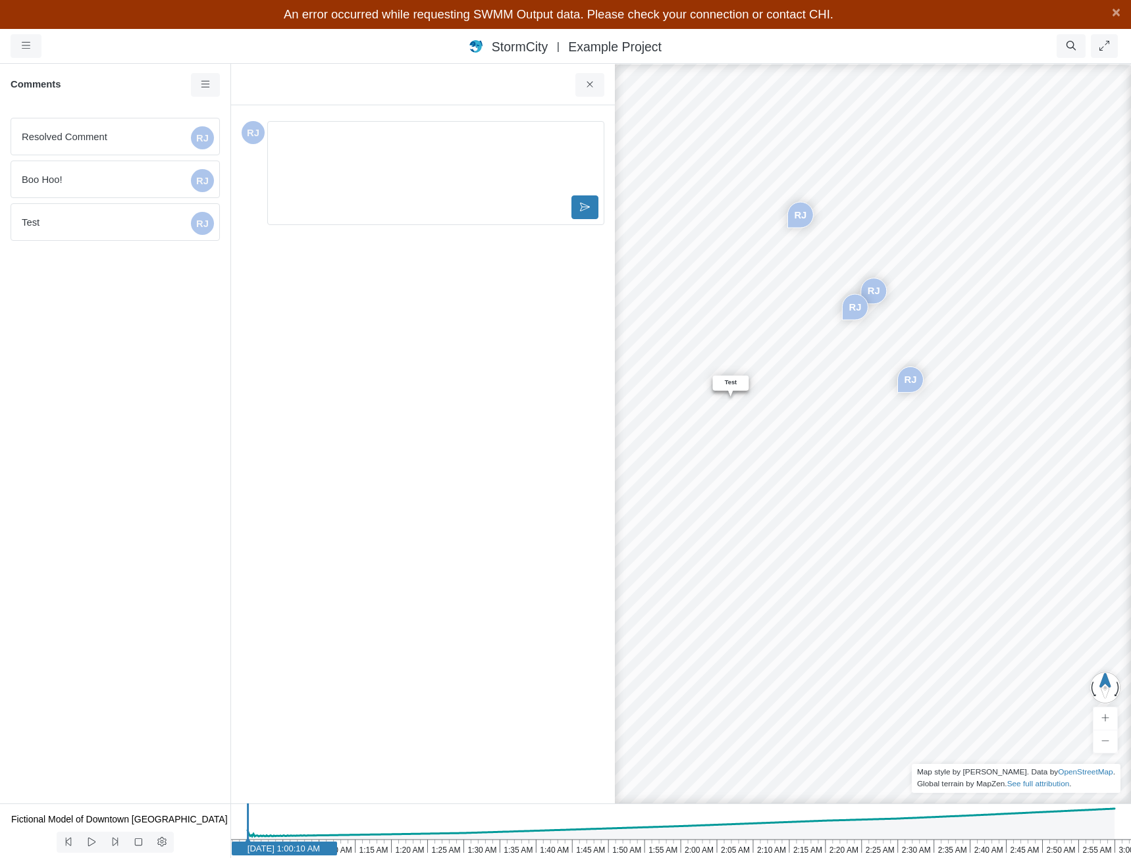
click at [415, 141] on p "Editor editing area: main" at bounding box center [435, 137] width 313 height 14
click at [584, 207] on icon at bounding box center [585, 207] width 10 height 10
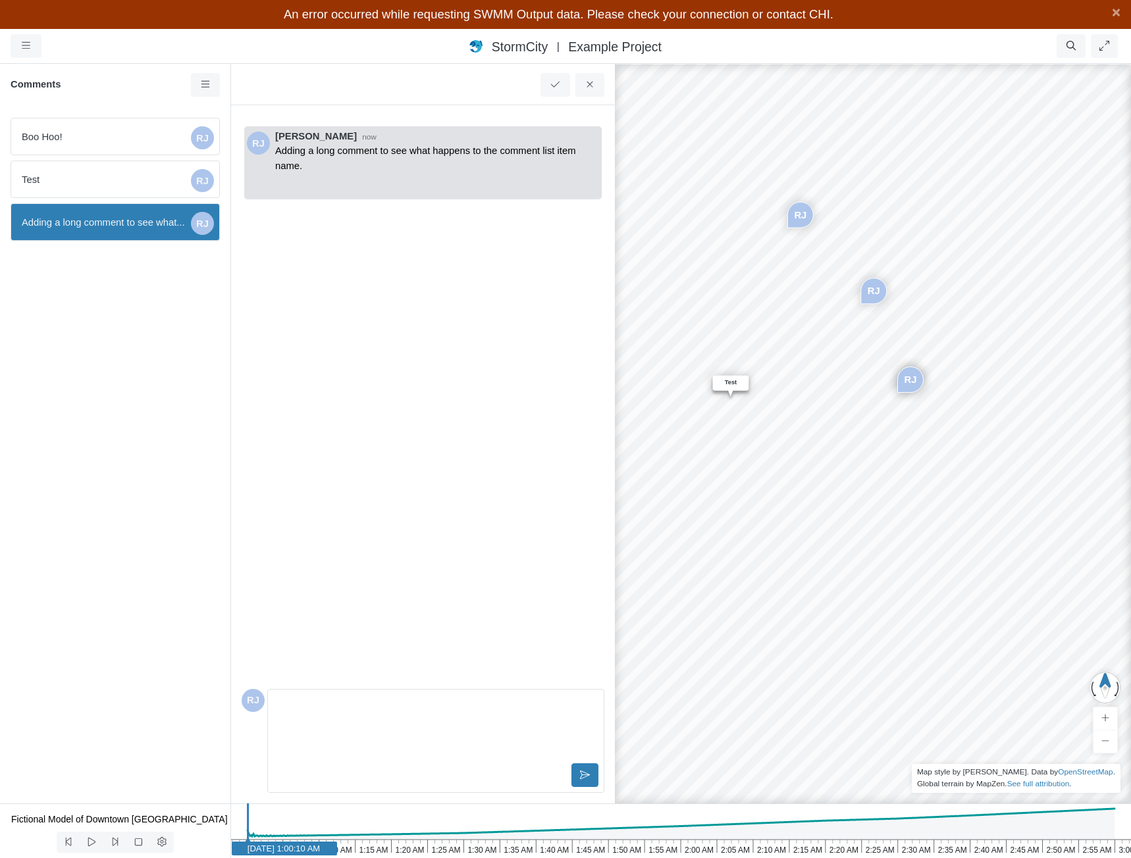
click at [415, 259] on div "[PERSON_NAME] now Adding a long comment to see what happens to the comment list…" at bounding box center [423, 400] width 363 height 568
